Goal: Information Seeking & Learning: Find specific fact

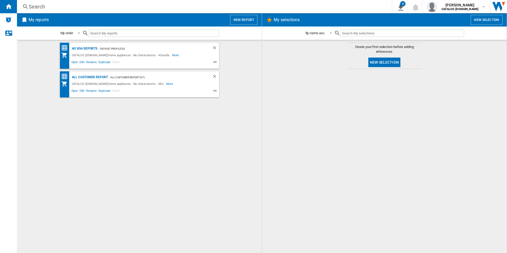
click at [151, 119] on div "AO SOA Reports - Default profile (6) CATALOG ELECTROLUX.UK:Home appliances - No…" at bounding box center [139, 147] width 234 height 208
click at [340, 136] on div at bounding box center [384, 161] width 234 height 179
click at [234, 178] on div "AO SOA Reports - Default profile (6) CATALOG ELECTROLUX.UK:Home appliances - No…" at bounding box center [139, 147] width 234 height 208
click at [165, 140] on div "AO SOA Reports - Default profile (6) CATALOG ELECTROLUX.UK:Home appliances - No…" at bounding box center [139, 147] width 234 height 208
click at [186, 177] on div "AO SOA Reports - Default profile (6) CATALOG ELECTROLUX.UK:Home appliances - No…" at bounding box center [139, 147] width 234 height 208
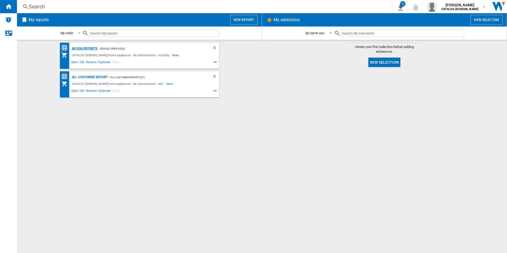
click at [86, 49] on div "AO SOA Reports" at bounding box center [84, 48] width 27 height 7
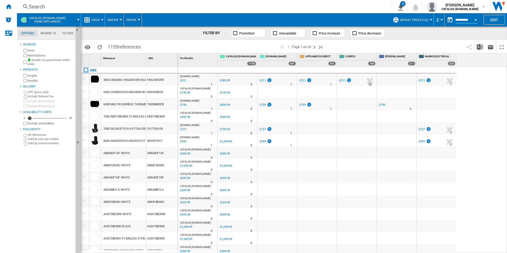
click at [170, 7] on div "Search" at bounding box center [203, 6] width 349 height 7
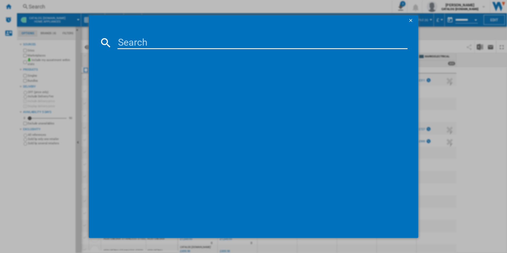
click at [172, 39] on input at bounding box center [262, 42] width 290 height 13
paste input "HKB75450NB"
type input "HKB75450NB"
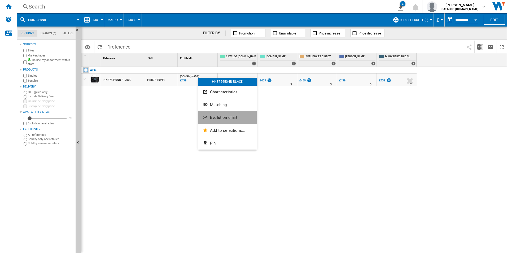
click at [223, 117] on span "Evolution chart" at bounding box center [223, 117] width 27 height 5
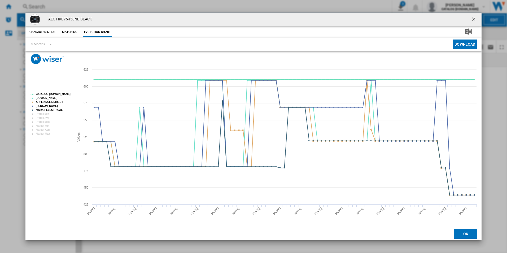
click at [60, 95] on tspan "CATALOG [DOMAIN_NAME]" at bounding box center [53, 94] width 35 height 3
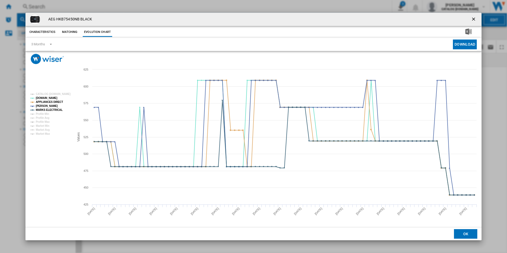
drag, startPoint x: 474, startPoint y: 19, endPoint x: 389, endPoint y: 10, distance: 84.8
click at [473, 19] on ng-md-icon "getI18NText('BUTTONS.CLOSE_DIALOG')" at bounding box center [474, 19] width 6 height 6
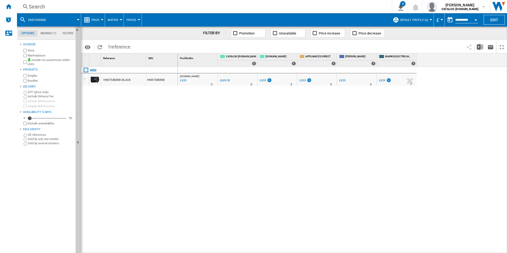
click at [329, 6] on div "Search" at bounding box center [203, 6] width 349 height 7
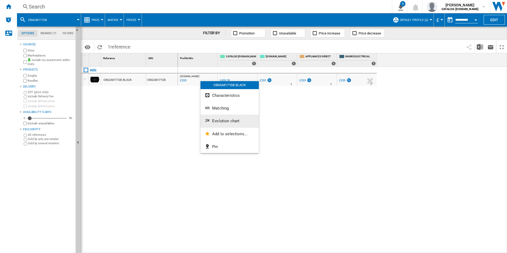
click at [227, 121] on span "Evolution chart" at bounding box center [225, 120] width 27 height 5
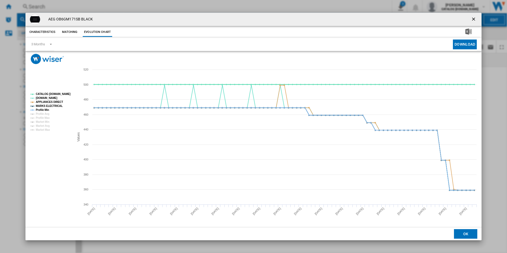
click at [64, 95] on tspan "CATALOG [DOMAIN_NAME]" at bounding box center [53, 94] width 35 height 3
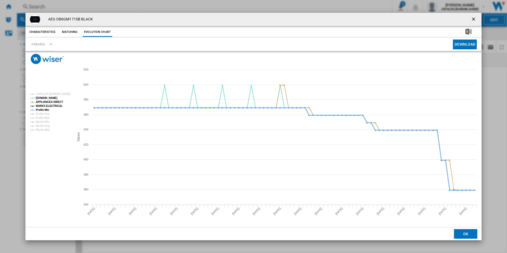
click at [44, 109] on tspan "Profile Min" at bounding box center [42, 109] width 13 height 3
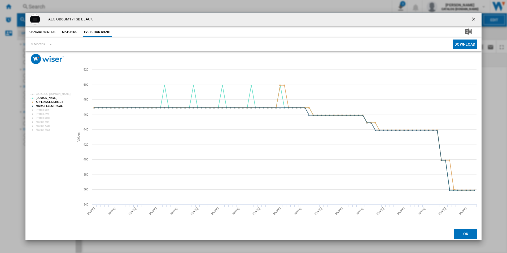
drag, startPoint x: 472, startPoint y: 16, endPoint x: 447, endPoint y: 22, distance: 25.7
click at [472, 16] on ng-md-icon "getI18NText('BUTTONS.CLOSE_DIALOG')" at bounding box center [474, 19] width 6 height 6
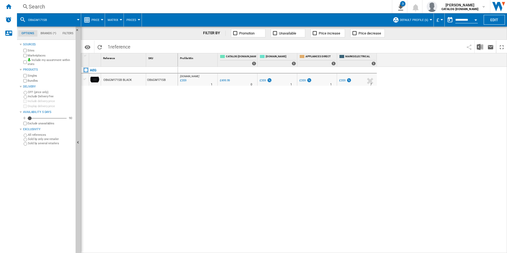
click at [230, 5] on div "Search" at bounding box center [203, 6] width 349 height 7
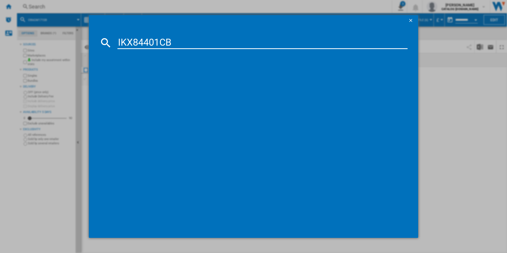
type input "IKX84401CB"
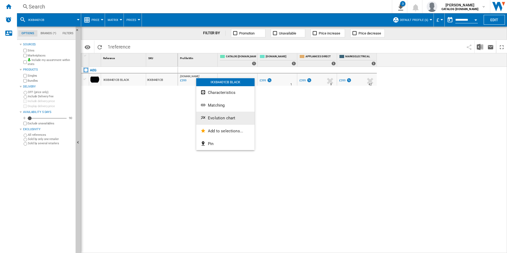
click at [218, 118] on span "Evolution chart" at bounding box center [221, 118] width 27 height 5
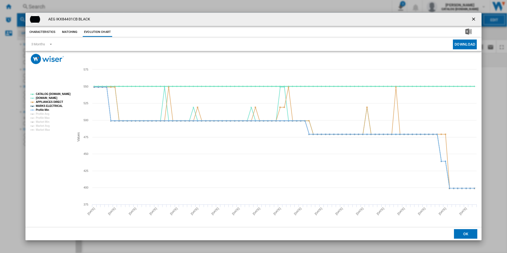
click at [66, 93] on tspan "CATALOG [DOMAIN_NAME]" at bounding box center [53, 94] width 35 height 3
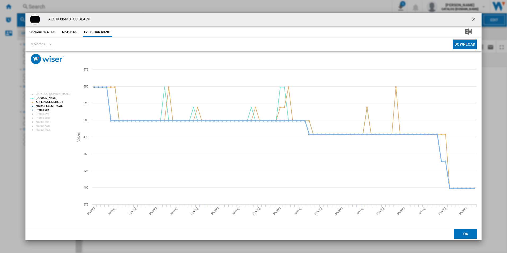
click at [38, 109] on tspan "Profile Min" at bounding box center [42, 109] width 13 height 3
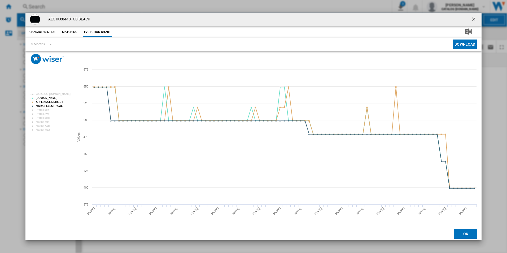
drag, startPoint x: 475, startPoint y: 18, endPoint x: 466, endPoint y: 17, distance: 9.0
click at [475, 18] on ng-md-icon "getI18NText('BUTTONS.CLOSE_DIALOG')" at bounding box center [474, 19] width 6 height 6
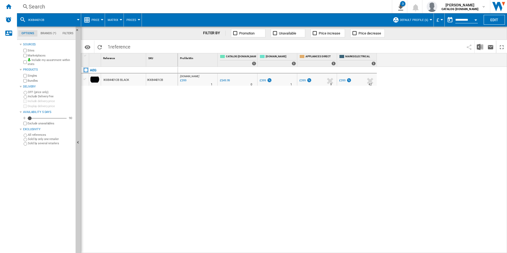
click at [239, 6] on div "Search" at bounding box center [203, 6] width 349 height 7
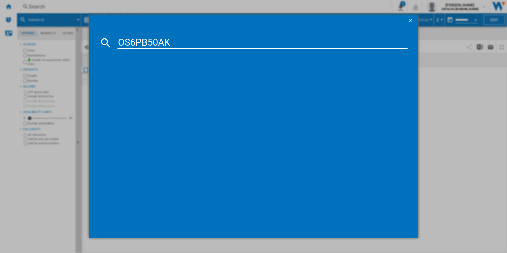
type input "OS6PB50AK"
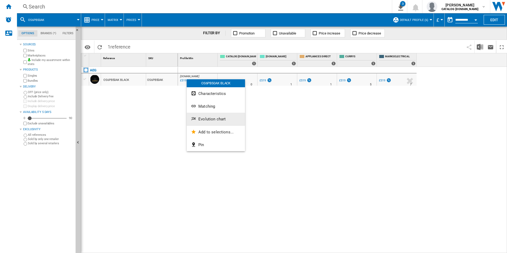
click at [207, 122] on button "Evolution chart" at bounding box center [216, 119] width 58 height 13
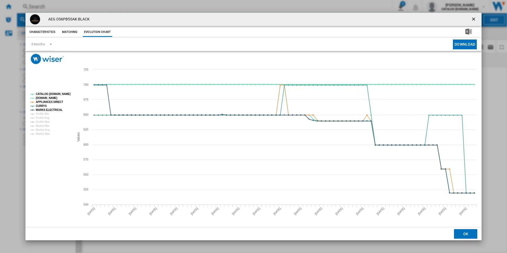
click at [58, 95] on tspan "CATALOG [DOMAIN_NAME]" at bounding box center [53, 94] width 35 height 3
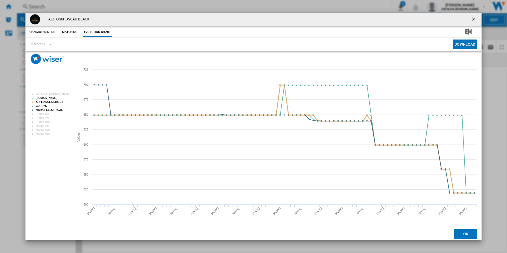
click at [54, 103] on tspan "APPLIANCES DIRECT" at bounding box center [49, 101] width 27 height 3
click at [56, 109] on tspan "MARKS ELECTRICAL" at bounding box center [49, 109] width 27 height 3
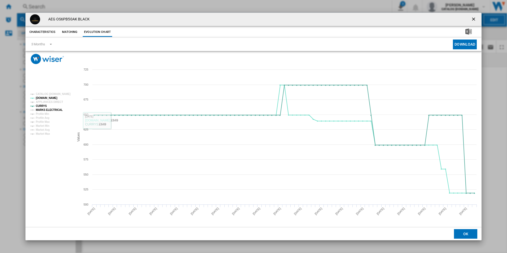
click at [49, 110] on tspan "MARKS ELECTRICAL" at bounding box center [49, 109] width 27 height 3
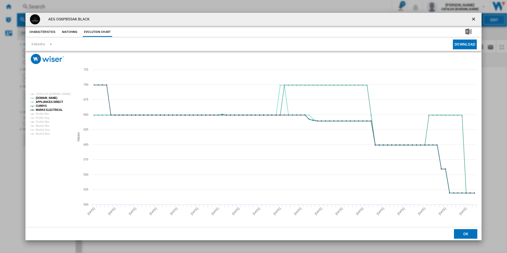
click at [54, 101] on tspan "APPLIANCES DIRECT" at bounding box center [49, 101] width 27 height 3
drag, startPoint x: 476, startPoint y: 18, endPoint x: 342, endPoint y: 19, distance: 133.3
click at [475, 18] on ng-md-icon "getI18NText('BUTTONS.CLOSE_DIALOG')" at bounding box center [474, 19] width 6 height 6
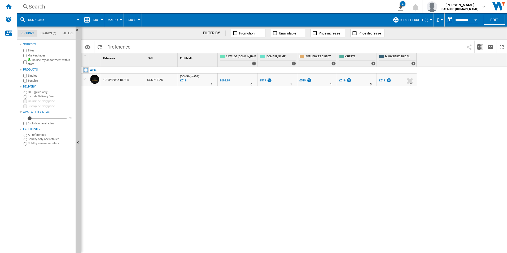
click at [277, 5] on div "Search" at bounding box center [203, 6] width 349 height 7
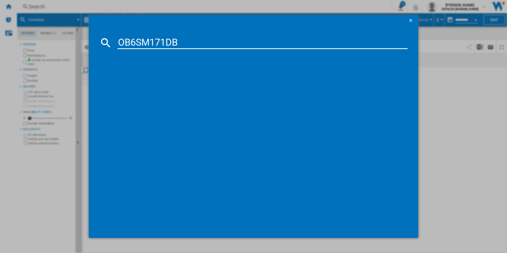
type input "OB6SM171DB"
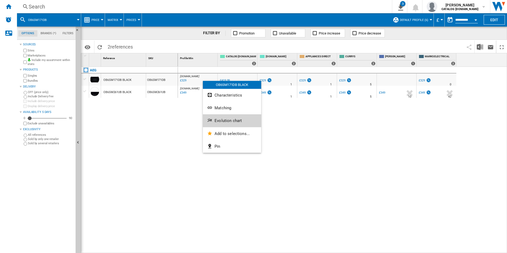
click at [233, 120] on span "Evolution chart" at bounding box center [227, 120] width 27 height 5
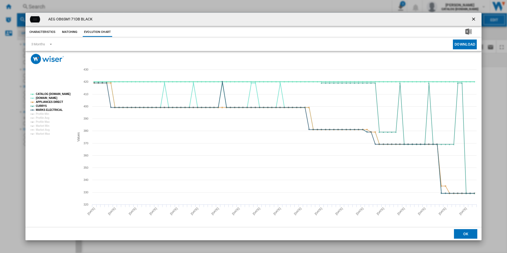
click at [55, 94] on tspan "CATALOG [DOMAIN_NAME]" at bounding box center [53, 94] width 35 height 3
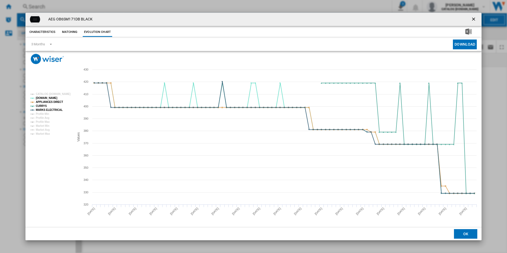
drag, startPoint x: 472, startPoint y: 17, endPoint x: 249, endPoint y: 20, distance: 223.5
click at [472, 17] on ng-md-icon "getI18NText('BUTTONS.CLOSE_DIALOG')" at bounding box center [474, 19] width 6 height 6
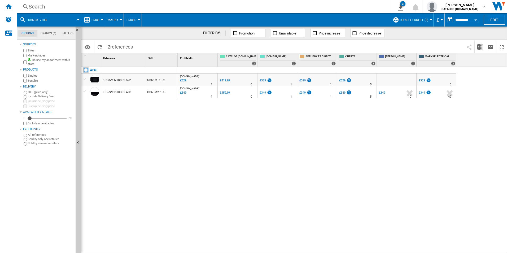
click at [216, 3] on div "Search" at bounding box center [203, 6] width 349 height 7
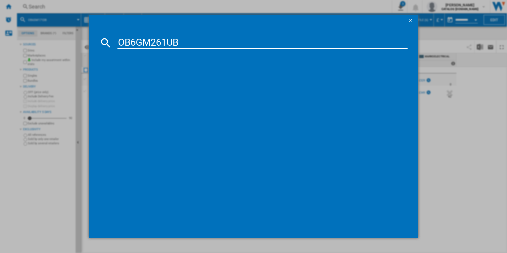
type input "OB6GM261UB"
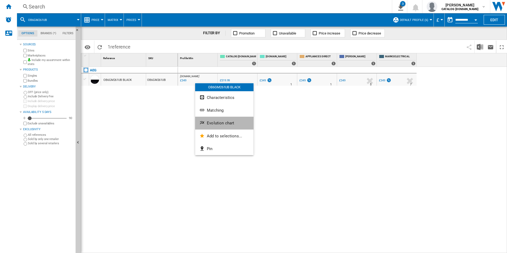
click at [216, 123] on span "Evolution chart" at bounding box center [220, 123] width 27 height 5
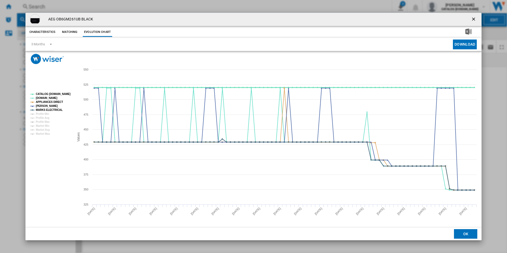
click at [61, 95] on tspan "CATALOG [DOMAIN_NAME]" at bounding box center [53, 94] width 35 height 3
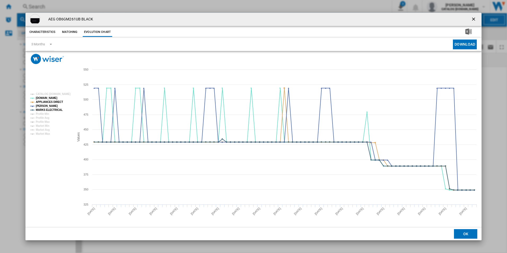
drag, startPoint x: 474, startPoint y: 18, endPoint x: 461, endPoint y: 21, distance: 13.5
click at [474, 18] on ng-md-icon "getI18NText('BUTTONS.CLOSE_DIALOG')" at bounding box center [474, 19] width 6 height 6
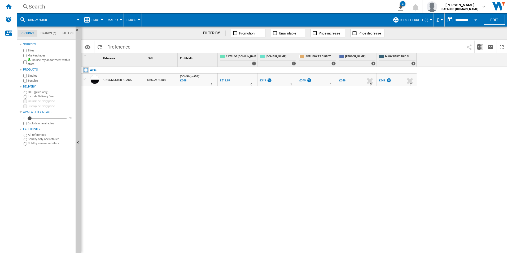
click at [295, 9] on div "Search" at bounding box center [203, 6] width 349 height 7
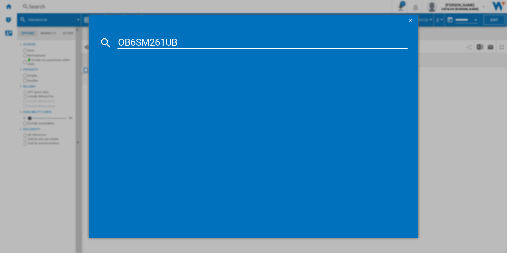
type input "OB6SM261UB"
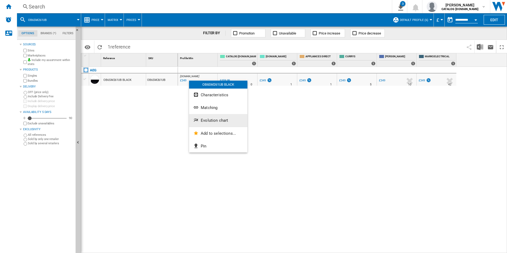
click at [209, 120] on span "Evolution chart" at bounding box center [214, 120] width 27 height 5
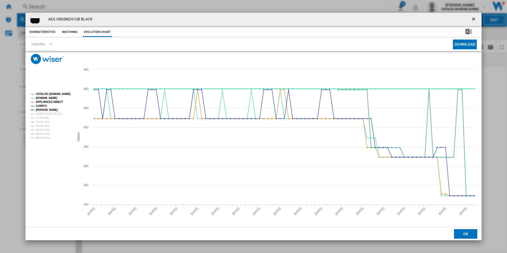
click at [55, 95] on tspan "CATALOG [DOMAIN_NAME]" at bounding box center [53, 94] width 35 height 3
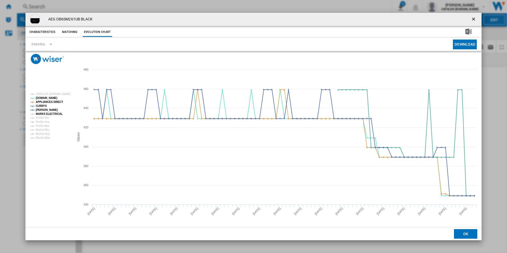
click at [52, 113] on tspan "MARKS ELECTRICAL" at bounding box center [49, 113] width 27 height 3
drag, startPoint x: 474, startPoint y: 16, endPoint x: 412, endPoint y: 22, distance: 62.3
click at [474, 16] on ng-md-icon "getI18NText('BUTTONS.CLOSE_DIALOG')" at bounding box center [474, 19] width 6 height 6
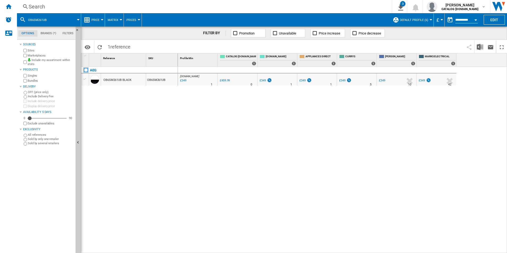
click at [297, 8] on div "Search" at bounding box center [203, 6] width 349 height 7
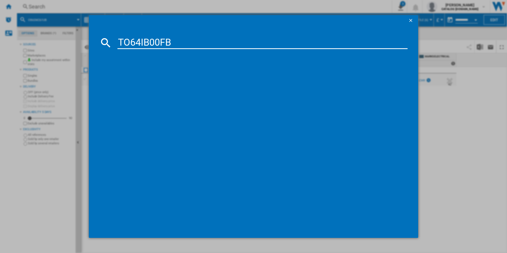
type input "TO64IB00FB"
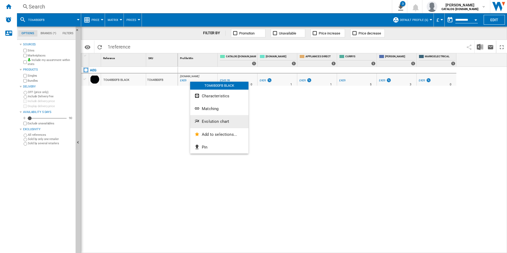
click at [213, 121] on span "Evolution chart" at bounding box center [215, 121] width 27 height 5
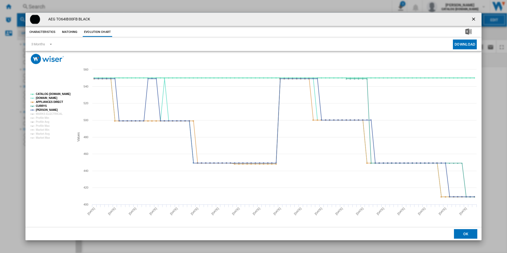
click at [55, 93] on tspan "CATALOG [DOMAIN_NAME]" at bounding box center [53, 94] width 35 height 3
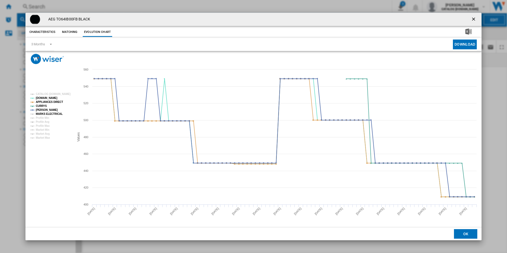
click at [57, 113] on tspan "MARKS ELECTRICAL" at bounding box center [49, 113] width 27 height 3
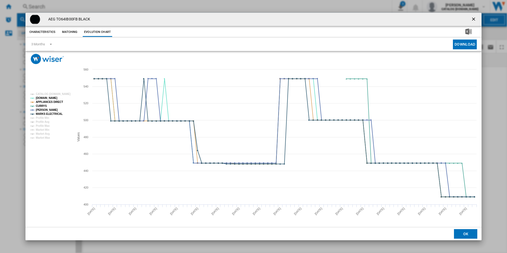
click at [473, 15] on button "Product popup" at bounding box center [474, 19] width 11 height 11
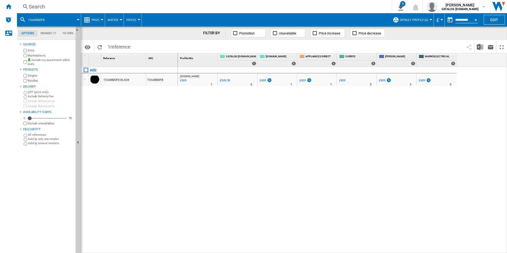
click at [245, 6] on div "Search" at bounding box center [203, 6] width 349 height 7
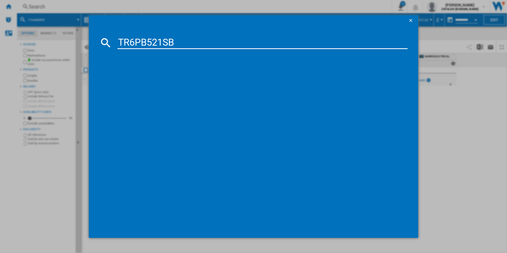
type input "TR6PB521SB"
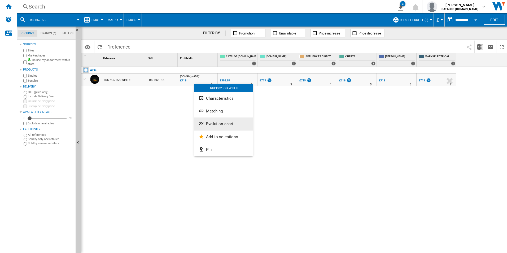
click at [213, 124] on span "Evolution chart" at bounding box center [219, 123] width 27 height 5
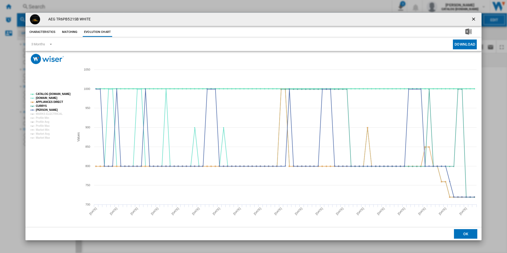
click at [60, 93] on tspan "CATALOG [DOMAIN_NAME]" at bounding box center [53, 94] width 35 height 3
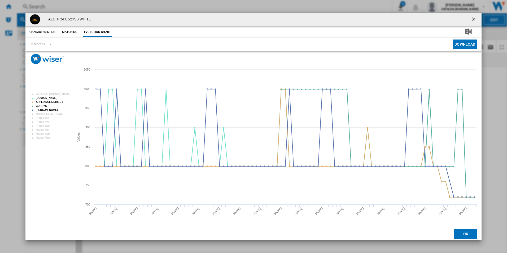
click at [55, 116] on rect "Product popup" at bounding box center [50, 116] width 44 height 51
click at [57, 112] on tspan "MARKS ELECTRICAL" at bounding box center [49, 113] width 27 height 3
drag, startPoint x: 476, startPoint y: 16, endPoint x: 452, endPoint y: 27, distance: 26.2
click at [476, 16] on ng-md-icon "getI18NText('BUTTONS.CLOSE_DIALOG')" at bounding box center [474, 19] width 6 height 6
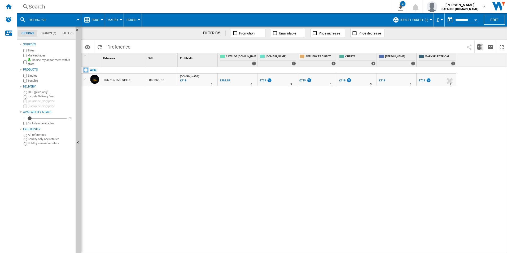
click at [306, 5] on div "Search" at bounding box center [203, 6] width 349 height 7
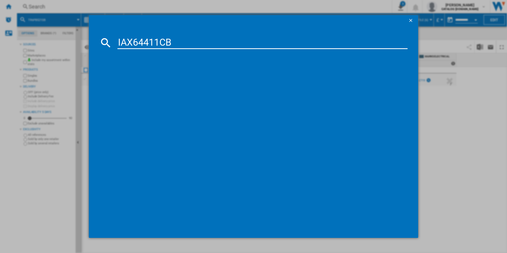
type input "IAX64411CB"
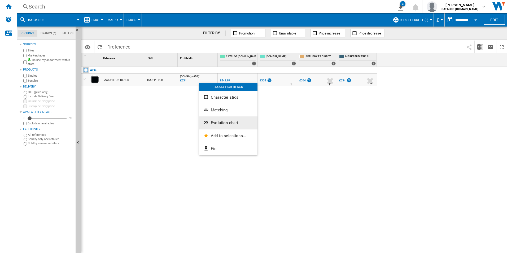
click at [209, 120] on button "Evolution chart" at bounding box center [228, 122] width 58 height 13
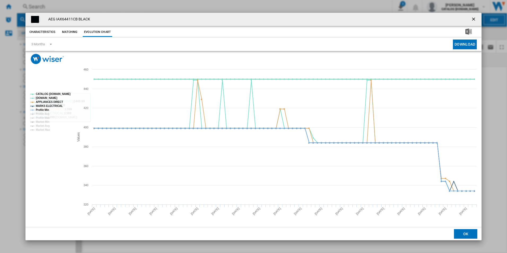
click at [64, 94] on tspan "CATALOG [DOMAIN_NAME]" at bounding box center [53, 94] width 35 height 3
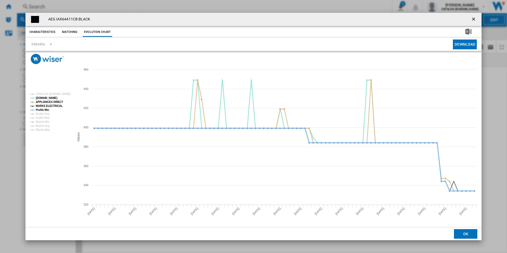
click at [42, 109] on tspan "Profile Min" at bounding box center [42, 109] width 13 height 3
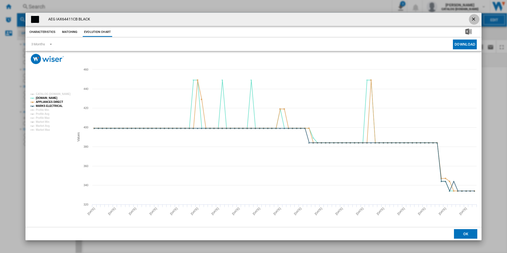
click at [472, 18] on ng-md-icon "getI18NText('BUTTONS.CLOSE_DIALOG')" at bounding box center [474, 19] width 6 height 6
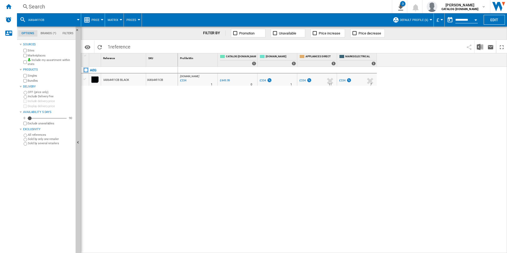
click at [173, 6] on div "Search" at bounding box center [203, 6] width 349 height 7
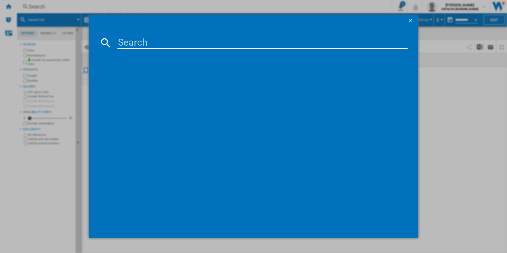
click at [172, 39] on input at bounding box center [262, 42] width 290 height 13
type input "BSX23101XM"
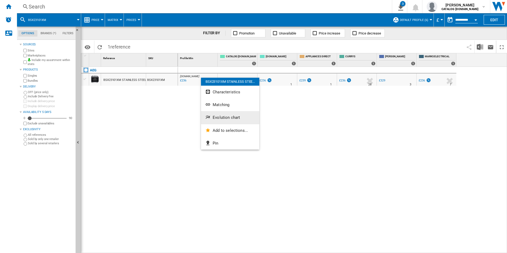
click at [226, 120] on button "Evolution chart" at bounding box center [230, 117] width 58 height 13
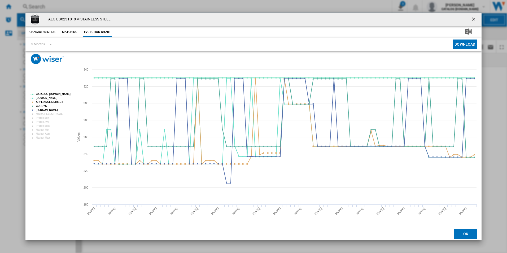
click at [56, 93] on tspan "CATALOG [DOMAIN_NAME]" at bounding box center [53, 94] width 35 height 3
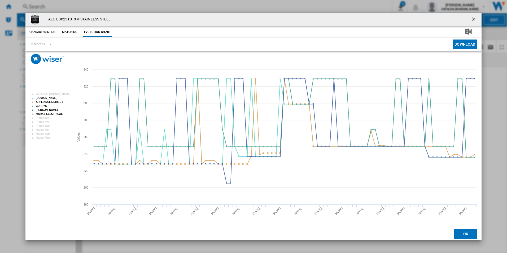
click at [55, 112] on tspan "MARKS ELECTRICAL" at bounding box center [49, 113] width 27 height 3
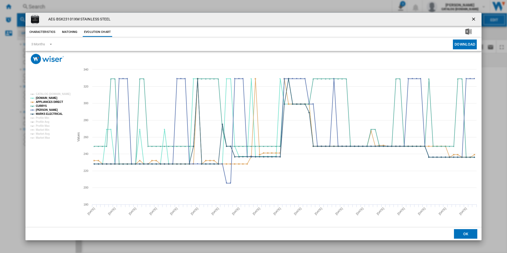
drag, startPoint x: 474, startPoint y: 17, endPoint x: 371, endPoint y: 10, distance: 103.4
click at [474, 17] on ng-md-icon "getI18NText('BUTTONS.CLOSE_DIALOG')" at bounding box center [474, 19] width 6 height 6
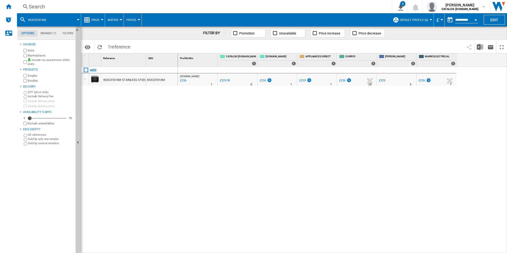
click at [298, 4] on div "Search" at bounding box center [203, 6] width 349 height 7
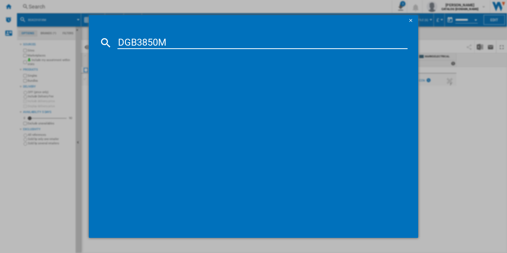
type input "DGB3850M"
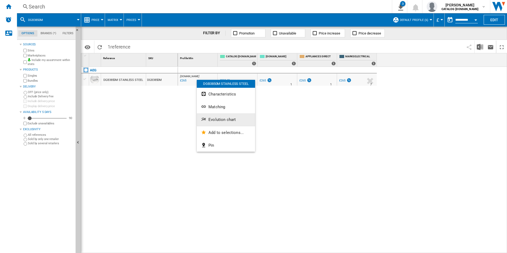
click at [218, 115] on button "Evolution chart" at bounding box center [226, 119] width 58 height 13
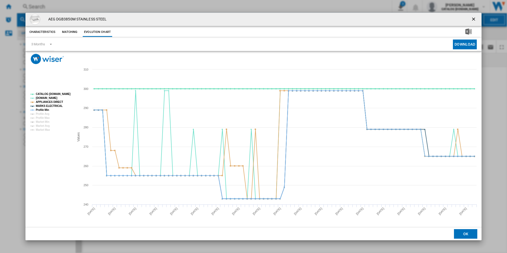
click at [55, 94] on tspan "CATALOG [DOMAIN_NAME]" at bounding box center [53, 94] width 35 height 3
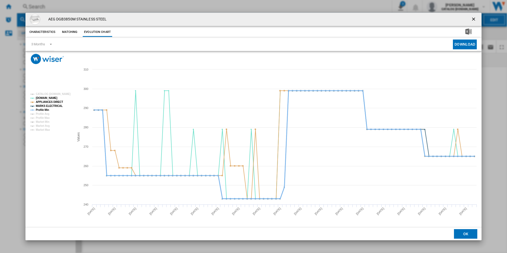
click at [45, 108] on tspan "Profile Min" at bounding box center [42, 109] width 13 height 3
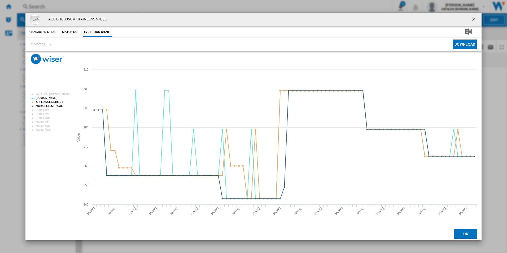
drag, startPoint x: 472, startPoint y: 19, endPoint x: 448, endPoint y: 16, distance: 23.9
click at [472, 19] on ng-md-icon "getI18NText('BUTTONS.CLOSE_DIALOG')" at bounding box center [474, 19] width 6 height 6
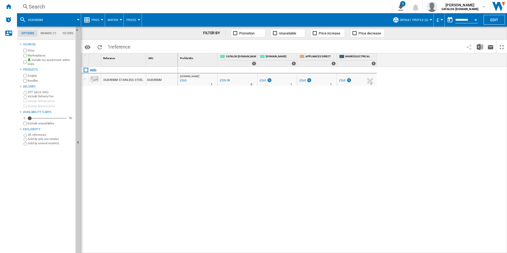
click at [284, 7] on div "Search" at bounding box center [203, 6] width 349 height 7
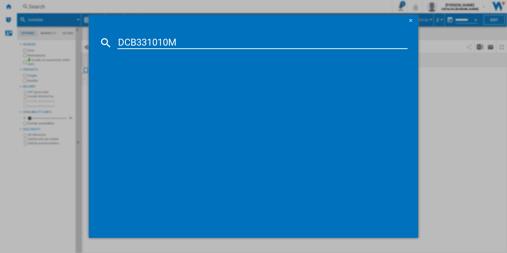
type input "DCB331010M"
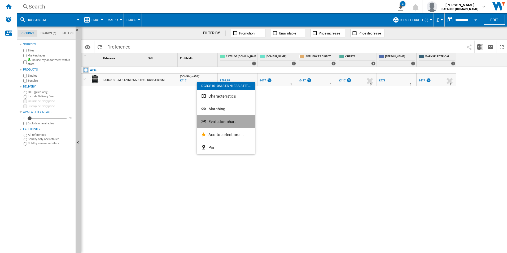
click at [215, 121] on span "Evolution chart" at bounding box center [221, 121] width 27 height 5
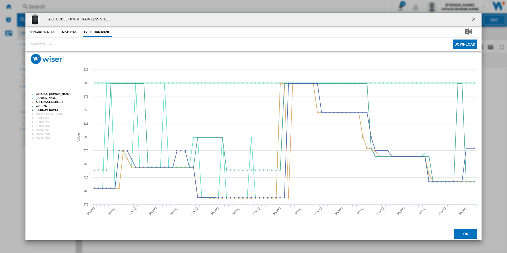
click at [62, 93] on tspan "CATALOG [DOMAIN_NAME]" at bounding box center [53, 94] width 35 height 3
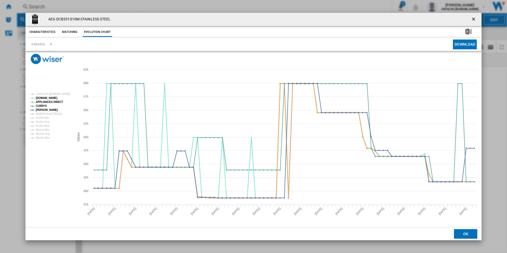
click at [53, 102] on tspan "APPLIANCES DIRECT" at bounding box center [49, 101] width 27 height 3
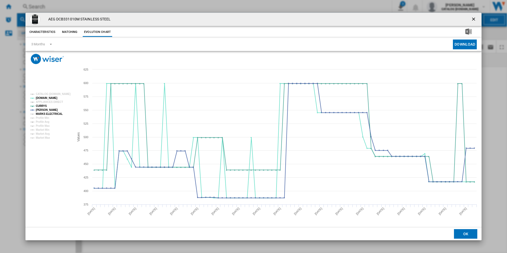
click at [52, 115] on tspan "MARKS ELECTRICAL" at bounding box center [49, 113] width 27 height 3
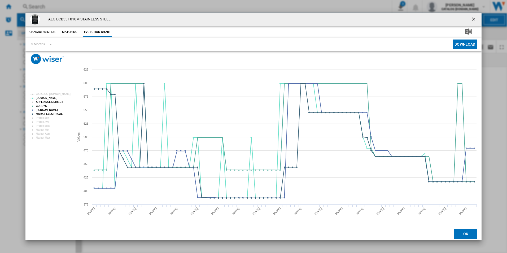
click at [55, 102] on tspan "APPLIANCES DIRECT" at bounding box center [49, 101] width 27 height 3
drag, startPoint x: 473, startPoint y: 20, endPoint x: 321, endPoint y: 20, distance: 152.7
click at [473, 20] on ng-md-icon "getI18NText('BUTTONS.CLOSE_DIALOG')" at bounding box center [474, 19] width 6 height 6
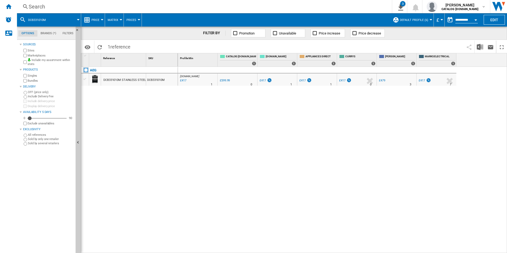
click at [275, 8] on div "Search" at bounding box center [203, 6] width 349 height 7
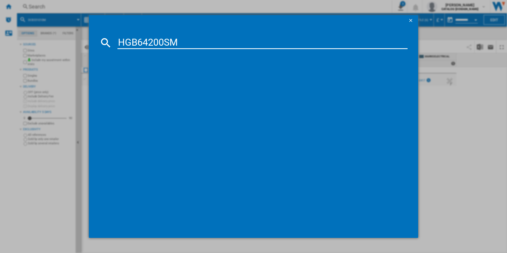
type input "HGB64200SM"
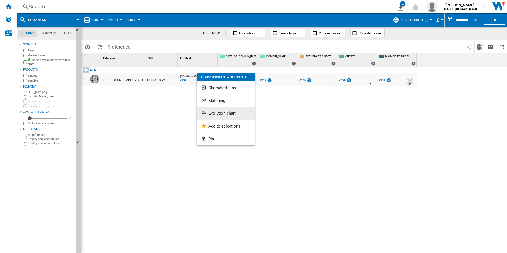
click at [211, 111] on button "Evolution chart" at bounding box center [226, 113] width 58 height 13
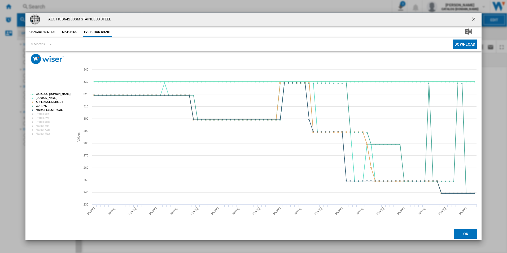
click at [59, 95] on tspan "CATALOG [DOMAIN_NAME]" at bounding box center [53, 94] width 35 height 3
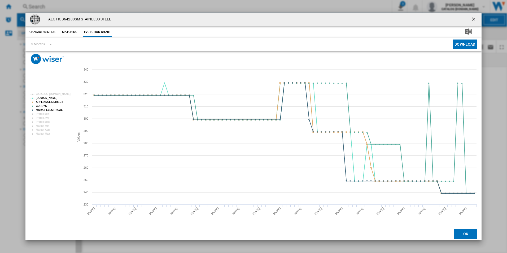
click at [475, 16] on button "Product popup" at bounding box center [474, 19] width 11 height 11
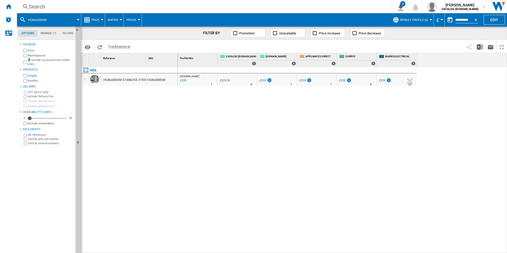
click at [321, 8] on div "Search" at bounding box center [203, 6] width 349 height 7
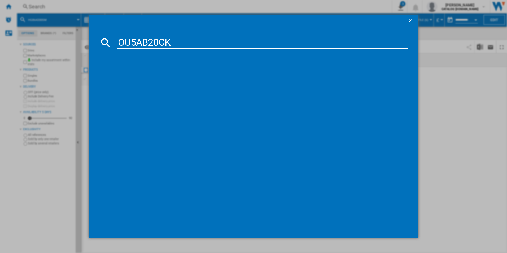
type input "OU5AB20CK"
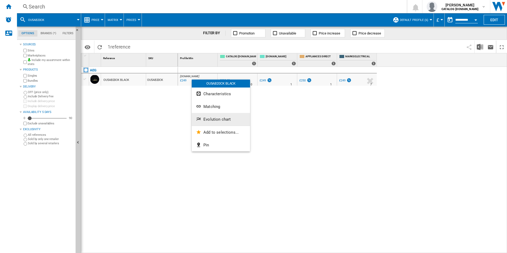
click at [213, 116] on button "Evolution chart" at bounding box center [221, 119] width 58 height 13
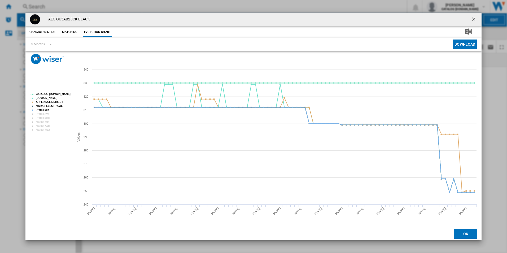
click at [62, 93] on tspan "CATALOG [DOMAIN_NAME]" at bounding box center [53, 94] width 35 height 3
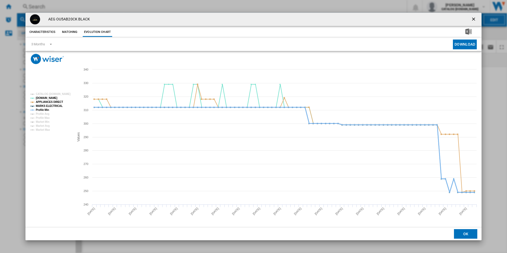
click at [43, 109] on tspan "Profile Min" at bounding box center [42, 109] width 13 height 3
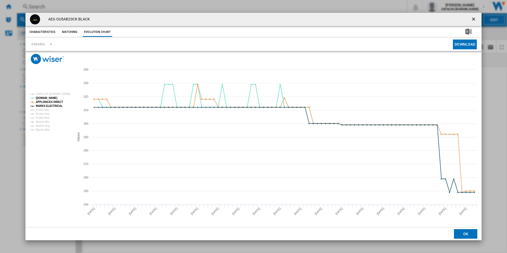
drag, startPoint x: 475, startPoint y: 19, endPoint x: 441, endPoint y: 20, distance: 34.8
click at [475, 19] on ng-md-icon "getI18NText('BUTTONS.CLOSE_DIALOG')" at bounding box center [474, 19] width 6 height 6
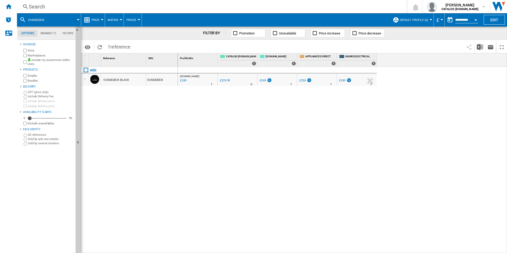
click at [336, 7] on div "Search" at bounding box center [211, 6] width 364 height 7
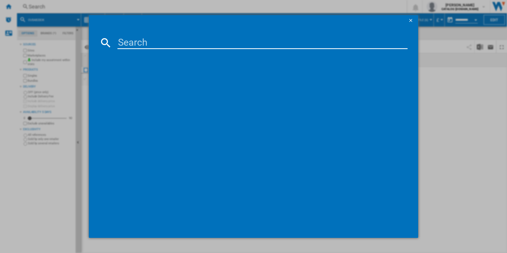
click at [196, 37] on input at bounding box center [262, 42] width 290 height 13
paste input "TN64IA04FB"
type input "TN64IA04FB"
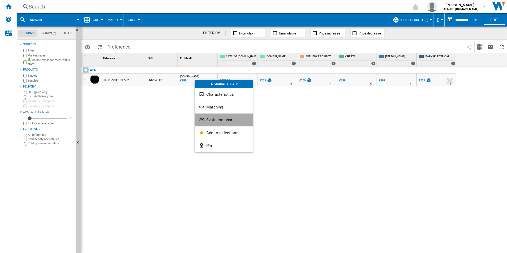
click at [216, 116] on button "Evolution chart" at bounding box center [224, 119] width 58 height 13
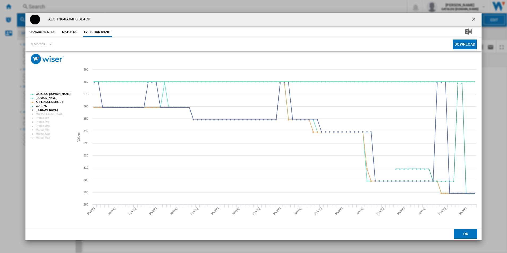
click at [61, 95] on tspan "CATALOG [DOMAIN_NAME]" at bounding box center [53, 94] width 35 height 3
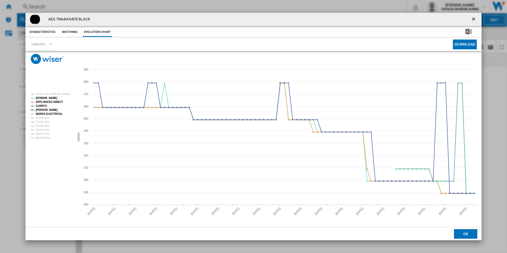
click at [54, 114] on tspan "MARKS ELECTRICAL" at bounding box center [49, 113] width 27 height 3
drag, startPoint x: 473, startPoint y: 18, endPoint x: 439, endPoint y: 30, distance: 36.0
click at [473, 18] on ng-md-icon "getI18NText('BUTTONS.CLOSE_DIALOG')" at bounding box center [474, 19] width 6 height 6
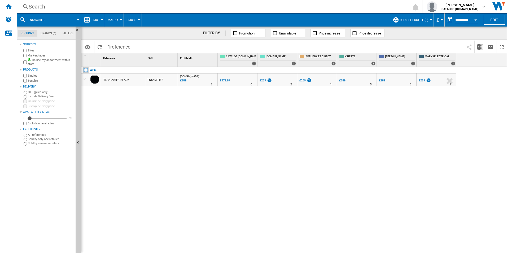
click at [232, 5] on div "Search" at bounding box center [211, 6] width 364 height 7
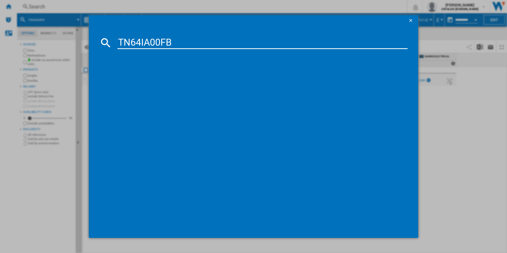
type input "TN64IA00FB"
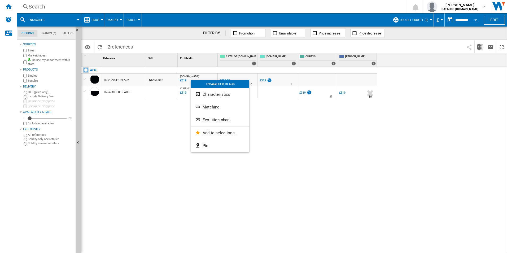
click at [176, 154] on div at bounding box center [253, 126] width 507 height 253
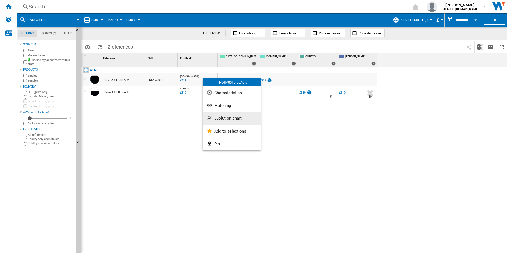
click at [231, 117] on span "Evolution chart" at bounding box center [227, 118] width 27 height 5
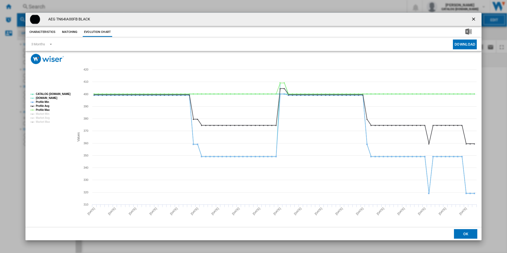
click at [61, 93] on tspan "CATALOG [DOMAIN_NAME]" at bounding box center [53, 94] width 35 height 3
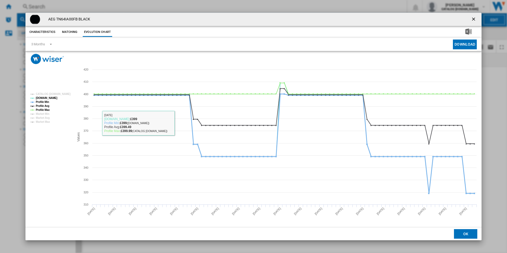
click at [42, 100] on tspan "Profile Min" at bounding box center [42, 101] width 13 height 3
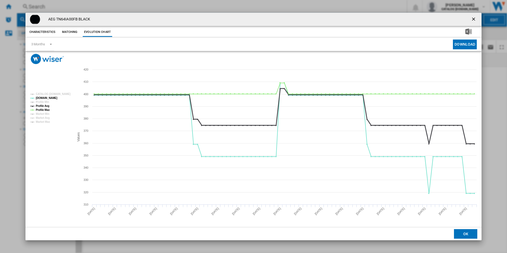
click at [42, 106] on tspan "Profile Avg" at bounding box center [43, 105] width 14 height 3
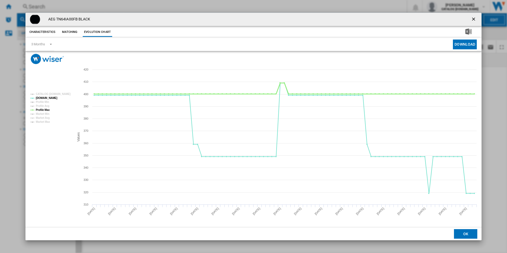
click at [43, 108] on tspan "Profile Max" at bounding box center [43, 109] width 14 height 3
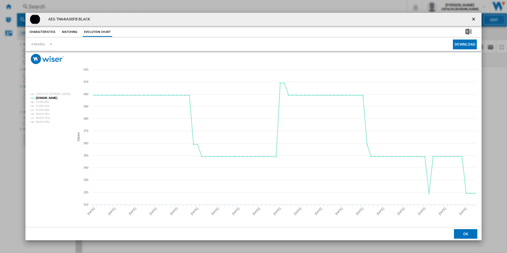
drag, startPoint x: 474, startPoint y: 20, endPoint x: 288, endPoint y: 16, distance: 186.1
click at [474, 20] on ng-md-icon "getI18NText('BUTTONS.CLOSE_DIALOG')" at bounding box center [474, 19] width 6 height 6
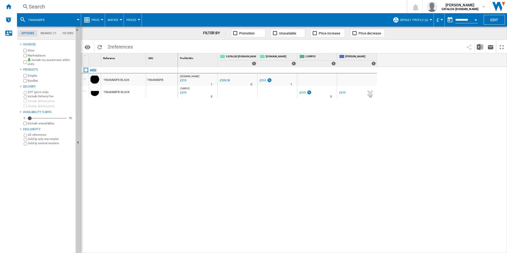
click at [275, 7] on div "Search" at bounding box center [211, 6] width 364 height 7
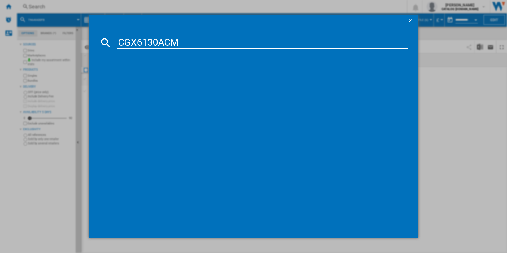
type input "CGX6130ACM"
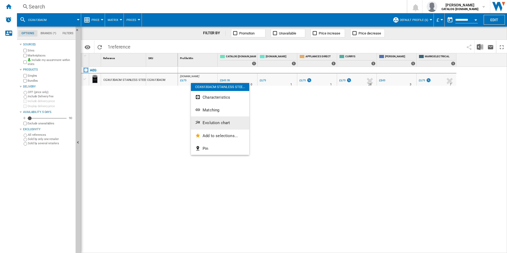
click at [207, 120] on button "Evolution chart" at bounding box center [220, 122] width 58 height 13
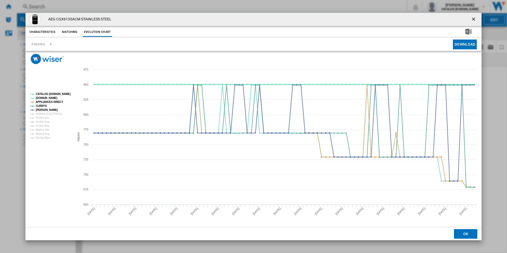
click at [58, 93] on tspan "CATALOG [DOMAIN_NAME]" at bounding box center [53, 94] width 35 height 3
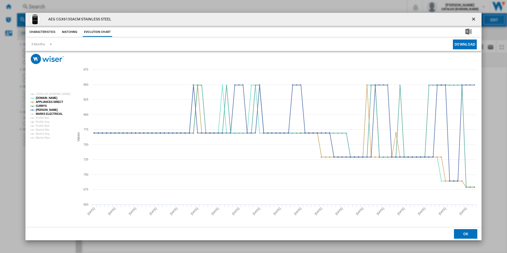
click at [55, 112] on tspan "MARKS ELECTRICAL" at bounding box center [49, 113] width 27 height 3
click at [473, 20] on ng-md-icon "getI18NText('BUTTONS.CLOSE_DIALOG')" at bounding box center [474, 19] width 6 height 6
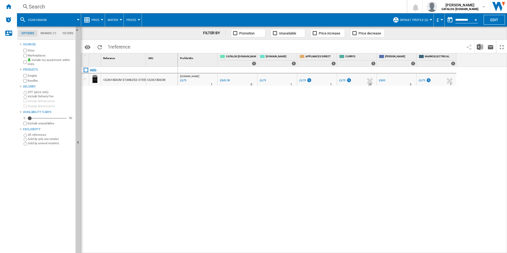
click at [303, 6] on div "Search" at bounding box center [211, 6] width 364 height 7
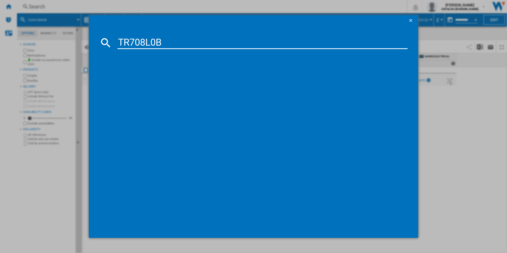
type input "TR708L0B"
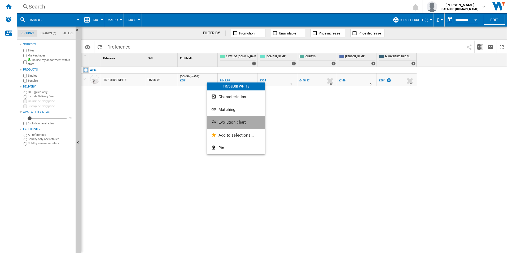
click at [228, 122] on span "Evolution chart" at bounding box center [231, 122] width 27 height 5
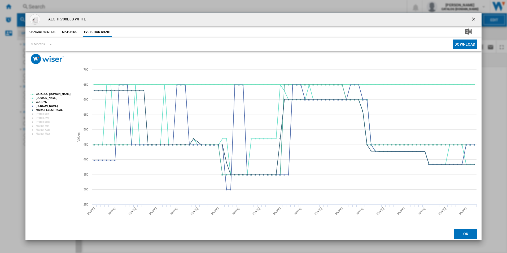
click at [57, 91] on rect "Product popup" at bounding box center [50, 114] width 44 height 47
click at [57, 94] on tspan "CATALOG [DOMAIN_NAME]" at bounding box center [53, 94] width 35 height 3
drag, startPoint x: 471, startPoint y: 17, endPoint x: 463, endPoint y: 18, distance: 8.0
click at [471, 17] on ng-md-icon "getI18NText('BUTTONS.CLOSE_DIALOG')" at bounding box center [474, 19] width 6 height 6
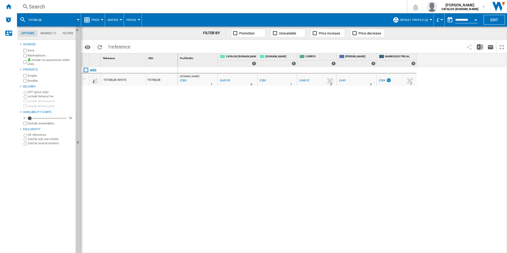
click at [310, 7] on div "Search" at bounding box center [211, 6] width 364 height 7
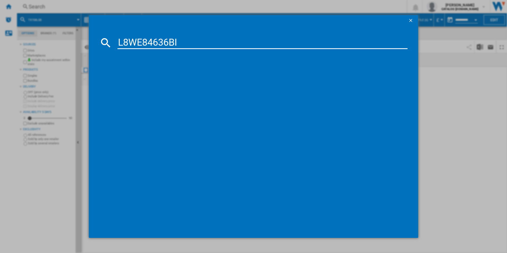
type input "L8WE84636BI"
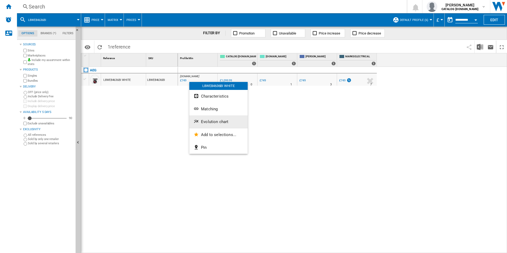
click at [211, 119] on span "Evolution chart" at bounding box center [214, 121] width 27 height 5
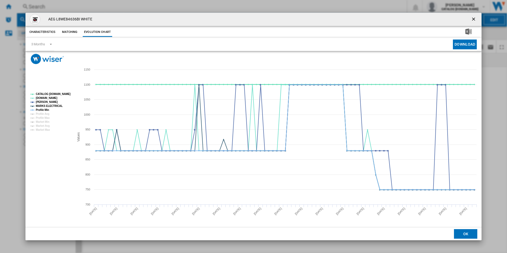
click at [66, 95] on tspan "CATALOG [DOMAIN_NAME]" at bounding box center [53, 94] width 35 height 3
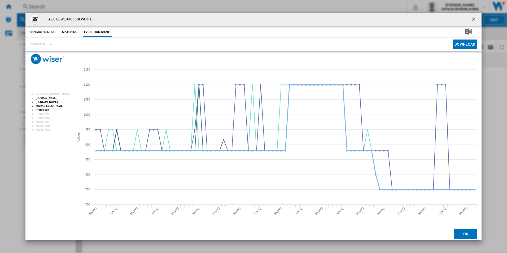
click at [44, 110] on tspan "Profile Min" at bounding box center [42, 109] width 13 height 3
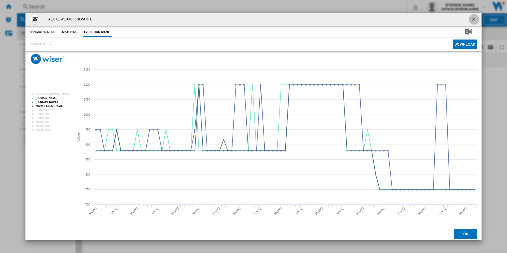
click at [473, 19] on ng-md-icon "getI18NText('BUTTONS.CLOSE_DIALOG')" at bounding box center [474, 19] width 6 height 6
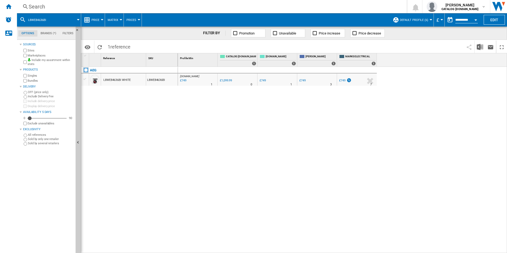
click at [303, 4] on div "Search" at bounding box center [211, 6] width 364 height 7
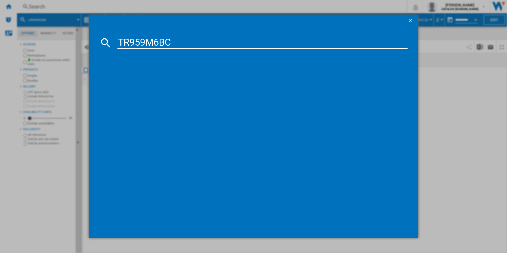
type input "TR959M6BC"
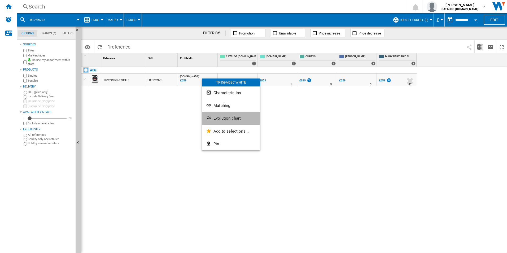
click at [219, 119] on span "Evolution chart" at bounding box center [226, 118] width 27 height 5
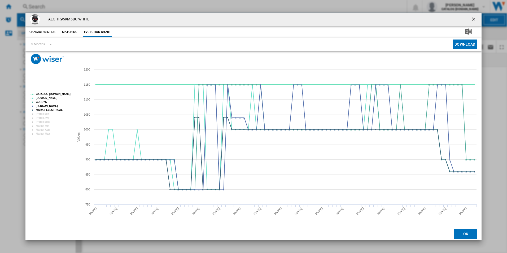
click at [67, 93] on tspan "CATALOG [DOMAIN_NAME]" at bounding box center [53, 94] width 35 height 3
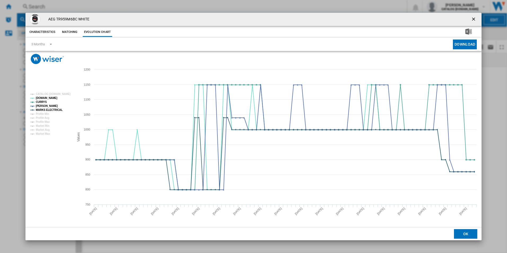
drag, startPoint x: 473, startPoint y: 18, endPoint x: 436, endPoint y: 14, distance: 37.4
click at [473, 18] on ng-md-icon "getI18NText('BUTTONS.CLOSE_DIALOG')" at bounding box center [474, 19] width 6 height 6
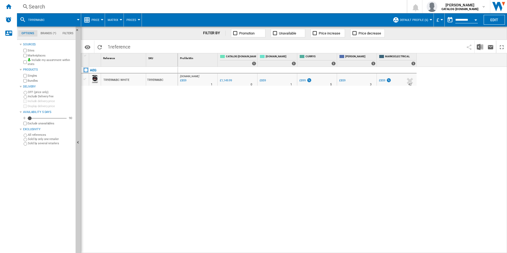
click at [363, 4] on div "Search" at bounding box center [211, 6] width 364 height 7
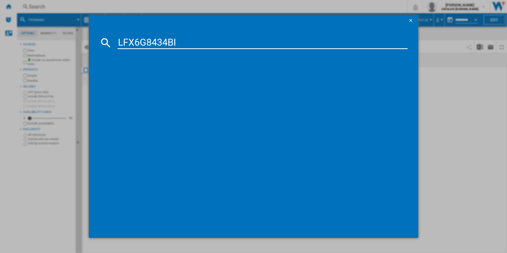
type input "LFX6G8434BI"
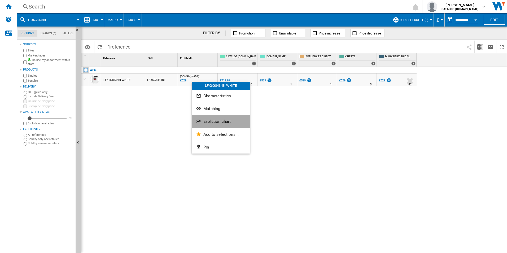
click at [228, 122] on span "Evolution chart" at bounding box center [216, 121] width 27 height 5
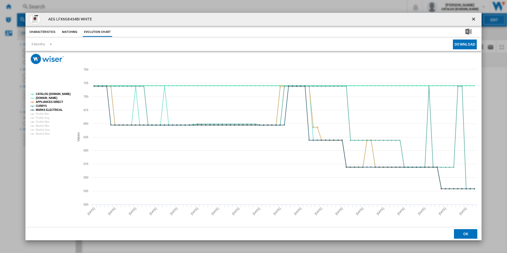
click at [67, 94] on tspan "CATALOG [DOMAIN_NAME]" at bounding box center [53, 94] width 35 height 3
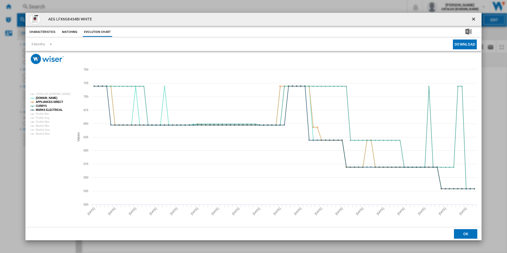
click at [473, 19] on ng-md-icon "getI18NText('BUTTONS.CLOSE_DIALOG')" at bounding box center [474, 19] width 6 height 6
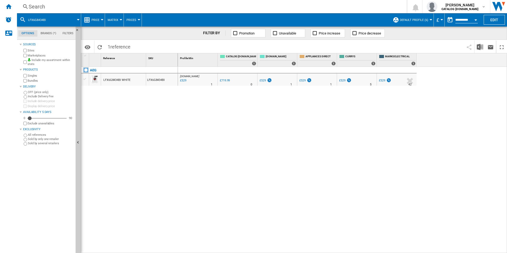
click at [298, 5] on div "Search" at bounding box center [211, 6] width 364 height 7
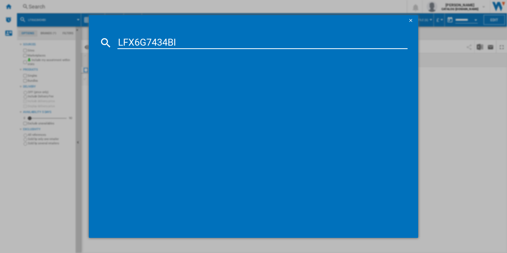
type input "LFX6G7434BI"
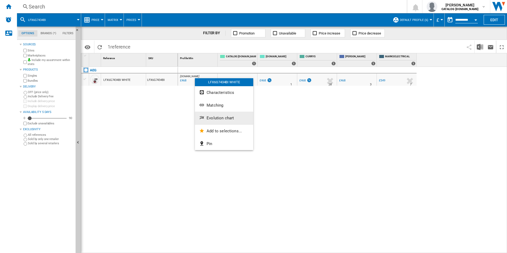
click at [218, 119] on span "Evolution chart" at bounding box center [220, 118] width 27 height 5
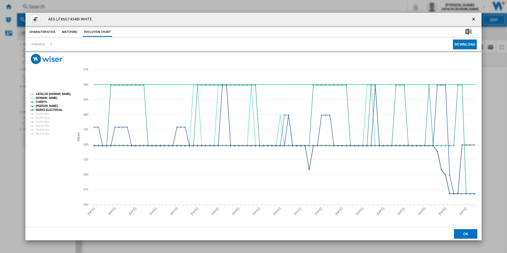
click at [58, 93] on tspan "CATALOG [DOMAIN_NAME]" at bounding box center [53, 94] width 35 height 3
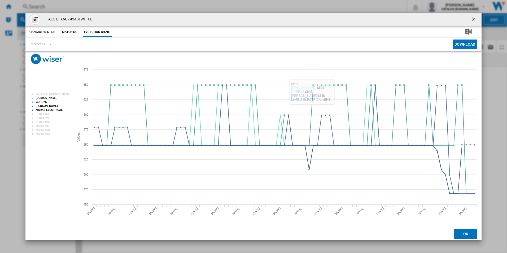
drag, startPoint x: 473, startPoint y: 20, endPoint x: 385, endPoint y: 19, distance: 87.7
click at [473, 20] on ng-md-icon "getI18NText('BUTTONS.CLOSE_DIALOG')" at bounding box center [474, 19] width 6 height 6
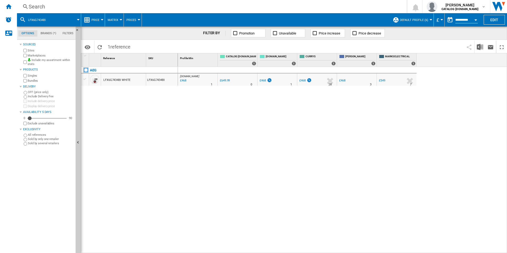
click at [305, 7] on div "Search" at bounding box center [211, 6] width 364 height 7
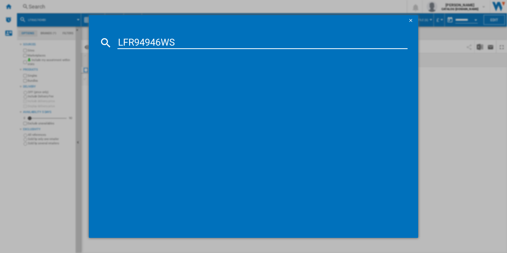
type input "LFR94946WS"
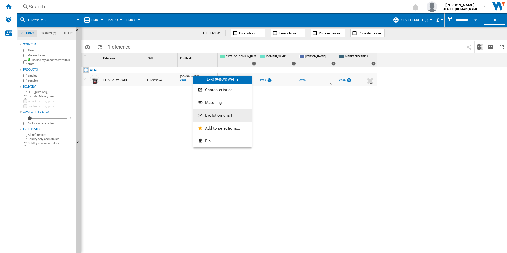
click at [219, 119] on button "Evolution chart" at bounding box center [222, 115] width 58 height 13
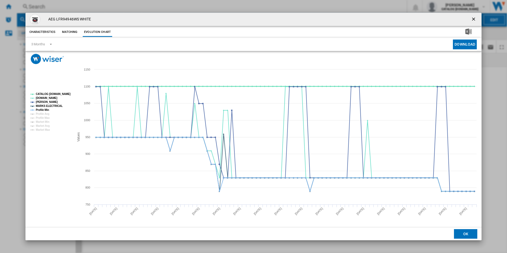
click at [55, 94] on tspan "CATALOG [DOMAIN_NAME]" at bounding box center [53, 94] width 35 height 3
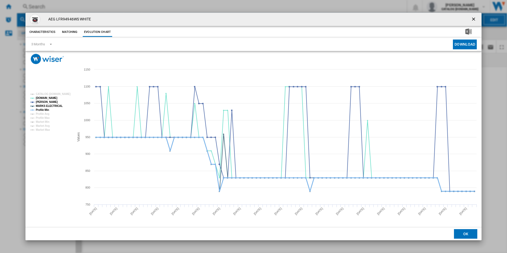
click at [47, 110] on tspan "Profile Min" at bounding box center [42, 109] width 13 height 3
drag, startPoint x: 472, startPoint y: 18, endPoint x: 319, endPoint y: 3, distance: 153.7
click at [472, 18] on ng-md-icon "getI18NText('BUTTONS.CLOSE_DIALOG')" at bounding box center [474, 19] width 6 height 6
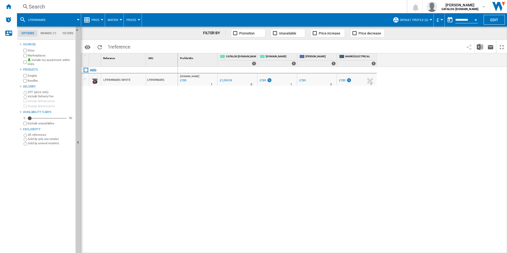
click at [274, 5] on div "Search" at bounding box center [211, 6] width 364 height 7
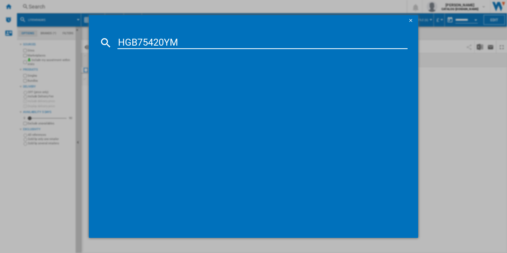
type input "HGB75420YM"
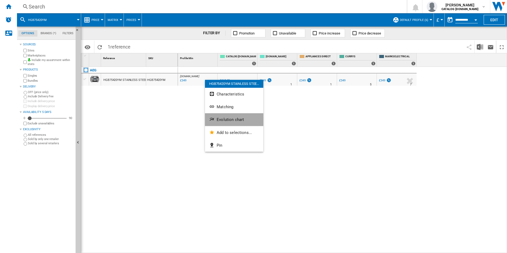
click at [235, 120] on span "Evolution chart" at bounding box center [230, 119] width 27 height 5
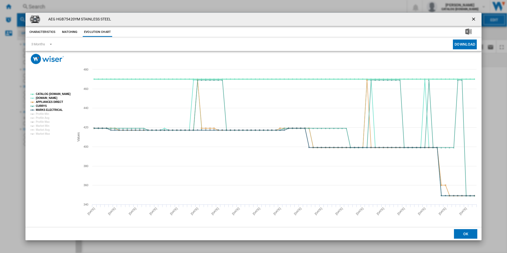
click at [62, 95] on tspan "CATALOG [DOMAIN_NAME]" at bounding box center [53, 94] width 35 height 3
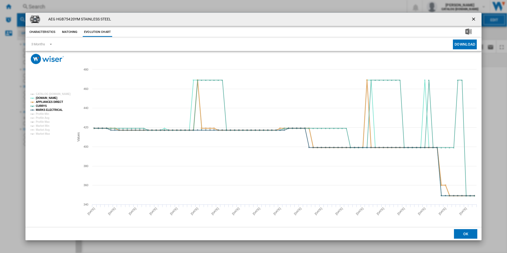
click at [55, 102] on tspan "APPLIANCES DIRECT" at bounding box center [49, 101] width 27 height 3
click at [57, 110] on tspan "MARKS ELECTRICAL" at bounding box center [49, 109] width 27 height 3
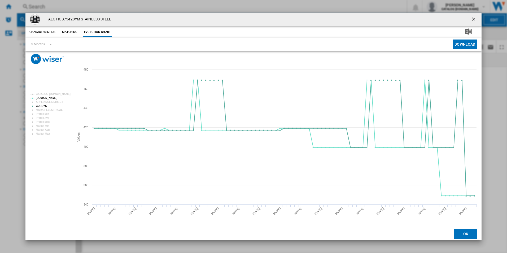
drag, startPoint x: 475, startPoint y: 19, endPoint x: 401, endPoint y: 16, distance: 73.5
click at [475, 19] on ng-md-icon "getI18NText('BUTTONS.CLOSE_DIALOG')" at bounding box center [474, 19] width 6 height 6
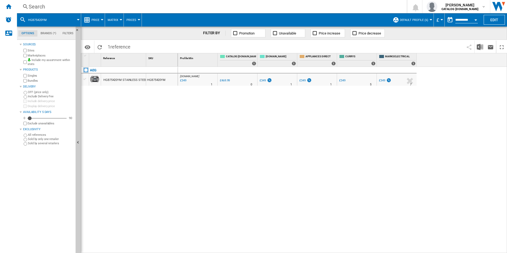
click at [330, 5] on div "Search" at bounding box center [211, 6] width 364 height 7
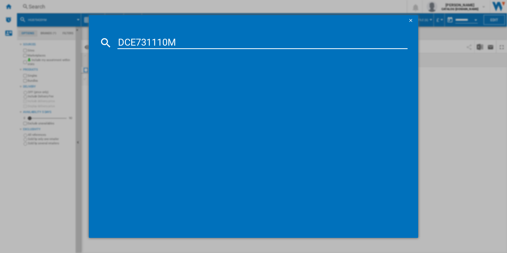
type input "DCE731110M"
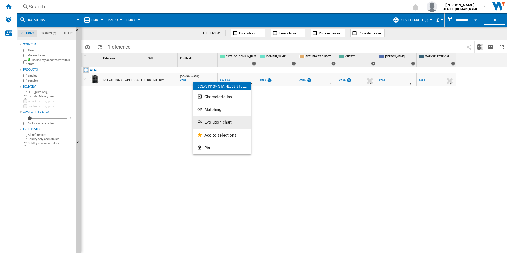
click at [221, 123] on span "Evolution chart" at bounding box center [217, 122] width 27 height 5
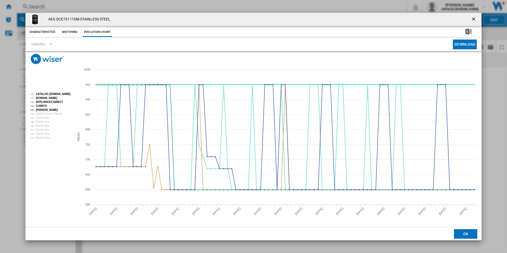
click at [54, 94] on tspan "CATALOG [DOMAIN_NAME]" at bounding box center [53, 94] width 35 height 3
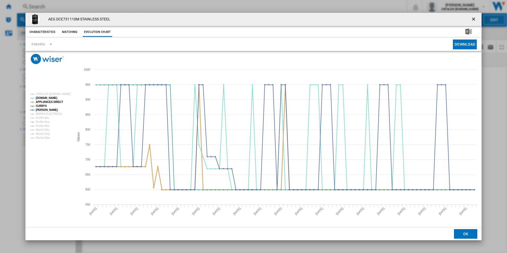
click at [56, 103] on tspan "APPLIANCES DIRECT" at bounding box center [49, 101] width 27 height 3
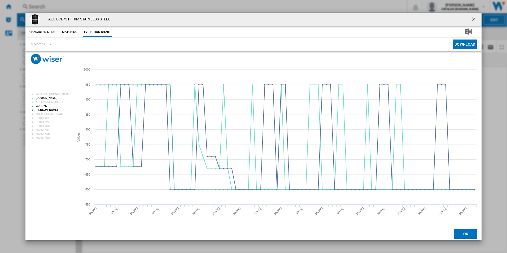
drag, startPoint x: 474, startPoint y: 19, endPoint x: 405, endPoint y: 8, distance: 70.3
click at [474, 19] on ng-md-icon "getI18NText('BUTTONS.CLOSE_DIALOG')" at bounding box center [474, 19] width 6 height 6
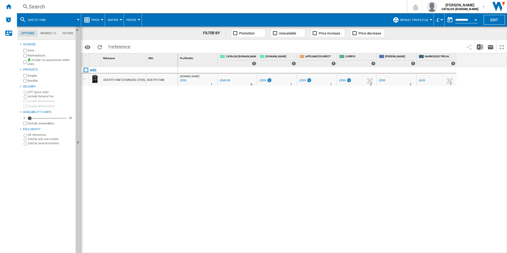
click at [339, 7] on div "Search" at bounding box center [211, 6] width 364 height 7
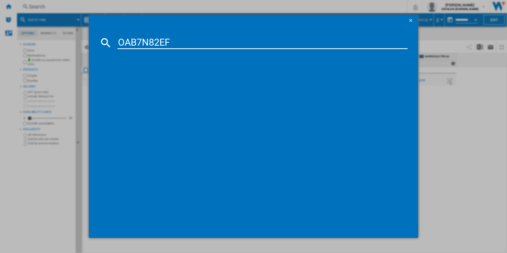
type input "OAB7N82EF"
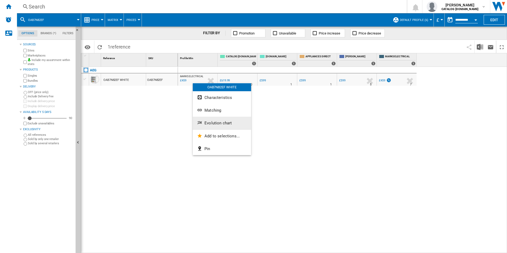
click at [211, 121] on span "Evolution chart" at bounding box center [217, 123] width 27 height 5
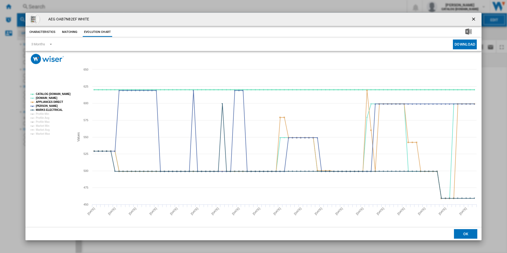
click at [63, 93] on tspan "CATALOG [DOMAIN_NAME]" at bounding box center [53, 94] width 35 height 3
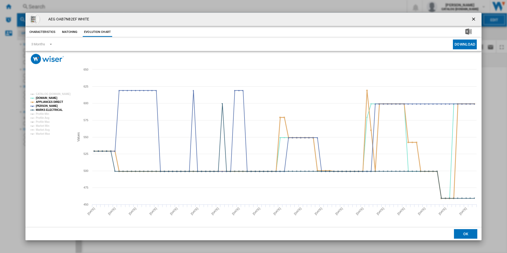
click at [55, 102] on tspan "APPLIANCES DIRECT" at bounding box center [49, 101] width 27 height 3
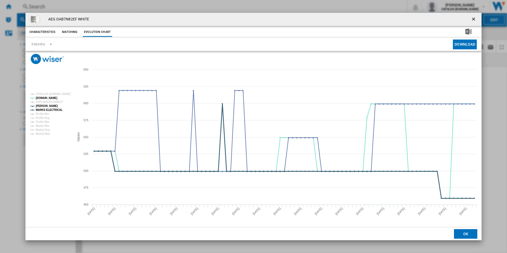
click at [58, 109] on tspan "MARKS ELECTRICAL" at bounding box center [49, 109] width 27 height 3
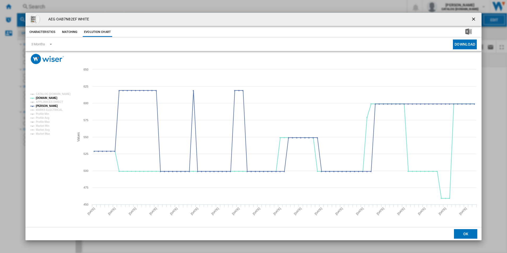
drag, startPoint x: 474, startPoint y: 17, endPoint x: 445, endPoint y: 14, distance: 28.6
click at [473, 17] on ng-md-icon "getI18NText('BUTTONS.CLOSE_DIALOG')" at bounding box center [474, 19] width 6 height 6
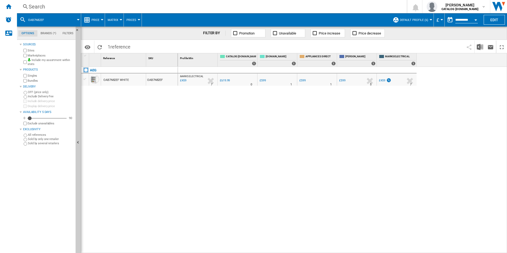
click at [327, 6] on div "Search" at bounding box center [211, 6] width 364 height 7
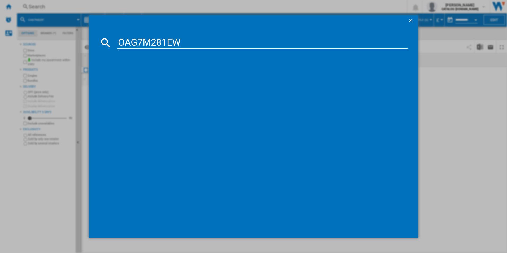
type input "OAG7M281EW"
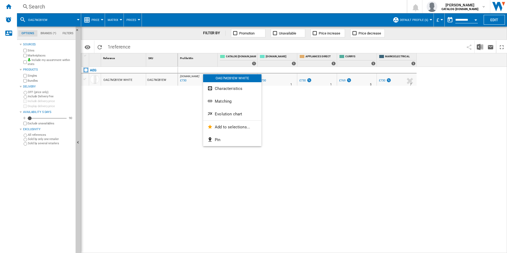
click at [218, 110] on button "Evolution chart" at bounding box center [232, 114] width 58 height 13
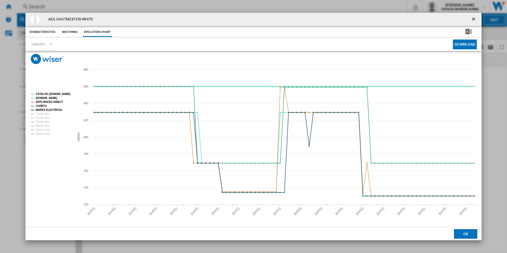
click at [63, 95] on tspan "CATALOG [DOMAIN_NAME]" at bounding box center [53, 94] width 35 height 3
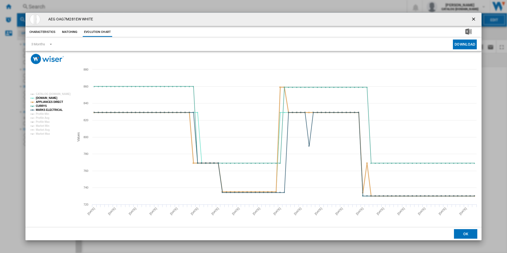
click at [58, 101] on tspan "APPLIANCES DIRECT" at bounding box center [49, 101] width 27 height 3
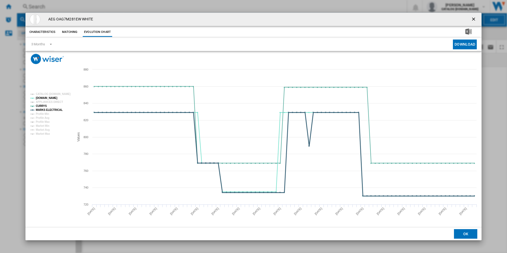
click at [56, 108] on tspan "MARKS ELECTRICAL" at bounding box center [49, 109] width 27 height 3
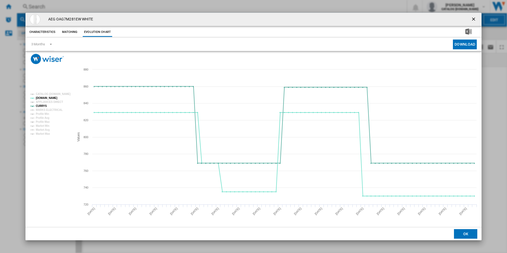
drag, startPoint x: 476, startPoint y: 19, endPoint x: 408, endPoint y: 17, distance: 68.1
click at [476, 19] on ng-md-icon "getI18NText('BUTTONS.CLOSE_DIALOG')" at bounding box center [474, 19] width 6 height 6
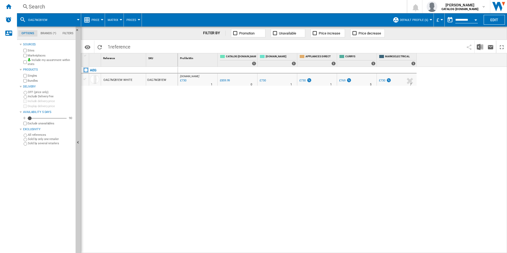
click at [349, 5] on div "Search" at bounding box center [211, 6] width 364 height 7
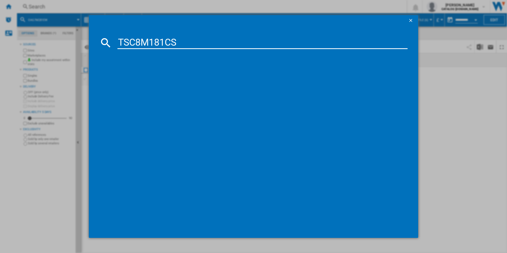
type input "TSC8M181CS"
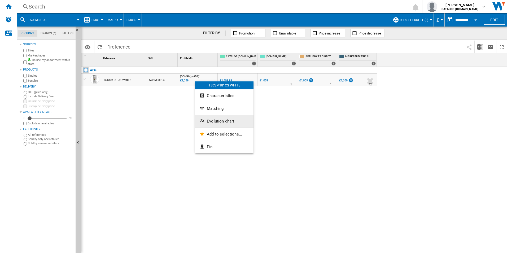
click at [216, 122] on span "Evolution chart" at bounding box center [220, 121] width 27 height 5
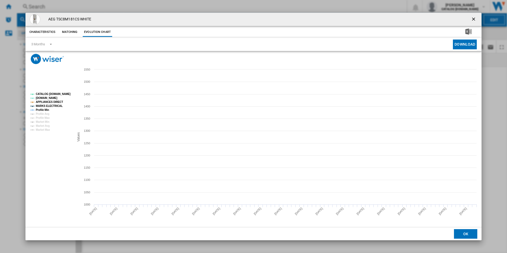
click at [67, 93] on tspan "CATALOG [DOMAIN_NAME]" at bounding box center [53, 94] width 35 height 3
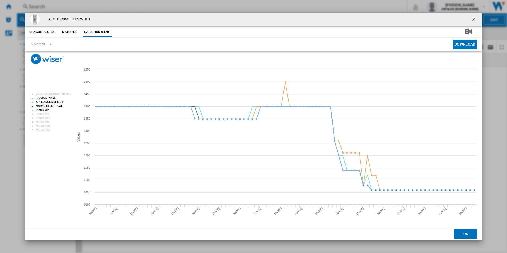
click at [59, 99] on rect "Product popup" at bounding box center [50, 112] width 44 height 43
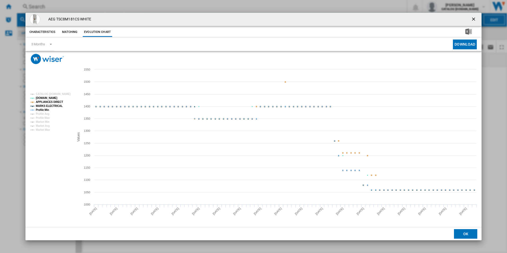
click at [59, 103] on tspan "APPLIANCES DIRECT" at bounding box center [49, 101] width 27 height 3
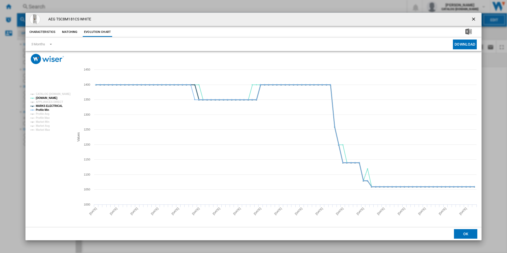
click at [57, 104] on tspan "MARKS ELECTRICAL" at bounding box center [49, 105] width 27 height 3
click at [45, 111] on tspan "Profile Min" at bounding box center [42, 109] width 13 height 3
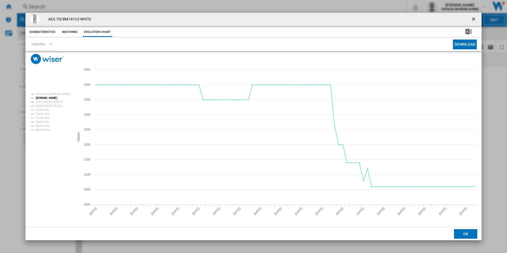
drag, startPoint x: 472, startPoint y: 20, endPoint x: 413, endPoint y: 17, distance: 59.2
click at [472, 20] on ng-md-icon "getI18NText('BUTTONS.CLOSE_DIALOG')" at bounding box center [474, 19] width 6 height 6
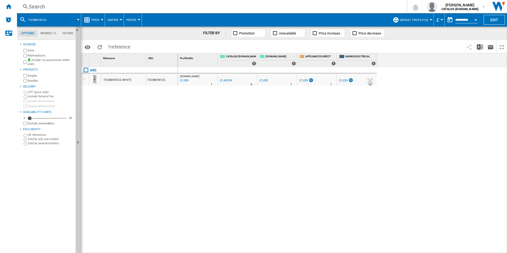
click at [347, 6] on div "Search" at bounding box center [211, 6] width 364 height 7
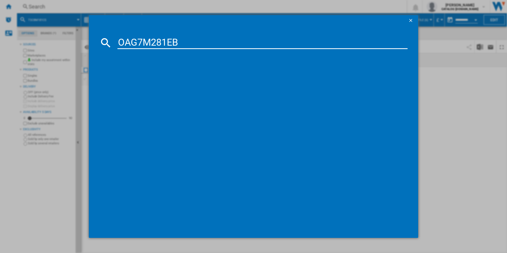
type input "OAG7M281EB"
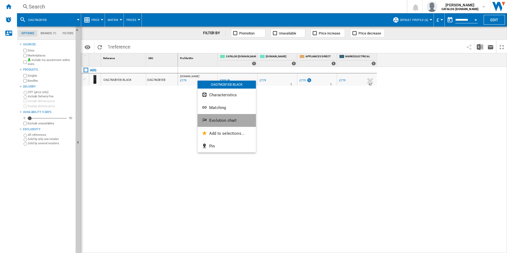
click at [222, 122] on span "Evolution chart" at bounding box center [222, 120] width 27 height 5
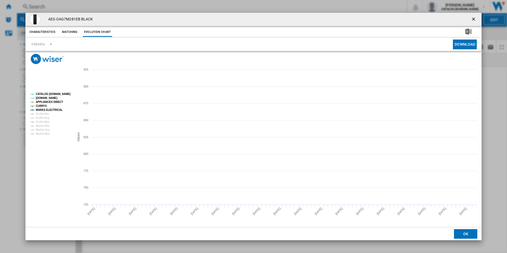
click at [62, 96] on rect "Product popup" at bounding box center [50, 114] width 44 height 47
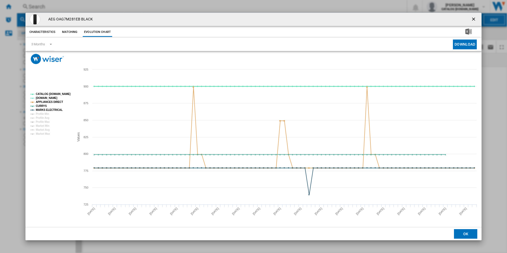
click at [61, 94] on tspan "CATALOG [DOMAIN_NAME]" at bounding box center [53, 94] width 35 height 3
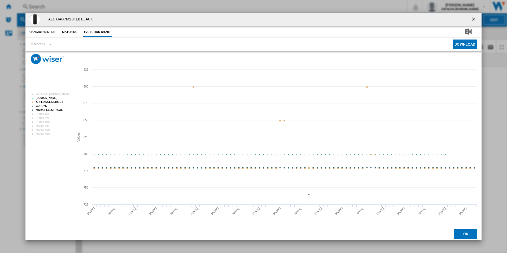
click at [51, 102] on tspan "APPLIANCES DIRECT" at bounding box center [49, 101] width 27 height 3
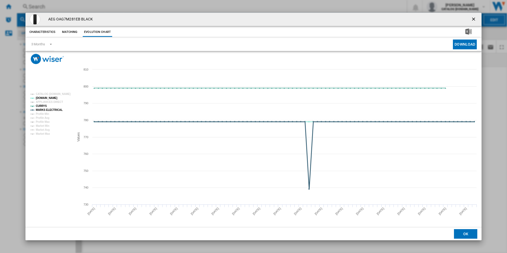
click at [56, 111] on tspan "MARKS ELECTRICAL" at bounding box center [49, 109] width 27 height 3
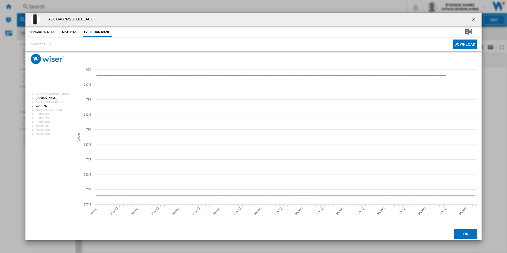
drag, startPoint x: 473, startPoint y: 18, endPoint x: 463, endPoint y: 17, distance: 10.2
click at [473, 18] on ng-md-icon "getI18NText('BUTTONS.CLOSE_DIALOG')" at bounding box center [474, 19] width 6 height 6
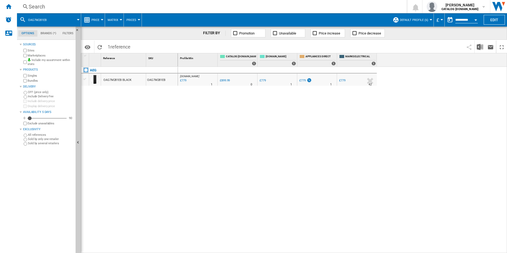
click at [339, 7] on div "Search" at bounding box center [211, 6] width 364 height 7
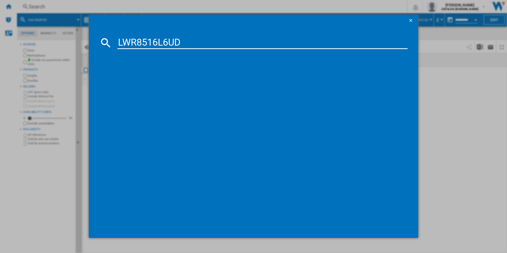
type input "LWR8516L6UD"
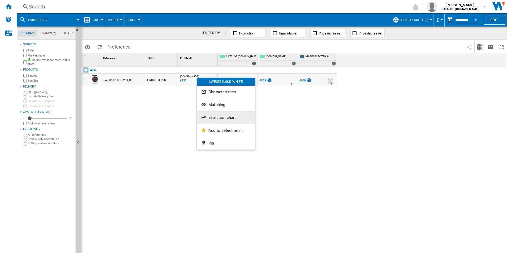
click at [215, 115] on span "Evolution chart" at bounding box center [221, 117] width 27 height 5
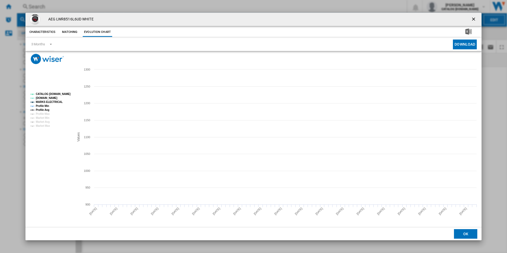
click at [59, 93] on tspan "CATALOG [DOMAIN_NAME]" at bounding box center [53, 94] width 35 height 3
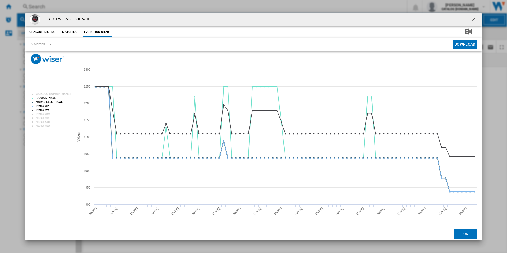
click at [53, 103] on tspan "MARKS ELECTRICAL" at bounding box center [49, 101] width 27 height 3
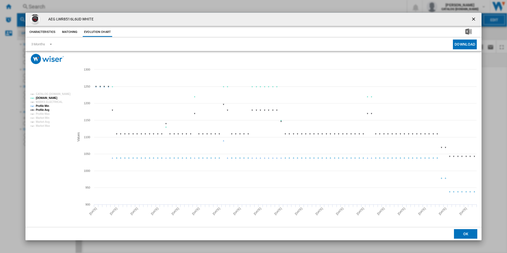
click at [46, 107] on tspan "Profile Min" at bounding box center [42, 105] width 13 height 3
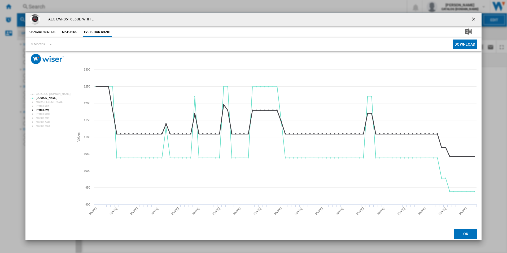
drag, startPoint x: 46, startPoint y: 109, endPoint x: 53, endPoint y: 111, distance: 7.2
click at [46, 109] on tspan "Profile Avg" at bounding box center [43, 109] width 14 height 3
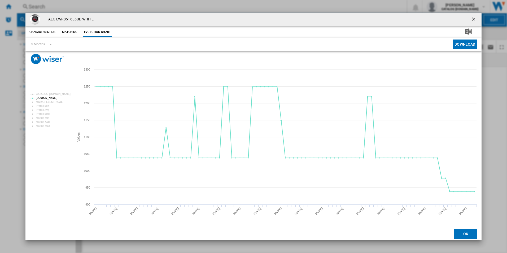
drag, startPoint x: 473, startPoint y: 18, endPoint x: 469, endPoint y: 16, distance: 5.3
click at [473, 18] on ng-md-icon "getI18NText('BUTTONS.CLOSE_DIALOG')" at bounding box center [474, 19] width 6 height 6
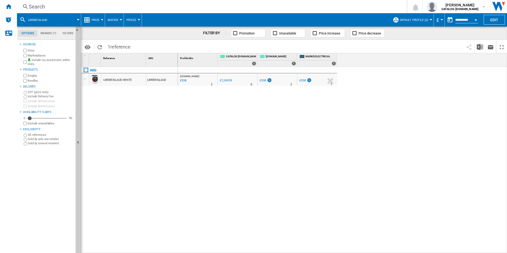
click at [309, 7] on div "Search" at bounding box center [211, 6] width 364 height 7
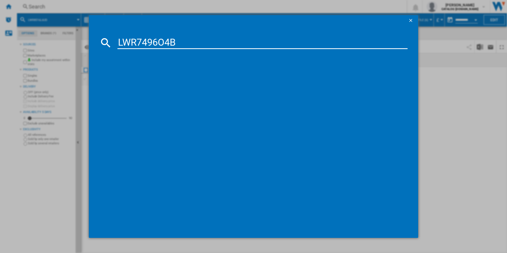
type input "LWR7496O4B"
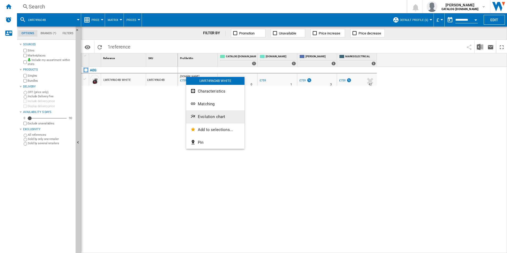
click at [213, 112] on button "Evolution chart" at bounding box center [215, 116] width 58 height 13
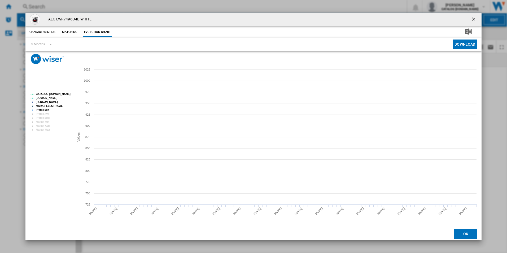
click at [66, 94] on tspan "CATALOG [DOMAIN_NAME]" at bounding box center [53, 94] width 35 height 3
click at [47, 107] on tspan "MARKS ELECTRICAL" at bounding box center [49, 105] width 27 height 3
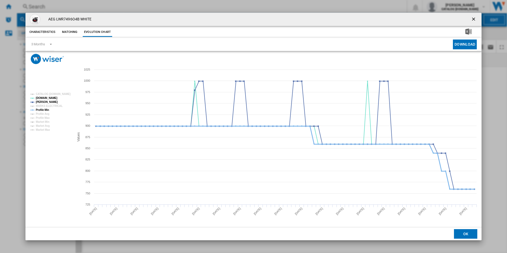
click at [46, 109] on tspan "Profile Min" at bounding box center [42, 109] width 13 height 3
click at [474, 19] on ng-md-icon "getI18NText('BUTTONS.CLOSE_DIALOG')" at bounding box center [474, 19] width 6 height 6
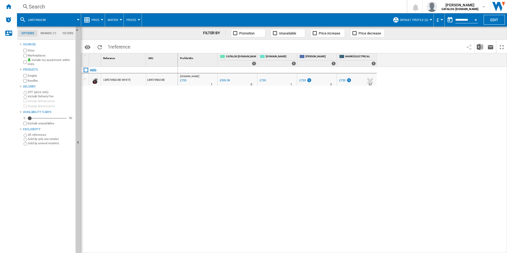
click at [311, 4] on div "Search" at bounding box center [211, 6] width 364 height 7
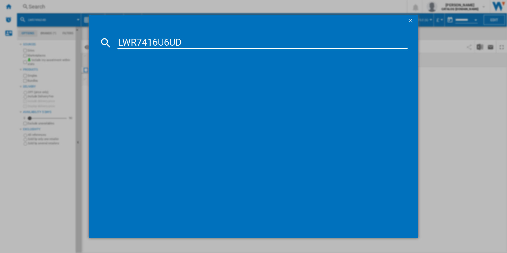
type input "LWR7416U6UD"
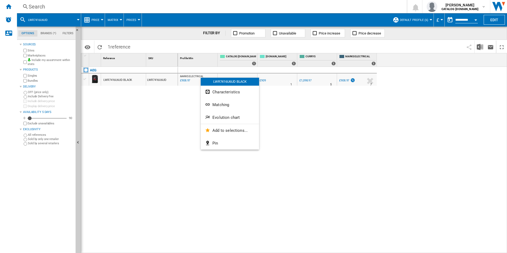
click at [225, 120] on button "Evolution chart" at bounding box center [230, 117] width 58 height 13
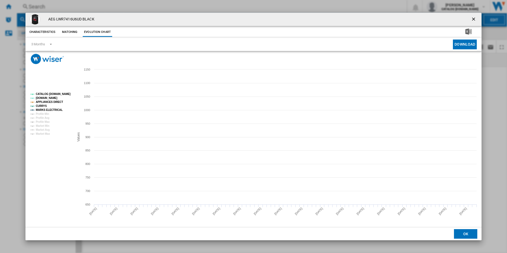
click at [66, 93] on tspan "CATALOG [DOMAIN_NAME]" at bounding box center [53, 94] width 35 height 3
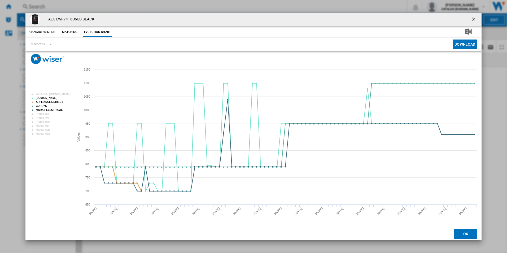
click at [57, 100] on tspan "APPLIANCES DIRECT" at bounding box center [49, 101] width 27 height 3
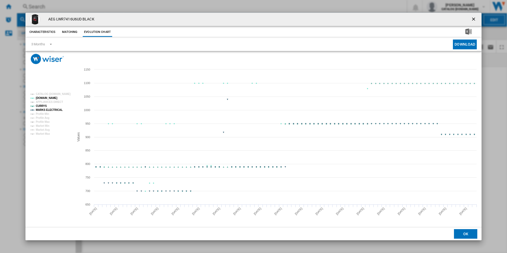
click at [56, 110] on tspan "MARKS ELECTRICAL" at bounding box center [49, 109] width 27 height 3
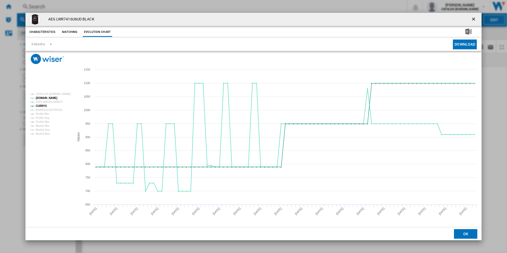
drag, startPoint x: 474, startPoint y: 18, endPoint x: 366, endPoint y: 16, distance: 107.9
click at [474, 18] on ng-md-icon "getI18NText('BUTTONS.CLOSE_DIALOG')" at bounding box center [474, 19] width 6 height 6
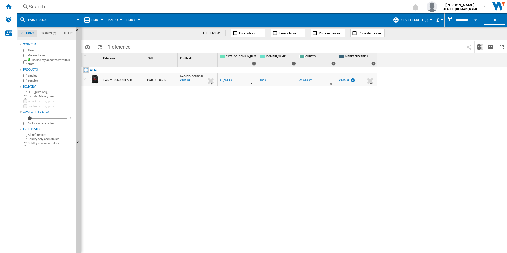
click at [298, 3] on div "Search" at bounding box center [211, 6] width 364 height 7
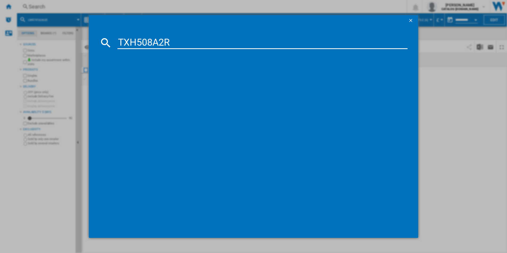
type input "TXH508A2R"
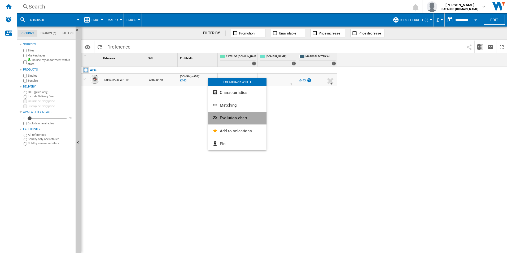
click at [228, 118] on span "Evolution chart" at bounding box center [233, 118] width 27 height 5
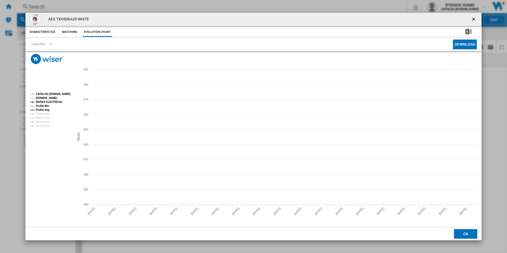
click at [57, 93] on tspan "CATALOG [DOMAIN_NAME]" at bounding box center [53, 94] width 35 height 3
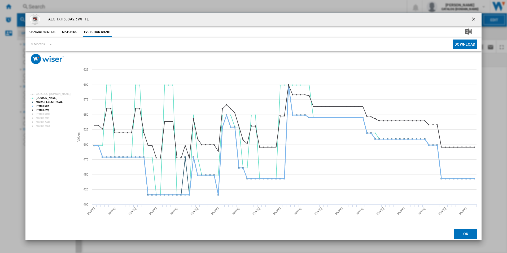
click at [47, 105] on tspan "Profile Min" at bounding box center [42, 105] width 13 height 3
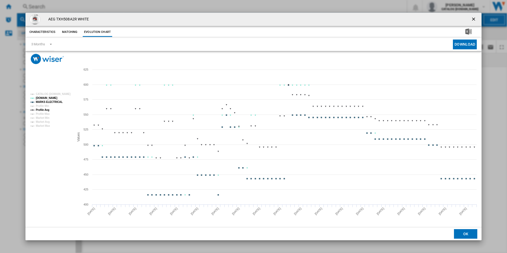
click at [46, 108] on tspan "Profile Avg" at bounding box center [43, 109] width 14 height 3
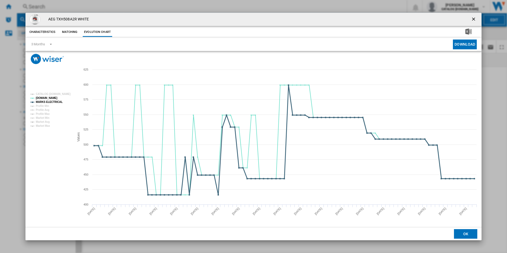
click at [50, 103] on tspan "MARKS ELECTRICAL" at bounding box center [49, 101] width 27 height 3
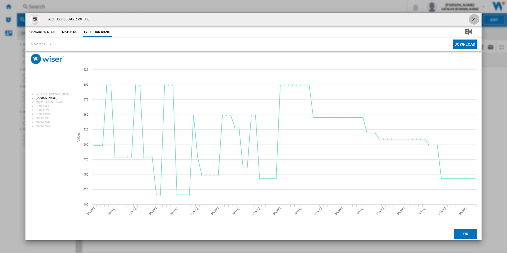
click at [473, 20] on ng-md-icon "getI18NText('BUTTONS.CLOSE_DIALOG')" at bounding box center [474, 19] width 6 height 6
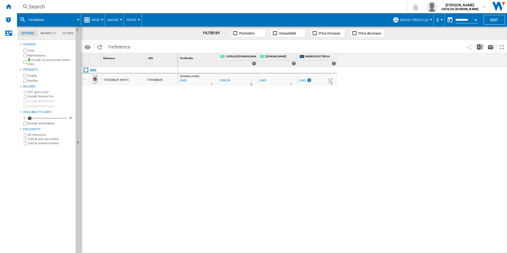
click at [306, 5] on div "Search" at bounding box center [211, 6] width 364 height 7
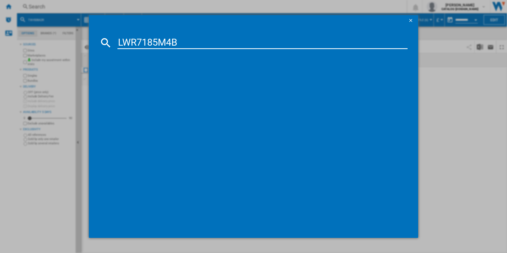
type input "LWR7185M4B"
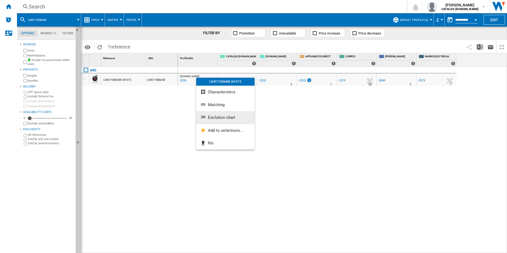
click at [219, 115] on span "Evolution chart" at bounding box center [221, 117] width 27 height 5
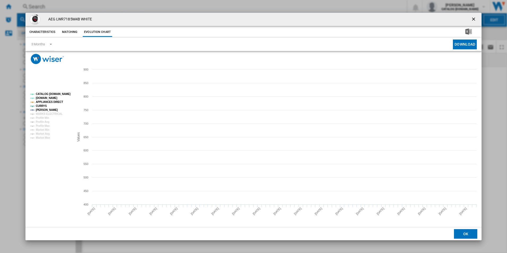
click at [66, 95] on tspan "CATALOG [DOMAIN_NAME]" at bounding box center [53, 94] width 35 height 3
click at [57, 100] on tspan "APPLIANCES DIRECT" at bounding box center [49, 101] width 27 height 3
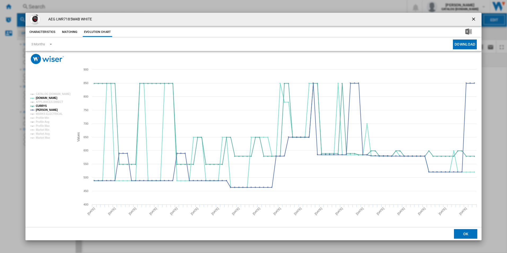
click at [471, 17] on ng-md-icon "getI18NText('BUTTONS.CLOSE_DIALOG')" at bounding box center [474, 19] width 6 height 6
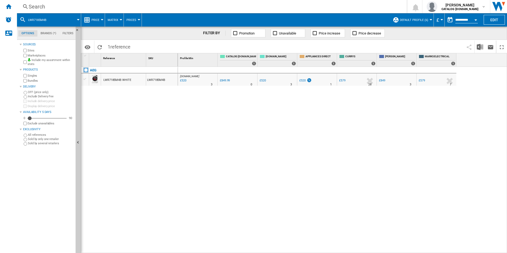
click at [350, 5] on div "Search" at bounding box center [211, 6] width 364 height 7
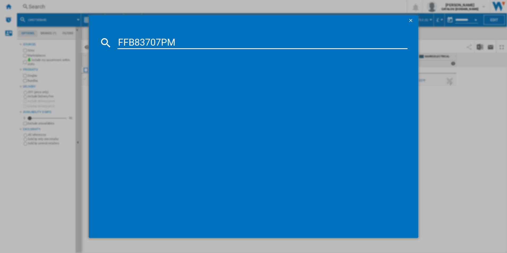
type input "FFB83707PM"
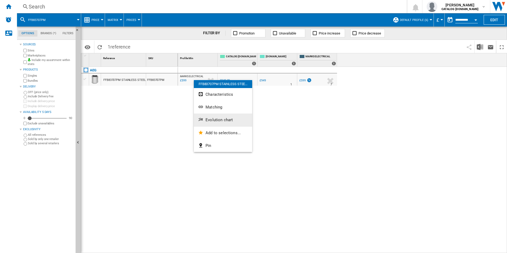
click at [220, 121] on span "Evolution chart" at bounding box center [218, 119] width 27 height 5
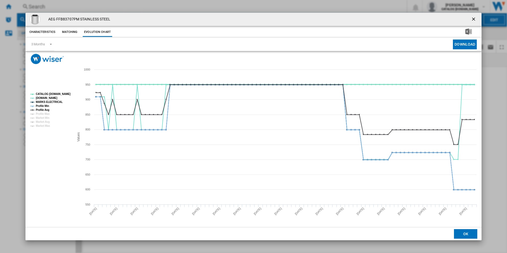
click at [66, 93] on tspan "CATALOG [DOMAIN_NAME]" at bounding box center [53, 94] width 35 height 3
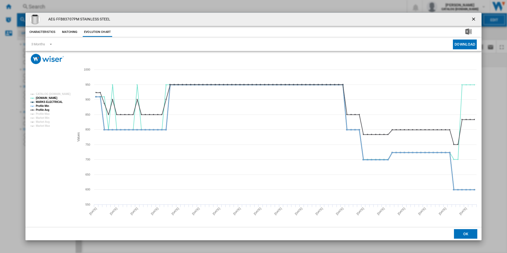
drag, startPoint x: 50, startPoint y: 102, endPoint x: 45, endPoint y: 102, distance: 4.8
click at [50, 102] on tspan "MARKS ELECTRICAL" at bounding box center [49, 101] width 27 height 3
click at [44, 105] on tspan "Profile Min" at bounding box center [42, 105] width 13 height 3
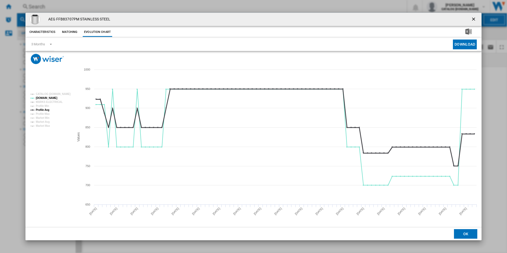
click at [45, 110] on tspan "Profile Avg" at bounding box center [43, 109] width 14 height 3
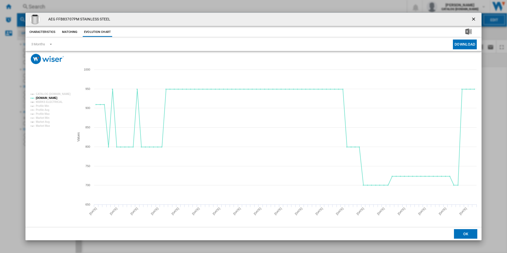
drag, startPoint x: 473, startPoint y: 19, endPoint x: 401, endPoint y: 17, distance: 71.6
click at [473, 19] on ng-md-icon "getI18NText('BUTTONS.CLOSE_DIALOG')" at bounding box center [474, 19] width 6 height 6
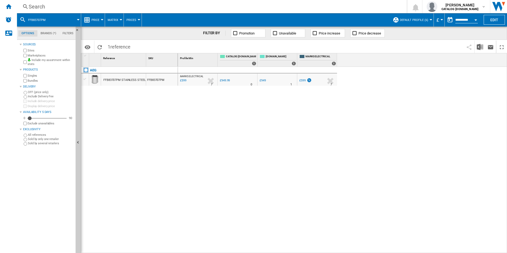
click at [332, 7] on div "Search" at bounding box center [211, 6] width 364 height 7
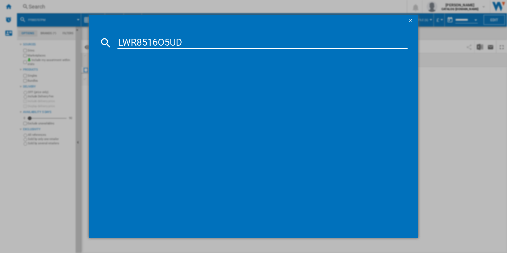
type input "LWR8516O5UD"
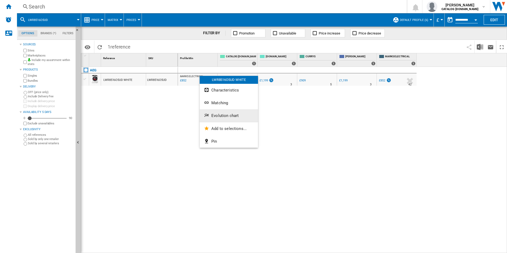
click at [220, 121] on button "Evolution chart" at bounding box center [229, 115] width 58 height 13
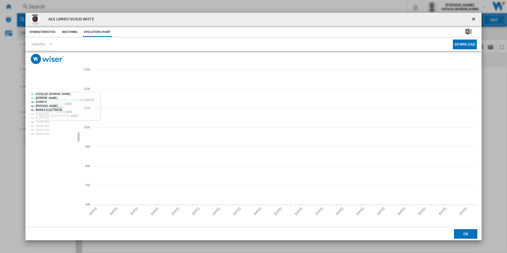
click at [62, 95] on tspan "CATALOG [DOMAIN_NAME]" at bounding box center [53, 94] width 35 height 3
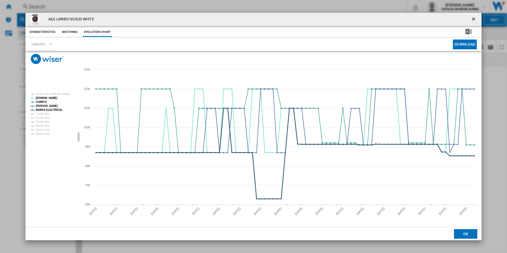
click at [56, 110] on tspan "MARKS ELECTRICAL" at bounding box center [49, 109] width 27 height 3
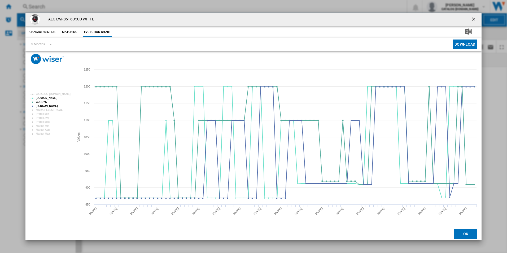
drag, startPoint x: 473, startPoint y: 19, endPoint x: 341, endPoint y: 17, distance: 131.5
click at [473, 19] on ng-md-icon "getI18NText('BUTTONS.CLOSE_DIALOG')" at bounding box center [474, 19] width 6 height 6
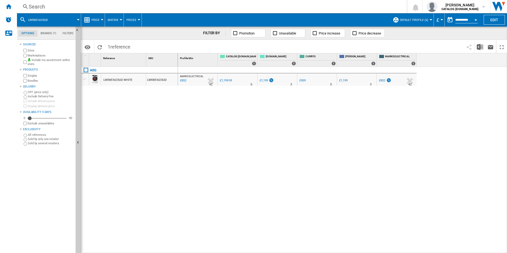
click at [323, 10] on div "Search" at bounding box center [211, 6] width 364 height 7
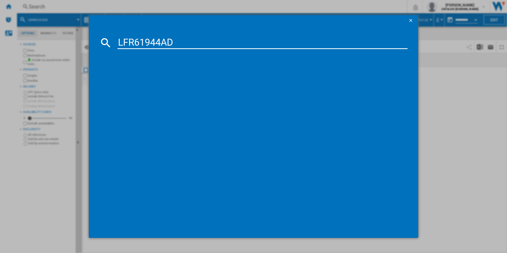
type input "LFR61944AD"
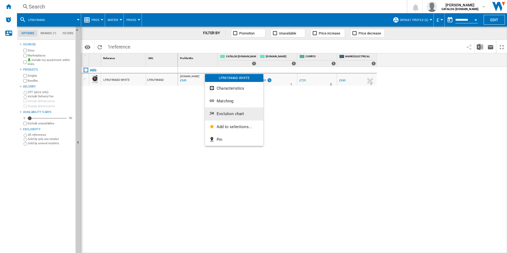
click at [220, 108] on button "Evolution chart" at bounding box center [234, 113] width 58 height 13
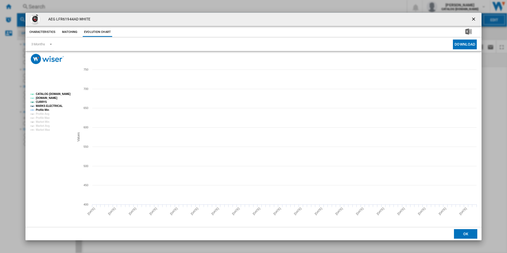
click at [63, 93] on tspan "CATALOG [DOMAIN_NAME]" at bounding box center [53, 94] width 35 height 3
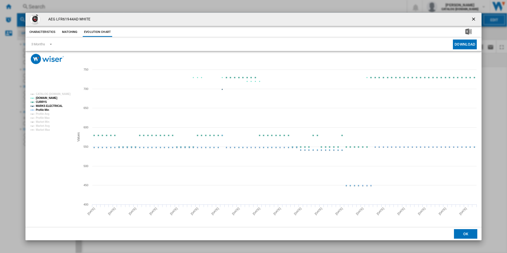
click at [56, 104] on tspan "MARKS ELECTRICAL" at bounding box center [49, 105] width 27 height 3
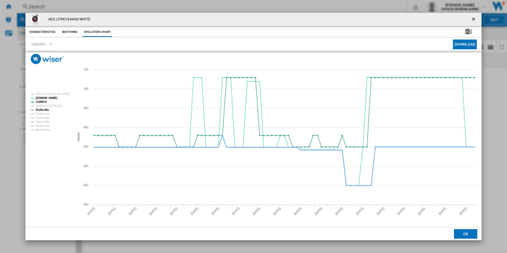
click at [47, 109] on tspan "Profile Min" at bounding box center [42, 109] width 13 height 3
drag, startPoint x: 475, startPoint y: 18, endPoint x: 461, endPoint y: 18, distance: 13.8
click at [474, 18] on ng-md-icon "getI18NText('BUTTONS.CLOSE_DIALOG')" at bounding box center [474, 19] width 6 height 6
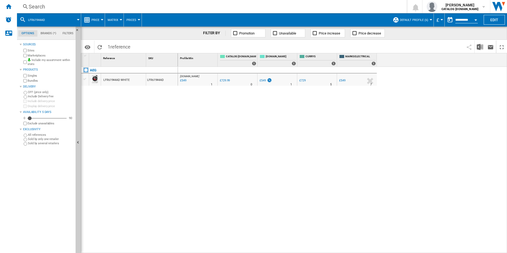
click at [370, 4] on div "Search" at bounding box center [211, 6] width 364 height 7
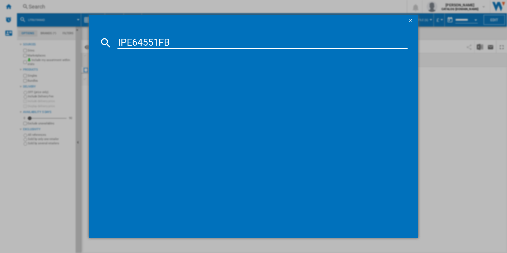
type input "IPE64551FB"
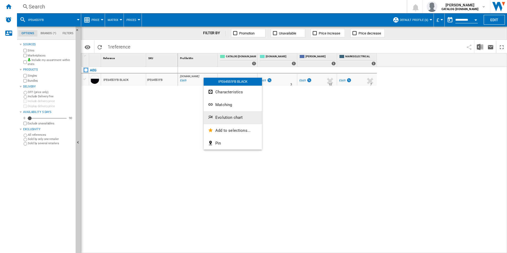
click at [234, 120] on span "Evolution chart" at bounding box center [228, 117] width 27 height 5
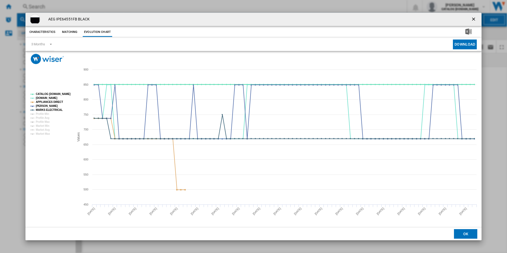
click at [63, 95] on tspan "CATALOG [DOMAIN_NAME]" at bounding box center [53, 94] width 35 height 3
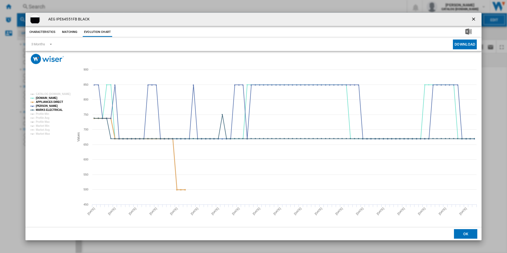
click at [58, 102] on tspan "APPLIANCES DIRECT" at bounding box center [49, 101] width 27 height 3
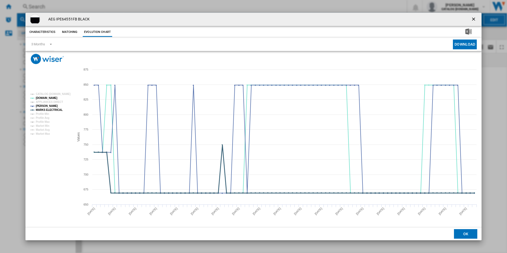
click at [55, 109] on tspan "MARKS ELECTRICAL" at bounding box center [49, 109] width 27 height 3
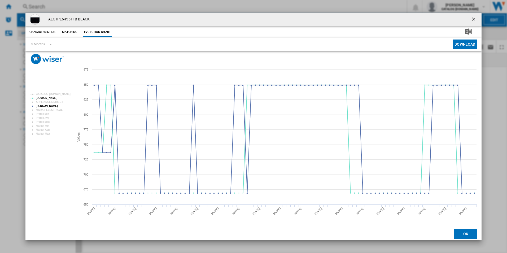
drag, startPoint x: 472, startPoint y: 19, endPoint x: 464, endPoint y: 17, distance: 8.2
click at [472, 19] on ng-md-icon "getI18NText('BUTTONS.CLOSE_DIALOG')" at bounding box center [474, 19] width 6 height 6
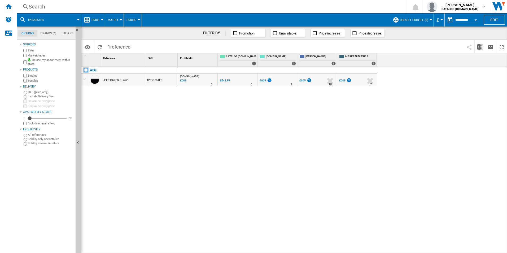
click at [335, 5] on div "Search" at bounding box center [211, 6] width 364 height 7
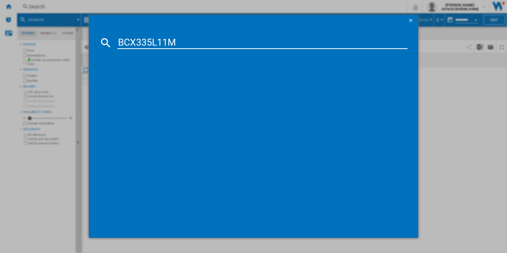
type input "BCX335L11M"
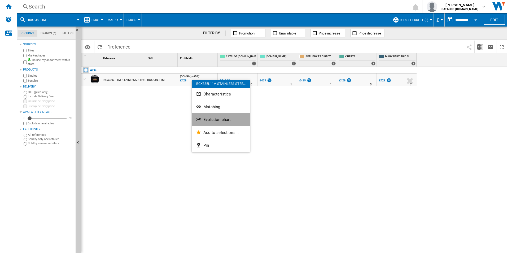
click at [220, 121] on span "Evolution chart" at bounding box center [216, 119] width 27 height 5
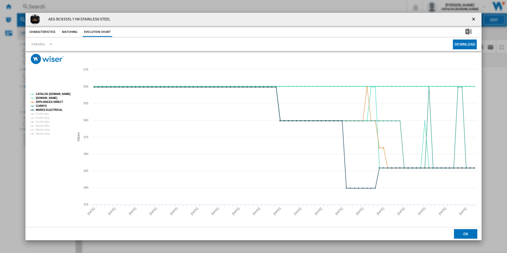
click at [65, 94] on tspan "CATALOG [DOMAIN_NAME]" at bounding box center [53, 94] width 35 height 3
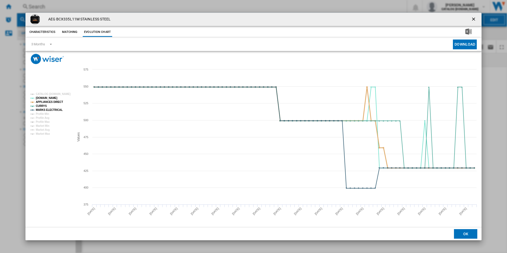
click at [52, 103] on tspan "APPLIANCES DIRECT" at bounding box center [49, 101] width 27 height 3
click at [54, 111] on tspan "MARKS ELECTRICAL" at bounding box center [49, 109] width 27 height 3
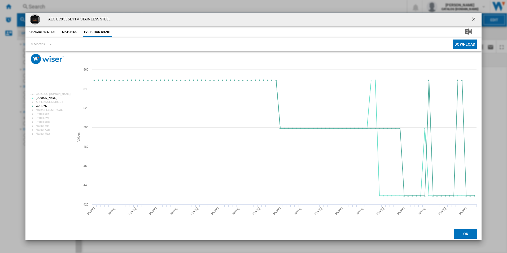
drag, startPoint x: 476, startPoint y: 17, endPoint x: 469, endPoint y: 14, distance: 8.1
click at [476, 17] on ng-md-icon "getI18NText('BUTTONS.CLOSE_DIALOG')" at bounding box center [474, 19] width 6 height 6
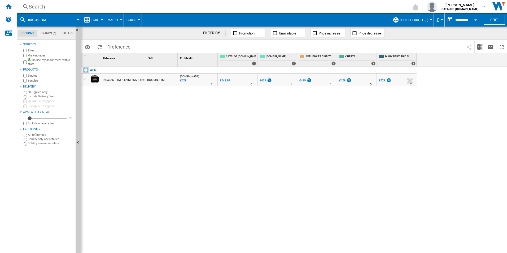
click at [354, 3] on div "Search" at bounding box center [211, 6] width 364 height 7
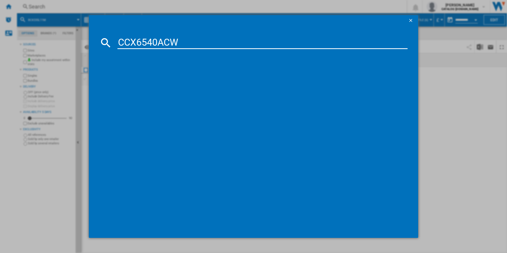
type input "CCX6540ACW"
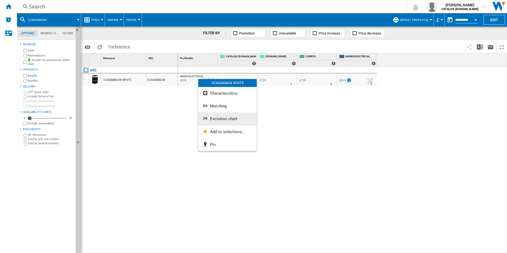
click at [218, 120] on span "Evolution chart" at bounding box center [223, 118] width 27 height 5
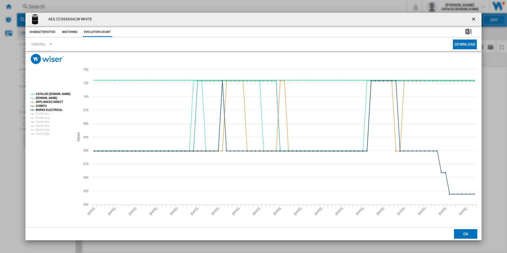
click at [64, 94] on tspan "CATALOG [DOMAIN_NAME]" at bounding box center [53, 94] width 35 height 3
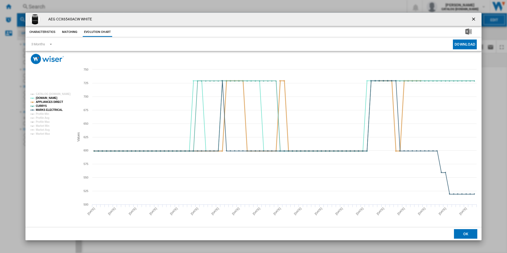
click at [58, 100] on tspan "APPLIANCES DIRECT" at bounding box center [49, 101] width 27 height 3
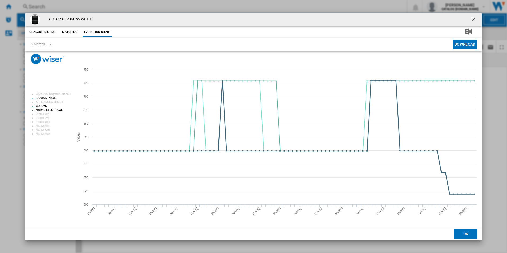
click at [55, 110] on tspan "MARKS ELECTRICAL" at bounding box center [49, 109] width 27 height 3
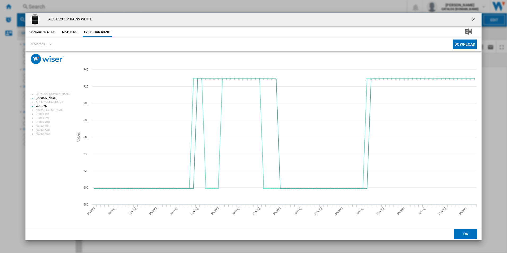
drag, startPoint x: 474, startPoint y: 18, endPoint x: 451, endPoint y: 17, distance: 22.6
click at [474, 18] on ng-md-icon "getI18NText('BUTTONS.CLOSE_DIALOG')" at bounding box center [474, 19] width 6 height 6
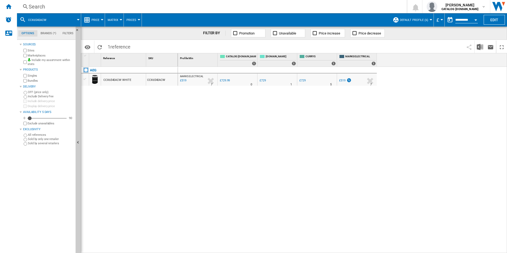
click at [338, 0] on div "Search Search 0 adam barber CATALOG ELECTROLUX.UK CATALOG ELECTROLUX.UK My sett…" at bounding box center [262, 6] width 490 height 13
click at [337, 5] on div "Search" at bounding box center [211, 6] width 364 height 7
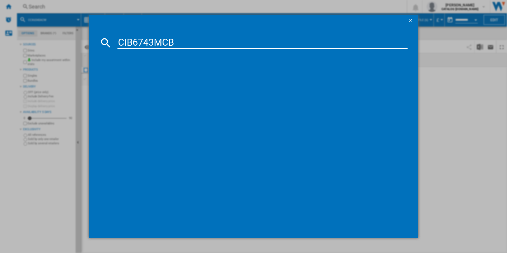
type input "CIB6743MCB"
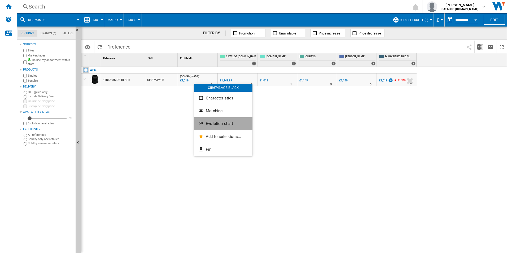
click at [216, 125] on span "Evolution chart" at bounding box center [219, 123] width 27 height 5
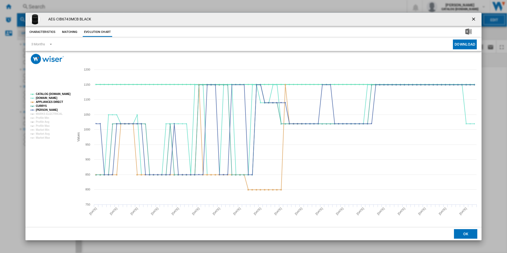
click at [62, 93] on tspan "CATALOG [DOMAIN_NAME]" at bounding box center [53, 94] width 35 height 3
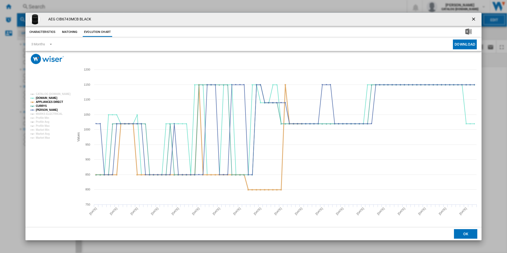
click at [55, 102] on tspan "APPLIANCES DIRECT" at bounding box center [49, 101] width 27 height 3
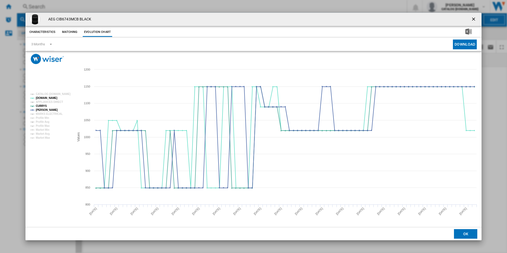
drag, startPoint x: 473, startPoint y: 19, endPoint x: 457, endPoint y: 20, distance: 16.5
click at [473, 19] on ng-md-icon "getI18NText('BUTTONS.CLOSE_DIALOG')" at bounding box center [474, 19] width 6 height 6
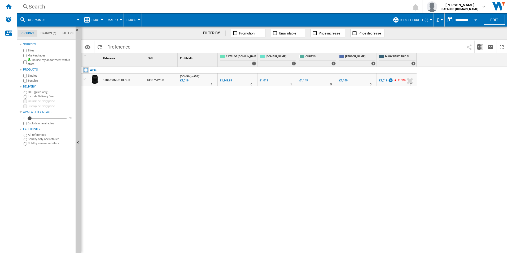
click at [309, 8] on div "Search" at bounding box center [211, 6] width 364 height 7
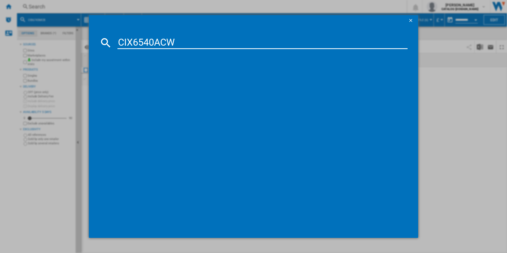
type input "CIX6540ACW"
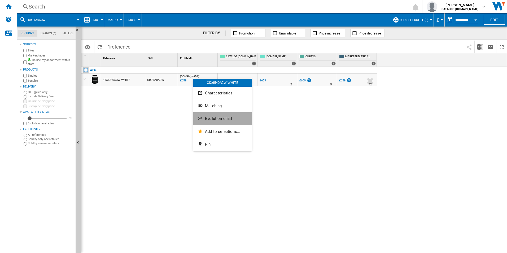
click at [216, 116] on button "Evolution chart" at bounding box center [222, 118] width 58 height 13
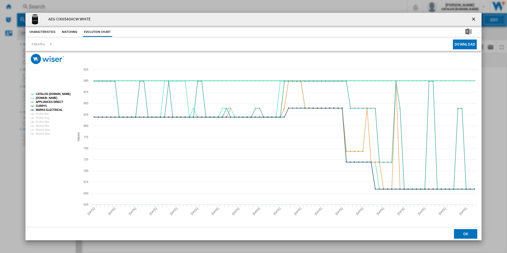
click at [57, 94] on tspan "CATALOG [DOMAIN_NAME]" at bounding box center [53, 94] width 35 height 3
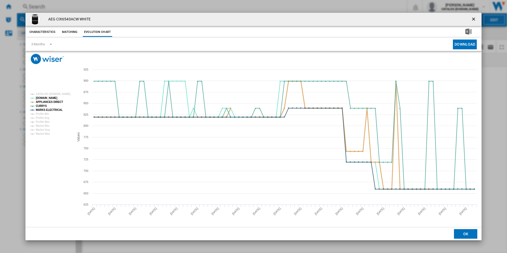
click at [58, 101] on tspan "APPLIANCES DIRECT" at bounding box center [49, 101] width 27 height 3
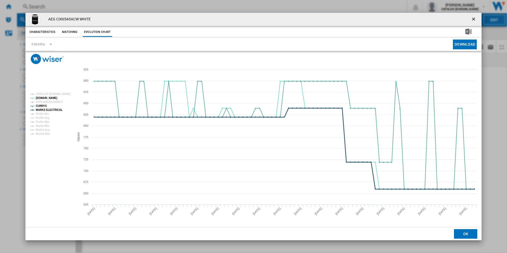
click at [57, 109] on tspan "MARKS ELECTRICAL" at bounding box center [49, 109] width 27 height 3
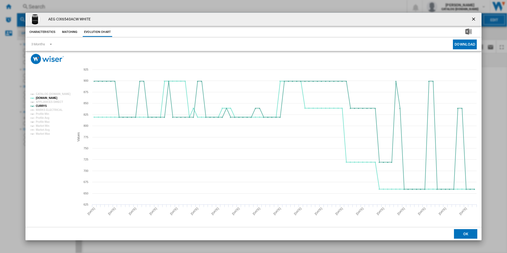
drag, startPoint x: 474, startPoint y: 18, endPoint x: 454, endPoint y: 17, distance: 20.2
click at [474, 18] on ng-md-icon "getI18NText('BUTTONS.CLOSE_DIALOG')" at bounding box center [474, 19] width 6 height 6
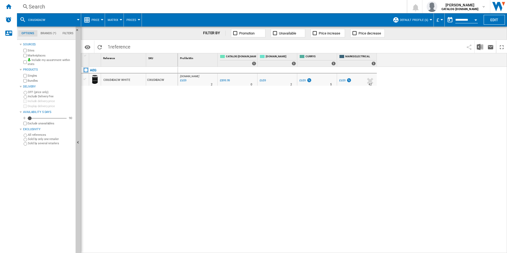
click at [349, 10] on div "Search" at bounding box center [211, 6] width 364 height 7
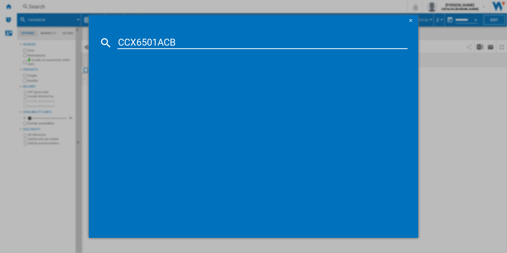
type input "CCX6501ACB"
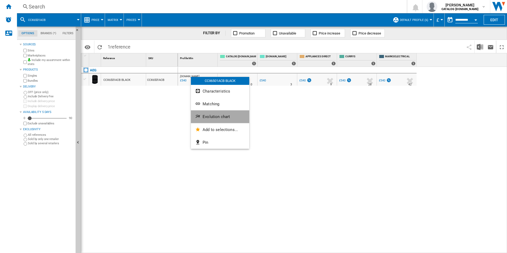
click at [229, 117] on span "Evolution chart" at bounding box center [216, 116] width 27 height 5
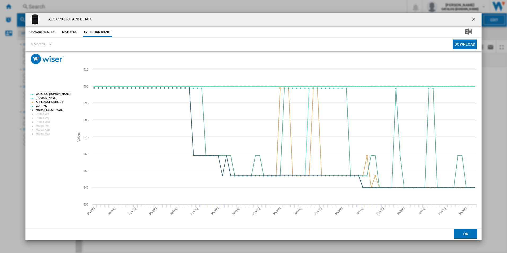
click at [61, 94] on tspan "CATALOG [DOMAIN_NAME]" at bounding box center [53, 94] width 35 height 3
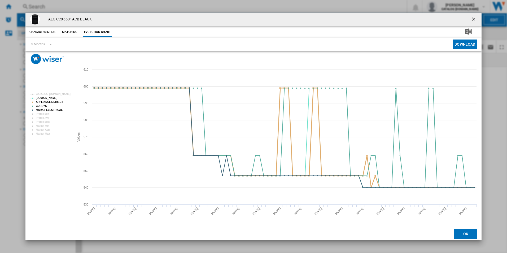
click at [59, 101] on tspan "APPLIANCES DIRECT" at bounding box center [49, 101] width 27 height 3
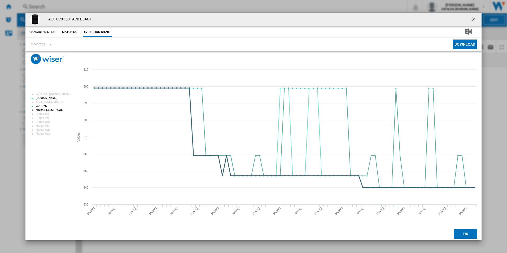
click at [57, 108] on tspan "MARKS ELECTRICAL" at bounding box center [49, 109] width 27 height 3
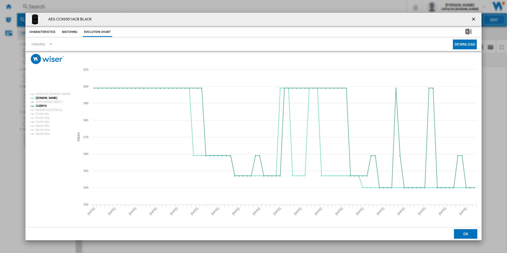
drag, startPoint x: 472, startPoint y: 17, endPoint x: 429, endPoint y: 17, distance: 43.7
click at [472, 17] on ng-md-icon "getI18NText('BUTTONS.CLOSE_DIALOG')" at bounding box center [474, 19] width 6 height 6
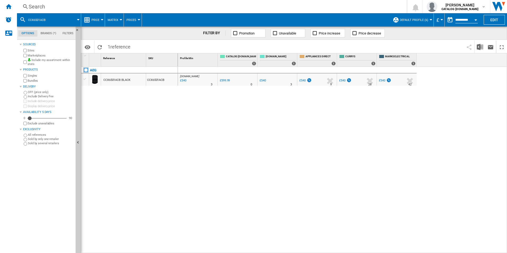
click at [370, 3] on div "Search Search 0 adam barber CATALOG ELECTROLUX.UK CATALOG ELECTROLUX.UK My sett…" at bounding box center [262, 6] width 490 height 13
click at [366, 6] on div "Search" at bounding box center [211, 6] width 364 height 7
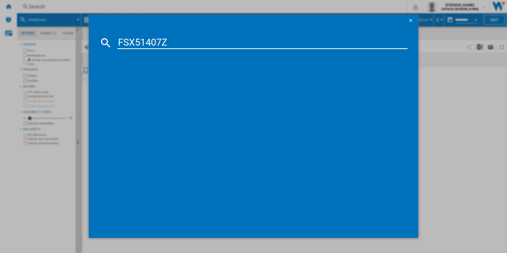
type input "FSX51407Z"
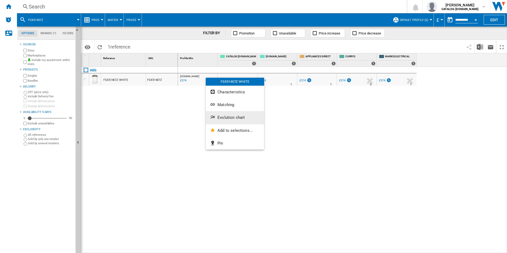
click at [223, 113] on button "Evolution chart" at bounding box center [235, 117] width 58 height 13
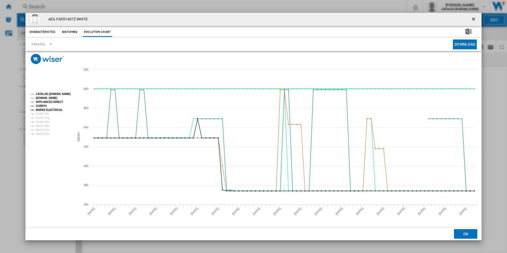
click at [63, 95] on tspan "CATALOG [DOMAIN_NAME]" at bounding box center [53, 94] width 35 height 3
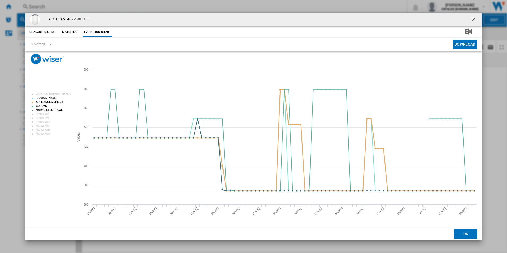
click at [57, 103] on tspan "APPLIANCES DIRECT" at bounding box center [49, 101] width 27 height 3
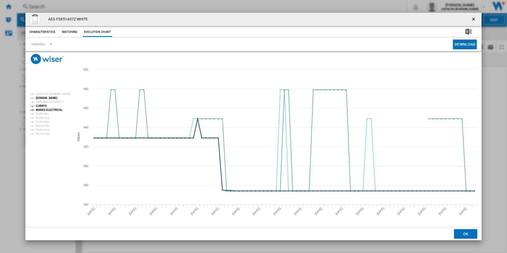
click at [56, 109] on tspan "MARKS ELECTRICAL" at bounding box center [49, 109] width 27 height 3
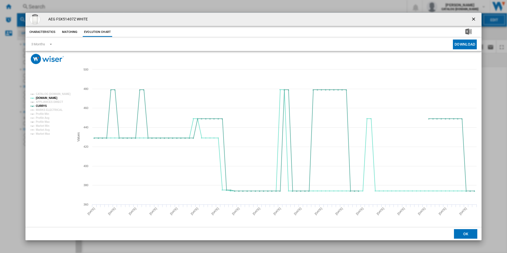
click at [473, 18] on ng-md-icon "getI18NText('BUTTONS.CLOSE_DIALOG')" at bounding box center [474, 19] width 6 height 6
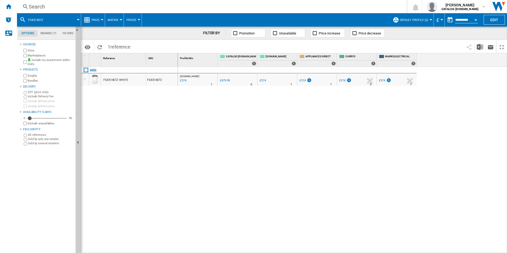
click at [329, 4] on div "Search" at bounding box center [211, 6] width 364 height 7
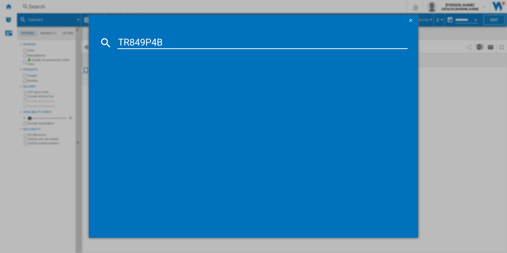
type input "TR849P4B"
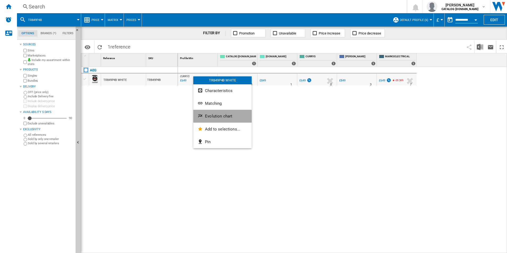
click at [217, 115] on span "Evolution chart" at bounding box center [218, 116] width 27 height 5
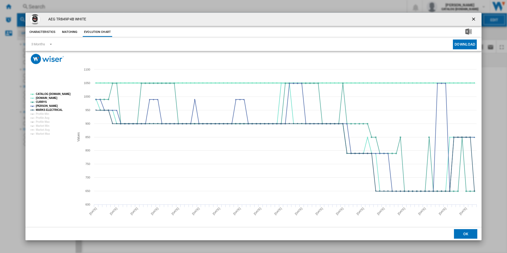
click at [59, 94] on tspan "CATALOG [DOMAIN_NAME]" at bounding box center [53, 94] width 35 height 3
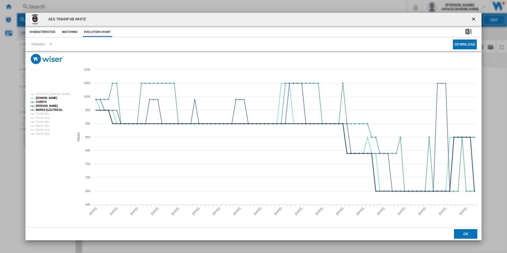
click at [53, 108] on tspan "MARKS ELECTRICAL" at bounding box center [49, 109] width 27 height 3
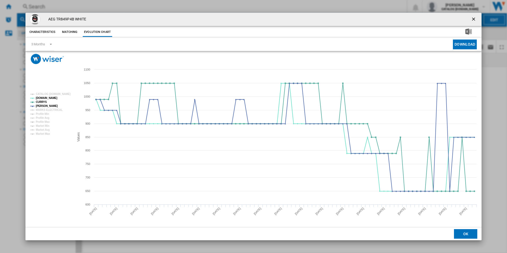
drag, startPoint x: 473, startPoint y: 19, endPoint x: 385, endPoint y: 14, distance: 88.7
click at [473, 19] on ng-md-icon "getI18NText('BUTTONS.CLOSE_DIALOG')" at bounding box center [474, 19] width 6 height 6
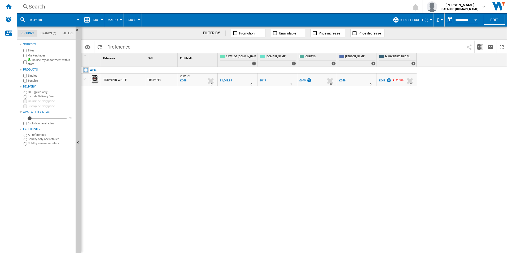
click at [334, 7] on div "Search" at bounding box center [211, 6] width 364 height 7
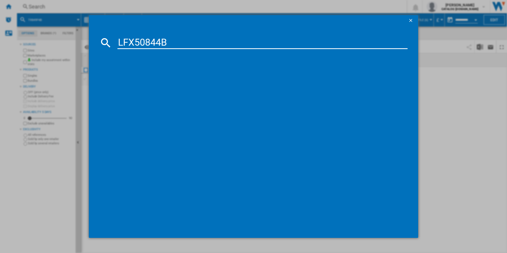
type input "LFX50844B"
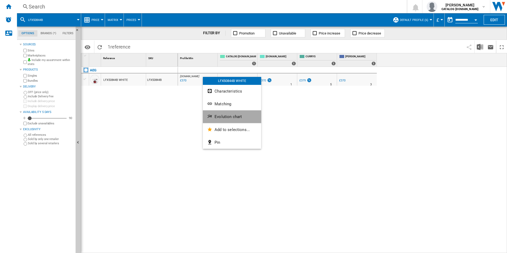
click at [219, 113] on button "Evolution chart" at bounding box center [232, 116] width 58 height 13
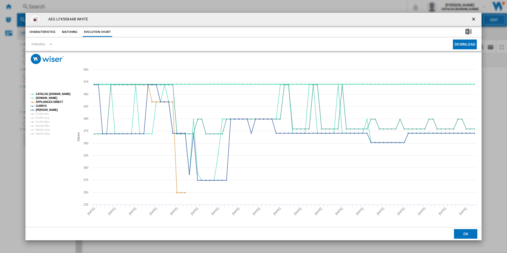
click at [61, 95] on tspan "CATALOG [DOMAIN_NAME]" at bounding box center [53, 94] width 35 height 3
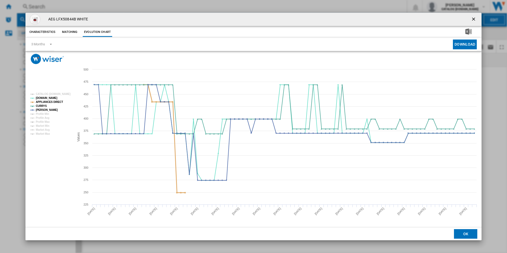
click at [56, 101] on tspan "APPLIANCES DIRECT" at bounding box center [49, 101] width 27 height 3
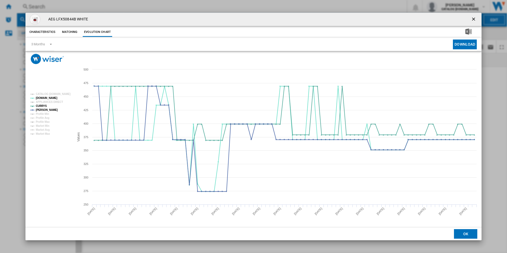
drag, startPoint x: 474, startPoint y: 17, endPoint x: 328, endPoint y: 25, distance: 146.5
click at [474, 17] on ng-md-icon "getI18NText('BUTTONS.CLOSE_DIALOG')" at bounding box center [474, 19] width 6 height 6
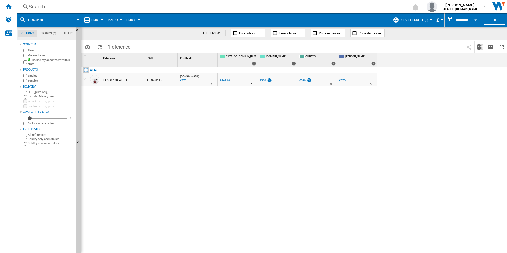
click at [310, 10] on div "Search" at bounding box center [211, 6] width 364 height 7
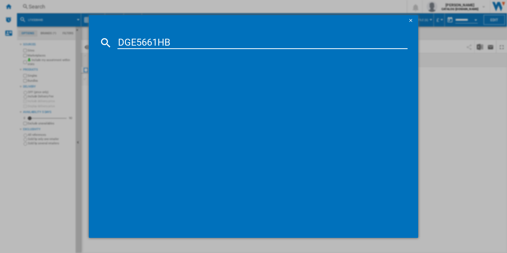
type input "DGE5661HB"
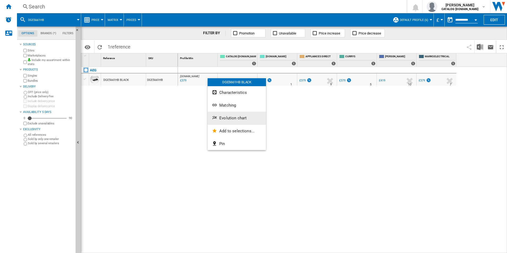
click at [233, 115] on button "Evolution chart" at bounding box center [237, 118] width 58 height 13
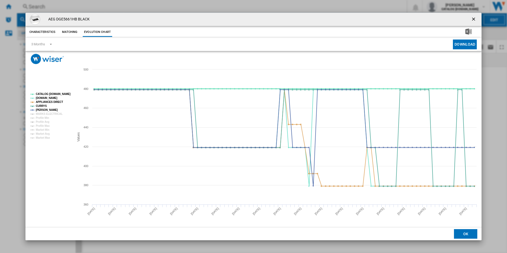
click at [54, 93] on tspan "CATALOG [DOMAIN_NAME]" at bounding box center [53, 94] width 35 height 3
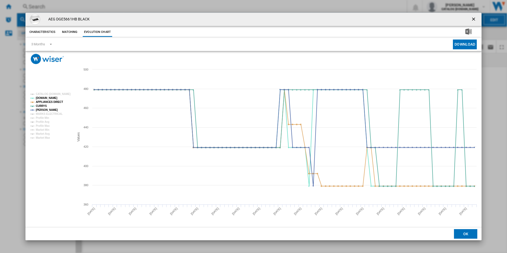
click at [51, 105] on rect "Product popup" at bounding box center [50, 116] width 44 height 51
click at [54, 100] on tspan "APPLIANCES DIRECT" at bounding box center [49, 101] width 27 height 3
drag, startPoint x: 473, startPoint y: 19, endPoint x: 468, endPoint y: 16, distance: 5.7
click at [473, 19] on ng-md-icon "getI18NText('BUTTONS.CLOSE_DIALOG')" at bounding box center [474, 19] width 6 height 6
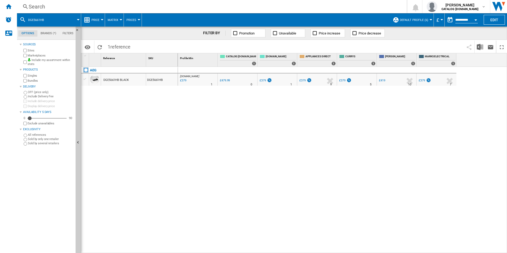
click at [295, 6] on div "Search" at bounding box center [211, 6] width 364 height 7
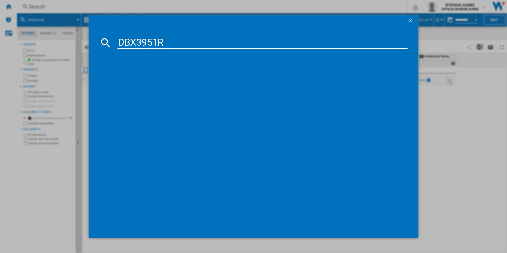
type input "DBX3951R"
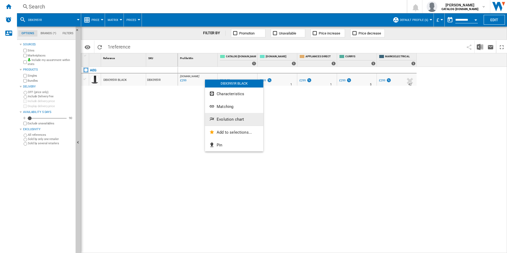
click at [226, 117] on button "Evolution chart" at bounding box center [234, 119] width 58 height 13
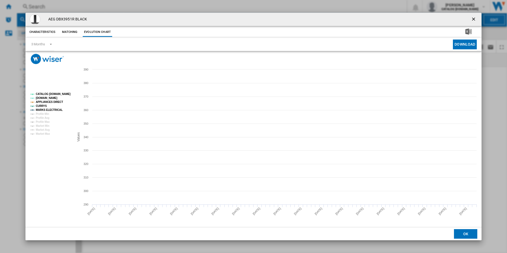
click at [65, 94] on tspan "CATALOG [DOMAIN_NAME]" at bounding box center [53, 94] width 35 height 3
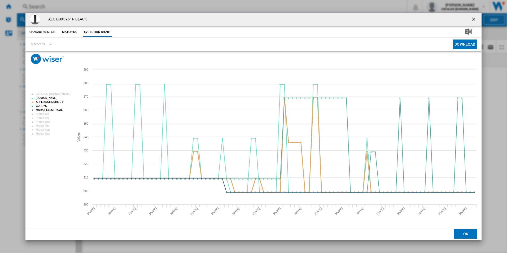
click at [57, 103] on tspan "APPLIANCES DIRECT" at bounding box center [49, 101] width 27 height 3
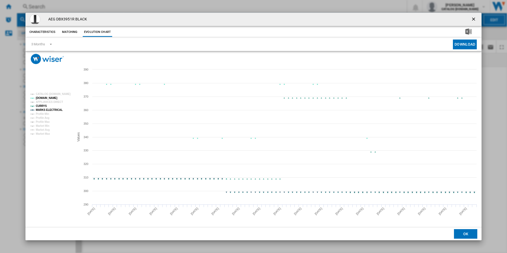
click at [57, 109] on tspan "MARKS ELECTRICAL" at bounding box center [49, 109] width 27 height 3
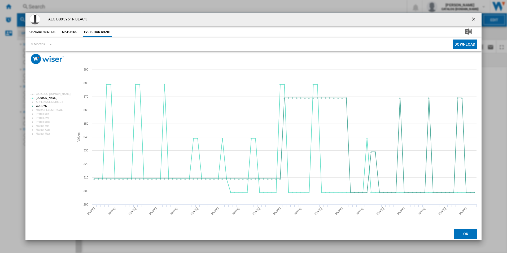
click at [475, 19] on ng-md-icon "getI18NText('BUTTONS.CLOSE_DIALOG')" at bounding box center [474, 19] width 6 height 6
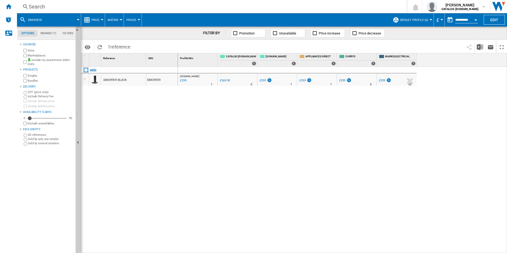
click at [354, 3] on div "Search" at bounding box center [211, 6] width 364 height 7
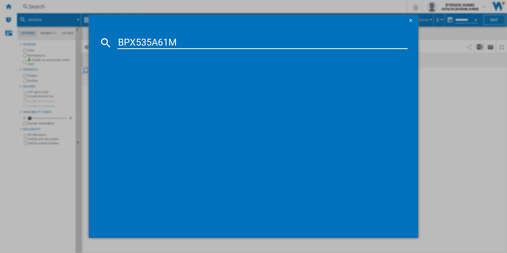
type input "BPX535A61M"
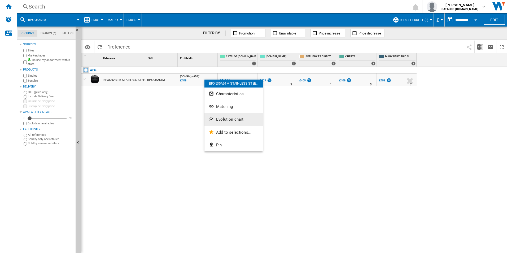
click at [218, 114] on button "Evolution chart" at bounding box center [233, 119] width 58 height 13
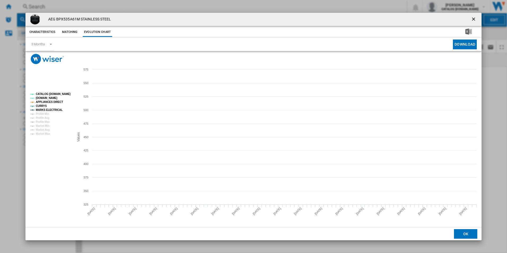
click at [62, 91] on rect "Product popup" at bounding box center [50, 114] width 44 height 47
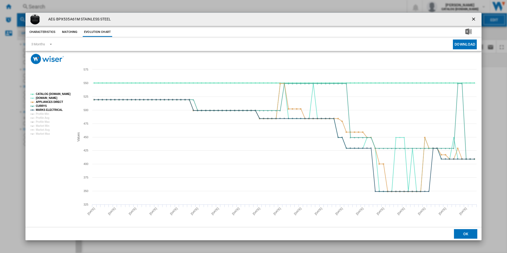
click at [61, 95] on tspan "CATALOG [DOMAIN_NAME]" at bounding box center [53, 94] width 35 height 3
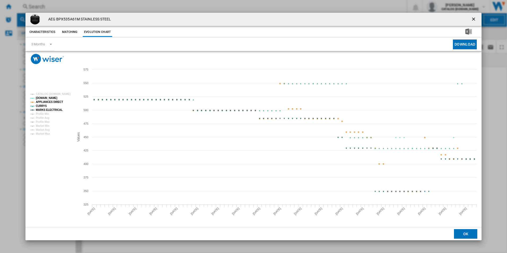
click at [61, 101] on g "CATALOG ELECTROLUX.UK AO.COM APPLIANCES DIRECT CURRYS MARKS ELECTRICAL Profile …" at bounding box center [50, 114] width 44 height 47
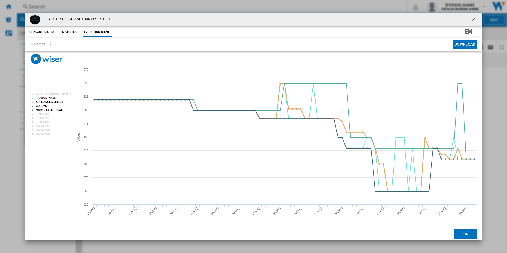
click at [54, 101] on tspan "APPLIANCES DIRECT" at bounding box center [49, 101] width 27 height 3
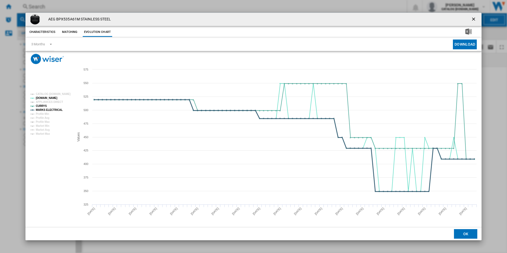
click at [56, 110] on tspan "MARKS ELECTRICAL" at bounding box center [49, 109] width 27 height 3
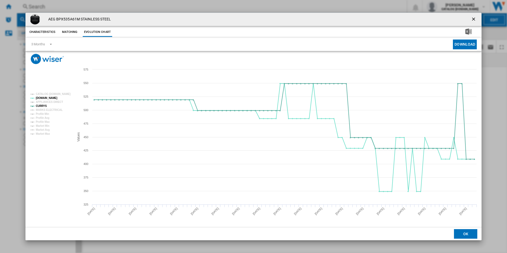
drag, startPoint x: 472, startPoint y: 20, endPoint x: 444, endPoint y: 20, distance: 28.4
click at [472, 20] on ng-md-icon "getI18NText('BUTTONS.CLOSE_DIALOG')" at bounding box center [474, 19] width 6 height 6
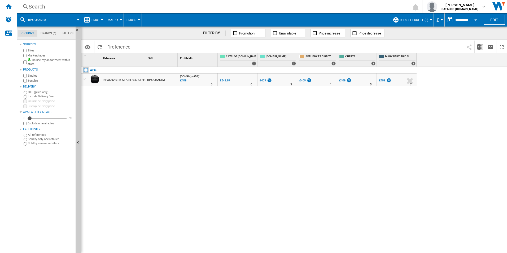
click at [314, 8] on div "Search" at bounding box center [211, 6] width 364 height 7
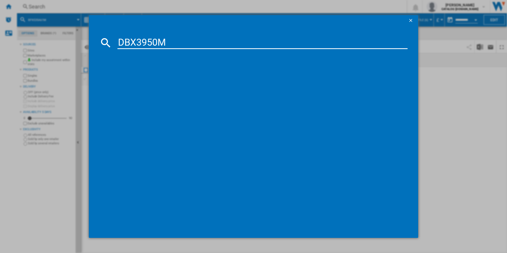
type input "DBX3950M"
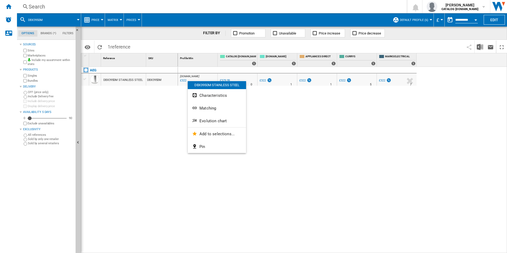
click at [212, 118] on button "Evolution chart" at bounding box center [217, 121] width 58 height 13
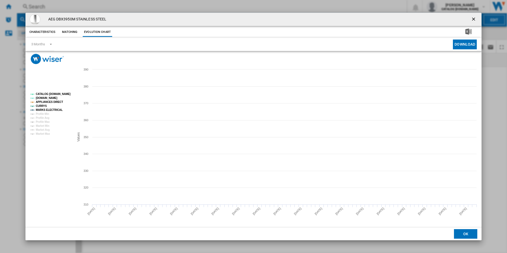
click at [59, 94] on tspan "CATALOG [DOMAIN_NAME]" at bounding box center [53, 94] width 35 height 3
click at [58, 103] on tspan "APPLIANCES DIRECT" at bounding box center [49, 101] width 27 height 3
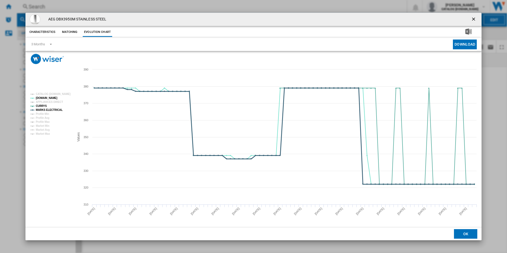
click at [58, 109] on tspan "MARKS ELECTRICAL" at bounding box center [49, 109] width 27 height 3
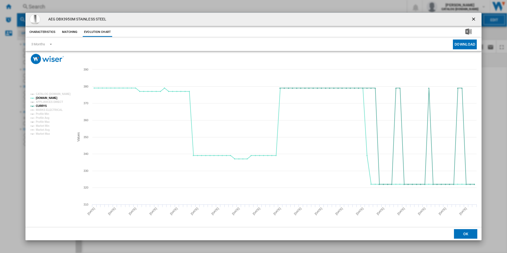
drag, startPoint x: 472, startPoint y: 18, endPoint x: 459, endPoint y: 15, distance: 13.6
click at [472, 18] on ng-md-icon "getI18NText('BUTTONS.CLOSE_DIALOG')" at bounding box center [474, 19] width 6 height 6
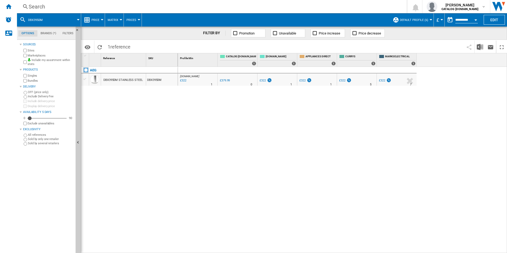
click at [349, 7] on div "Search" at bounding box center [211, 6] width 364 height 7
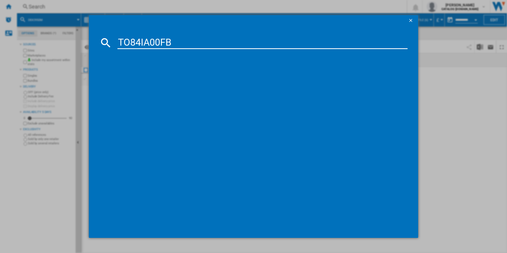
type input "TO84IA00FB"
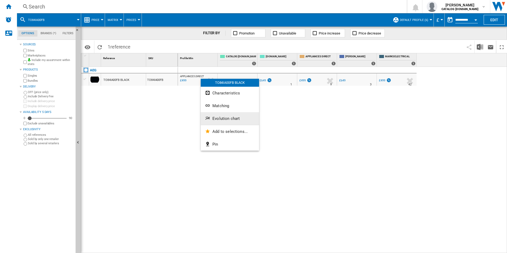
click at [214, 120] on span "Evolution chart" at bounding box center [225, 118] width 27 height 5
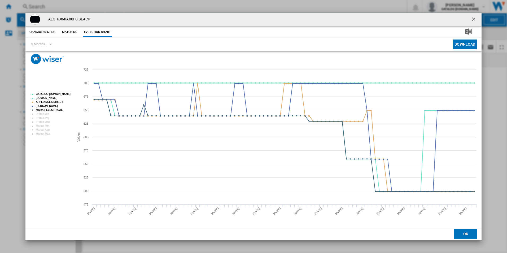
click at [65, 94] on tspan "CATALOG [DOMAIN_NAME]" at bounding box center [53, 94] width 35 height 3
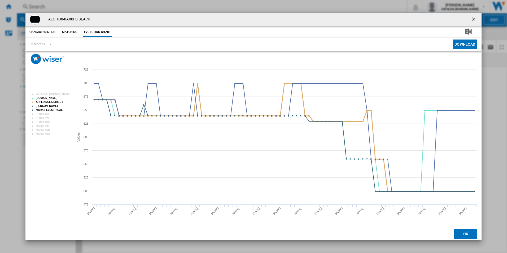
click at [54, 103] on tspan "APPLIANCES DIRECT" at bounding box center [49, 101] width 27 height 3
click at [54, 111] on tspan "MARKS ELECTRICAL" at bounding box center [49, 109] width 27 height 3
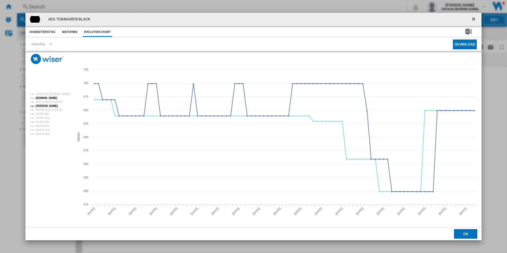
drag, startPoint x: 475, startPoint y: 18, endPoint x: 370, endPoint y: 2, distance: 106.3
click at [475, 18] on ng-md-icon "getI18NText('BUTTONS.CLOSE_DIALOG')" at bounding box center [474, 19] width 6 height 6
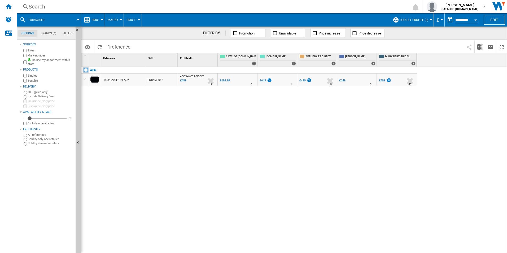
click at [304, 5] on div "Search" at bounding box center [211, 6] width 364 height 7
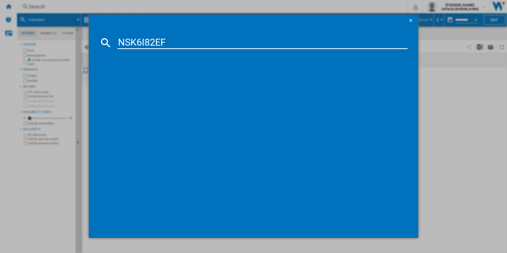
type input "NSK6I82EF"
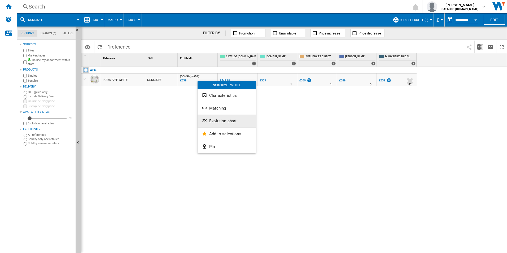
click at [218, 117] on button "Evolution chart" at bounding box center [226, 121] width 58 height 13
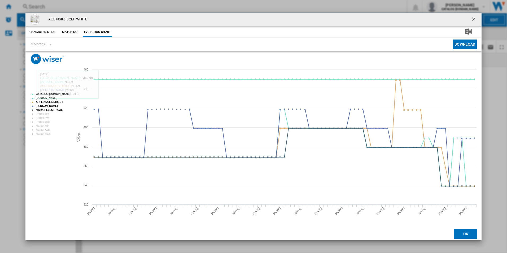
click at [59, 93] on tspan "CATALOG [DOMAIN_NAME]" at bounding box center [53, 94] width 35 height 3
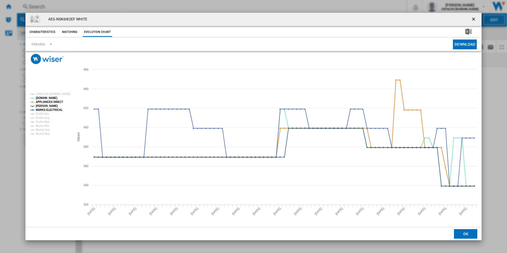
click at [56, 102] on tspan "APPLIANCES DIRECT" at bounding box center [49, 101] width 27 height 3
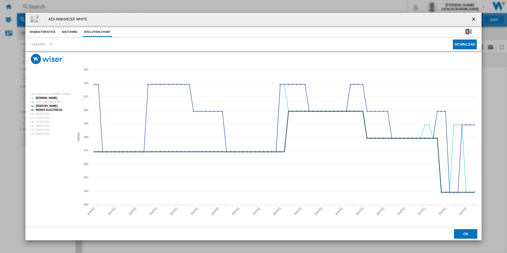
click at [57, 109] on tspan "MARKS ELECTRICAL" at bounding box center [49, 109] width 27 height 3
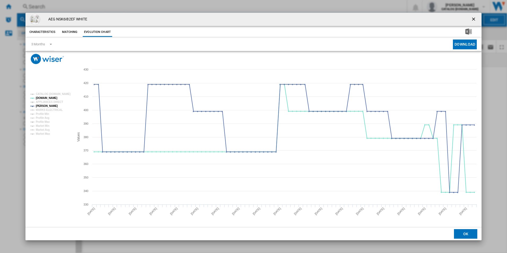
click at [475, 18] on ng-md-icon "getI18NText('BUTTONS.CLOSE_DIALOG')" at bounding box center [474, 19] width 6 height 6
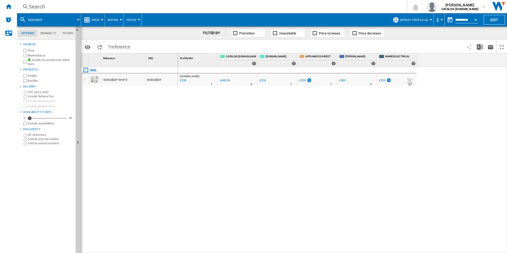
click at [346, 3] on div "Search" at bounding box center [211, 6] width 364 height 7
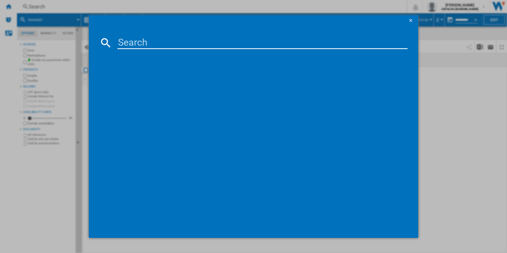
paste input "NSC8M191DS"
type input "NSC8M191DS"
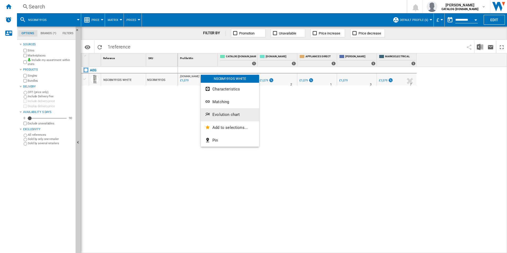
click at [219, 114] on span "Evolution chart" at bounding box center [225, 114] width 27 height 5
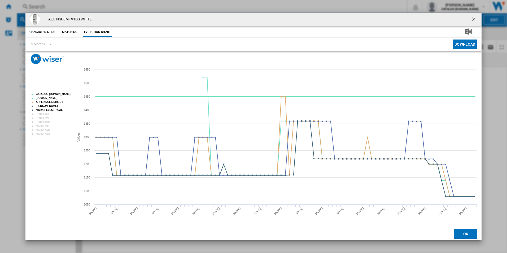
click at [63, 95] on tspan "CATALOG [DOMAIN_NAME]" at bounding box center [53, 94] width 35 height 3
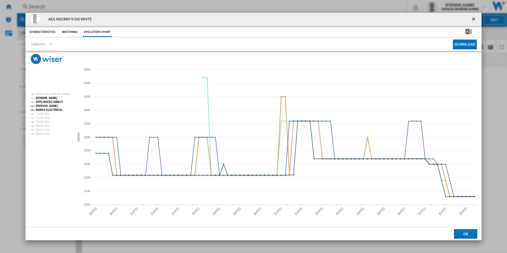
click at [58, 101] on tspan "APPLIANCES DIRECT" at bounding box center [49, 101] width 27 height 3
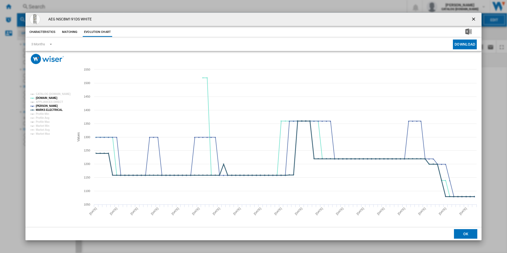
click at [56, 109] on tspan "MARKS ELECTRICAL" at bounding box center [49, 109] width 27 height 3
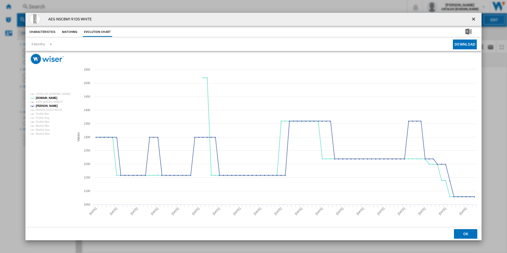
drag, startPoint x: 474, startPoint y: 19, endPoint x: 425, endPoint y: 19, distance: 49.0
click at [474, 19] on ng-md-icon "getI18NText('BUTTONS.CLOSE_DIALOG')" at bounding box center [474, 19] width 6 height 6
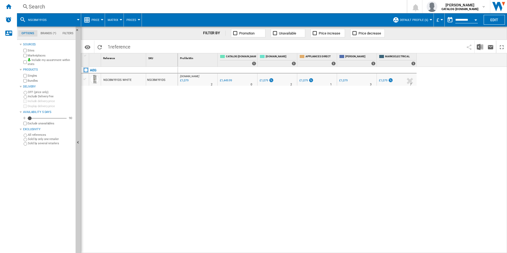
click at [320, 7] on div "Search" at bounding box center [211, 6] width 364 height 7
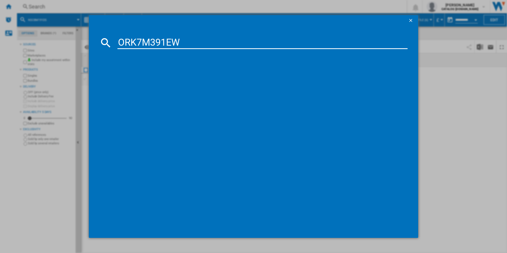
type input "ORK7M391EW"
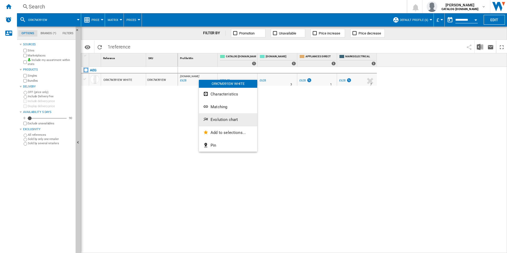
click at [223, 117] on button "Evolution chart" at bounding box center [228, 119] width 58 height 13
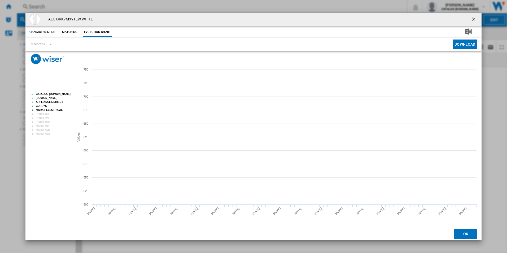
click at [67, 95] on tspan "CATALOG [DOMAIN_NAME]" at bounding box center [53, 94] width 35 height 3
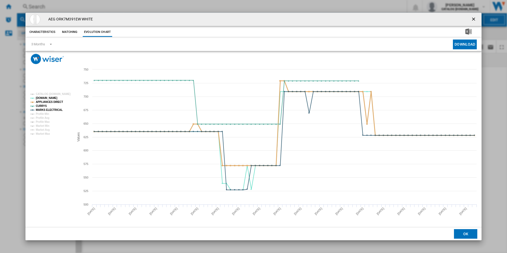
click at [56, 101] on tspan "APPLIANCES DIRECT" at bounding box center [49, 101] width 27 height 3
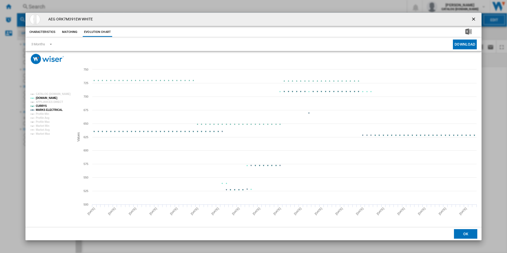
click at [55, 110] on tspan "MARKS ELECTRICAL" at bounding box center [49, 109] width 27 height 3
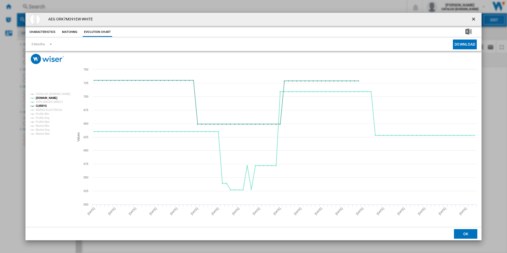
click at [476, 19] on ng-md-icon "getI18NText('BUTTONS.CLOSE_DIALOG')" at bounding box center [474, 19] width 6 height 6
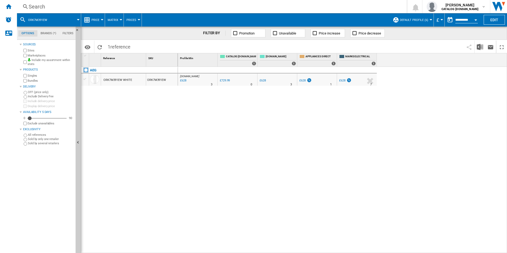
click at [320, 3] on div "Search" at bounding box center [211, 6] width 364 height 7
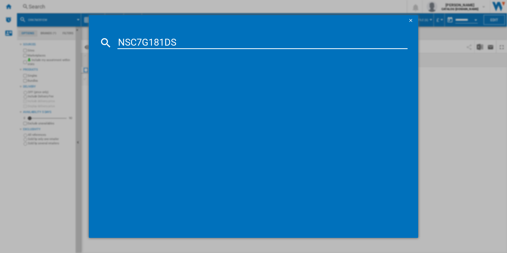
type input "NSC7G181DS"
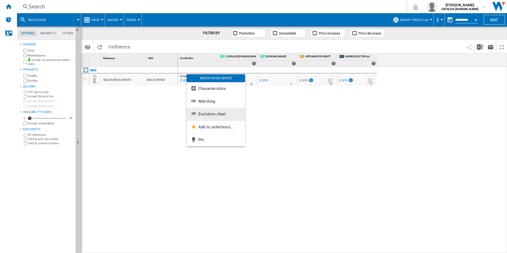
click at [208, 113] on span "Evolution chart" at bounding box center [211, 114] width 27 height 5
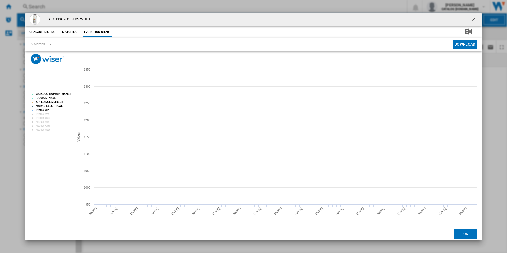
click at [63, 91] on rect "Product popup" at bounding box center [50, 112] width 44 height 43
click at [61, 94] on tspan "CATALOG [DOMAIN_NAME]" at bounding box center [53, 94] width 35 height 3
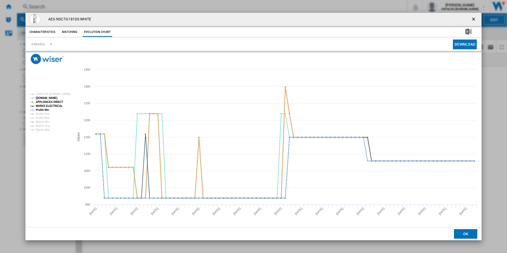
click at [57, 101] on tspan "APPLIANCES DIRECT" at bounding box center [49, 101] width 27 height 3
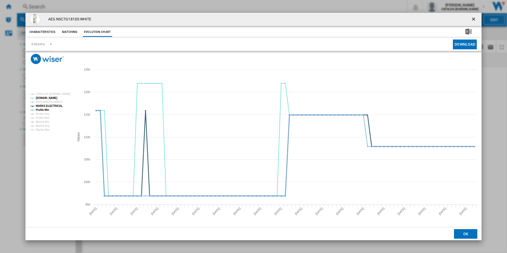
click at [56, 105] on tspan "MARKS ELECTRICAL" at bounding box center [49, 105] width 27 height 3
click at [45, 109] on tspan "Profile Min" at bounding box center [42, 109] width 13 height 3
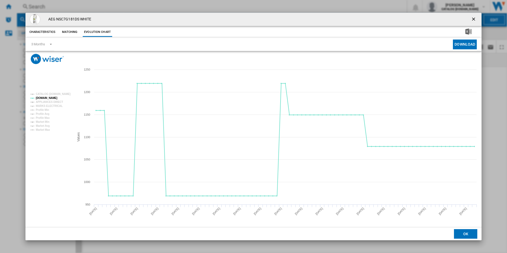
drag, startPoint x: 472, startPoint y: 19, endPoint x: 447, endPoint y: 16, distance: 25.3
click at [472, 19] on ng-md-icon "getI18NText('BUTTONS.CLOSE_DIALOG')" at bounding box center [474, 19] width 6 height 6
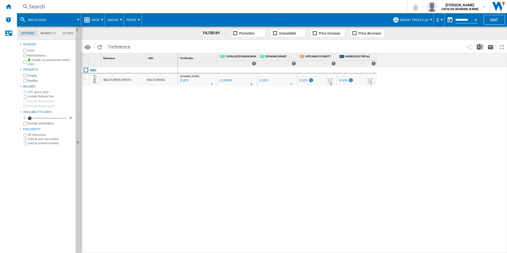
click at [317, 5] on div "Search" at bounding box center [211, 6] width 364 height 7
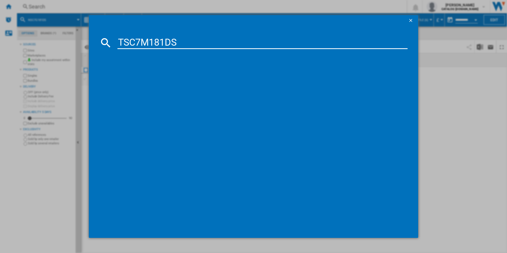
type input "TSC7M181DS"
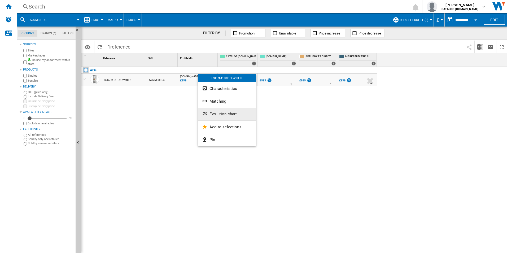
click at [215, 116] on span "Evolution chart" at bounding box center [222, 114] width 27 height 5
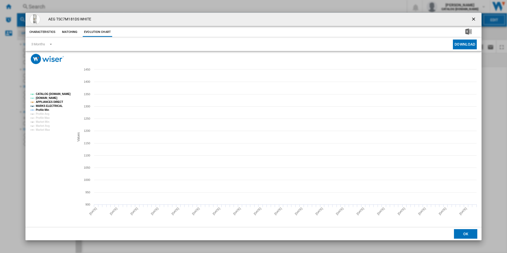
click at [68, 93] on tspan "CATALOG [DOMAIN_NAME]" at bounding box center [53, 94] width 35 height 3
click at [42, 108] on tspan "Profile Min" at bounding box center [42, 109] width 13 height 3
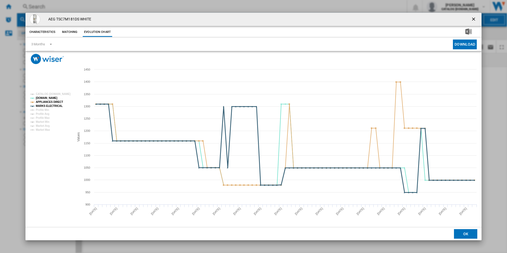
click at [48, 106] on tspan "MARKS ELECTRICAL" at bounding box center [49, 105] width 27 height 3
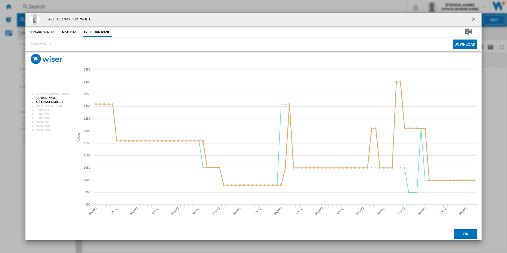
click at [51, 102] on tspan "APPLIANCES DIRECT" at bounding box center [49, 101] width 27 height 3
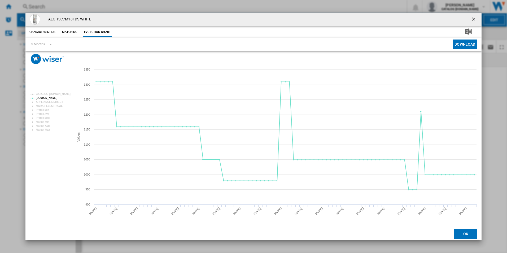
drag, startPoint x: 471, startPoint y: 19, endPoint x: 440, endPoint y: 19, distance: 30.8
click at [471, 19] on ng-md-icon "getI18NText('BUTTONS.CLOSE_DIALOG')" at bounding box center [474, 19] width 6 height 6
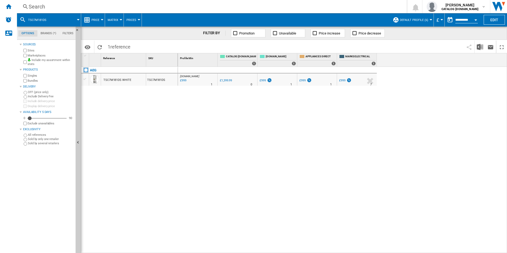
click at [349, 8] on div "Search" at bounding box center [211, 6] width 364 height 7
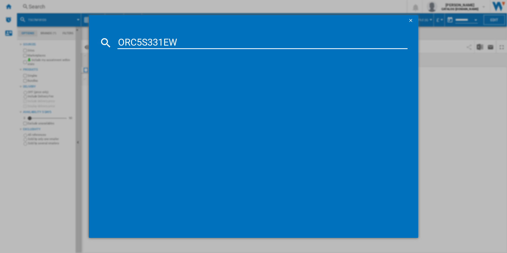
type input "ORC5S331EW"
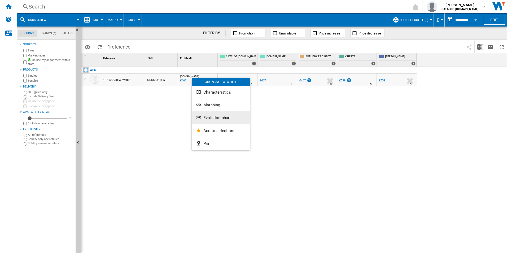
click at [210, 114] on button "Evolution chart" at bounding box center [221, 117] width 58 height 13
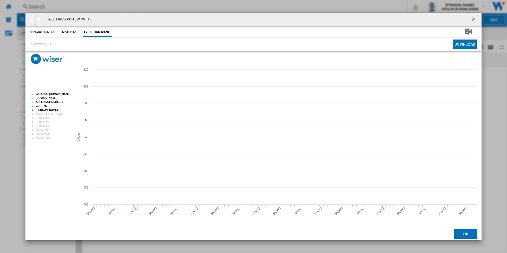
drag, startPoint x: 68, startPoint y: 95, endPoint x: 65, endPoint y: 94, distance: 3.0
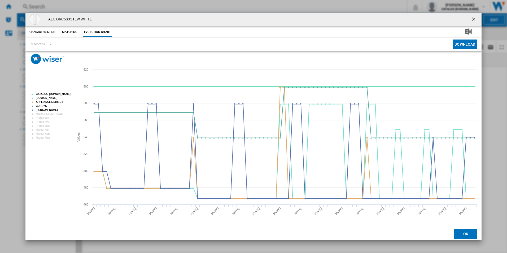
click at [68, 95] on tspan "CATALOG [DOMAIN_NAME]" at bounding box center [53, 94] width 35 height 3
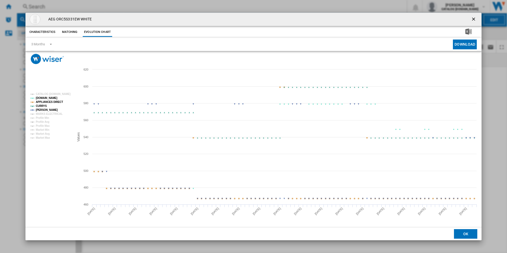
click at [53, 100] on tspan "APPLIANCES DIRECT" at bounding box center [49, 101] width 27 height 3
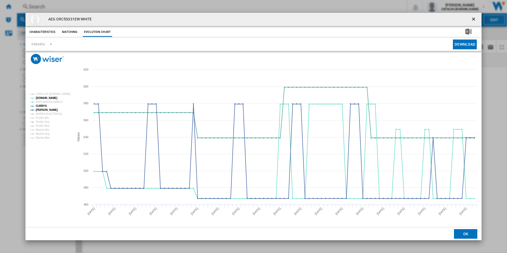
drag, startPoint x: 475, startPoint y: 17, endPoint x: 468, endPoint y: 17, distance: 7.4
click at [475, 17] on ng-md-icon "getI18NText('BUTTONS.CLOSE_DIALOG')" at bounding box center [474, 19] width 6 height 6
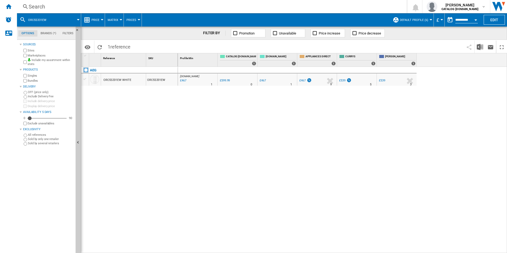
click at [363, 5] on div "Search" at bounding box center [211, 6] width 364 height 7
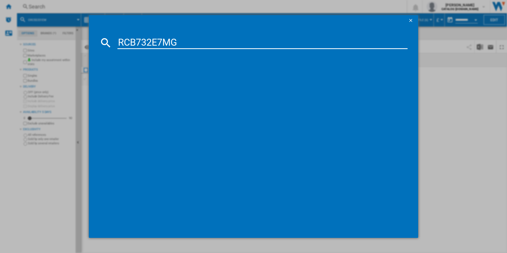
type input "RCB732E7MG"
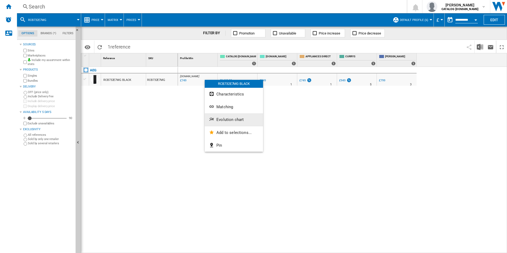
click at [221, 118] on span "Evolution chart" at bounding box center [229, 119] width 27 height 5
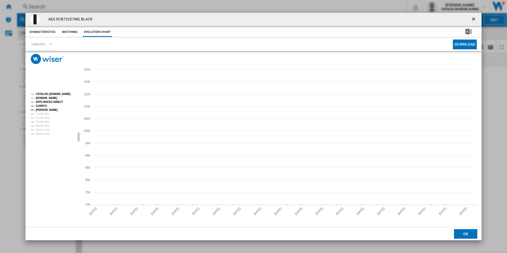
click at [67, 94] on tspan "CATALOG [DOMAIN_NAME]" at bounding box center [53, 94] width 35 height 3
click at [54, 100] on tspan "APPLIANCES DIRECT" at bounding box center [49, 101] width 27 height 3
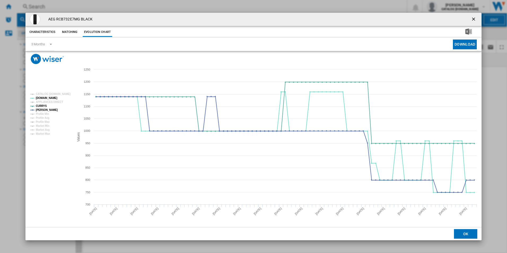
drag, startPoint x: 472, startPoint y: 20, endPoint x: 399, endPoint y: 11, distance: 74.3
click at [472, 20] on ng-md-icon "getI18NText('BUTTONS.CLOSE_DIALOG')" at bounding box center [474, 19] width 6 height 6
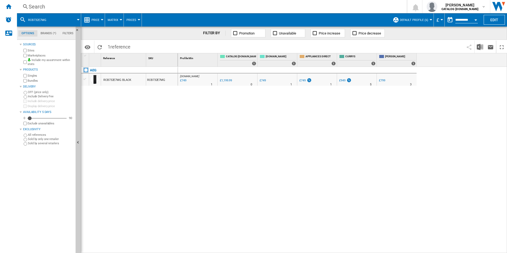
click at [358, 5] on div "Search" at bounding box center [211, 6] width 364 height 7
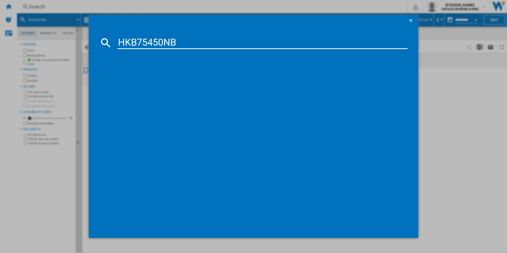
type input "HKB75450NB"
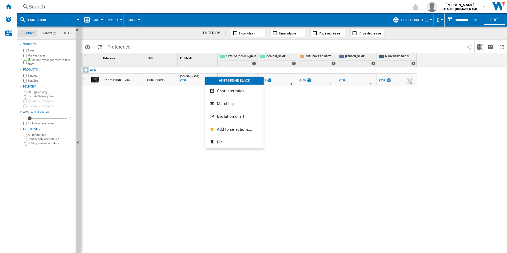
click at [253, 115] on button "Evolution chart" at bounding box center [234, 116] width 58 height 13
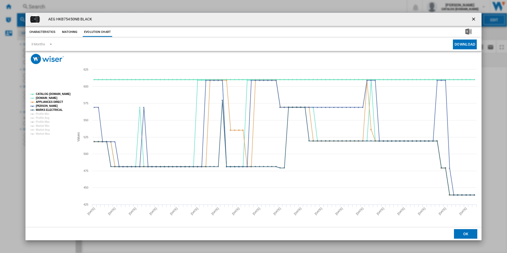
drag, startPoint x: 65, startPoint y: 95, endPoint x: 56, endPoint y: 106, distance: 13.9
click at [64, 95] on tspan "CATALOG [DOMAIN_NAME]" at bounding box center [53, 94] width 35 height 3
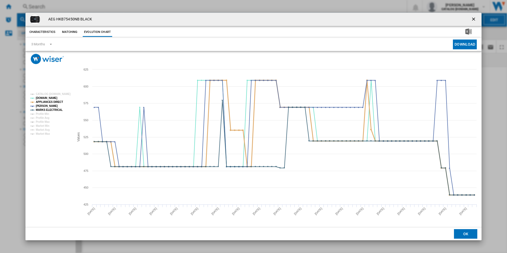
click at [53, 100] on tspan "APPLIANCES DIRECT" at bounding box center [49, 101] width 27 height 3
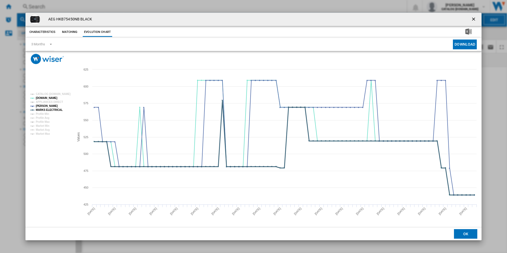
click at [59, 111] on tspan "MARKS ELECTRICAL" at bounding box center [49, 109] width 27 height 3
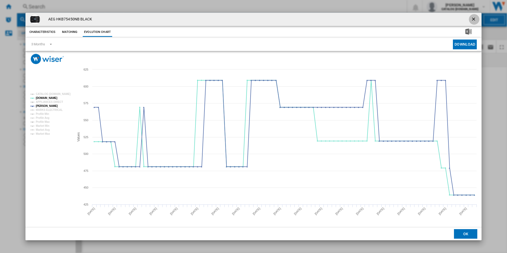
click at [475, 19] on ng-md-icon "getI18NText('BUTTONS.CLOSE_DIALOG')" at bounding box center [474, 19] width 6 height 6
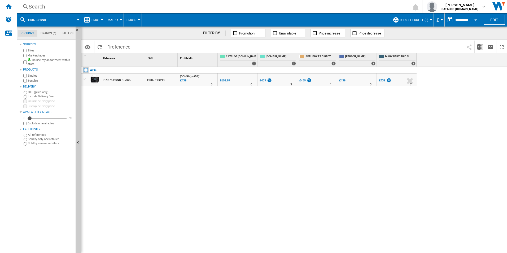
click at [342, 5] on div "Search" at bounding box center [211, 6] width 364 height 7
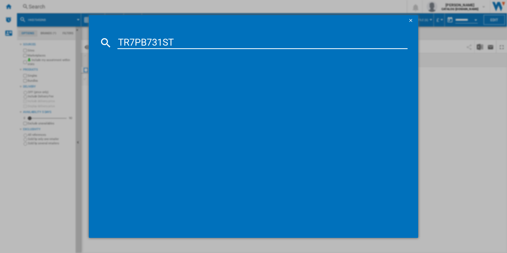
type input "TR7PB731ST"
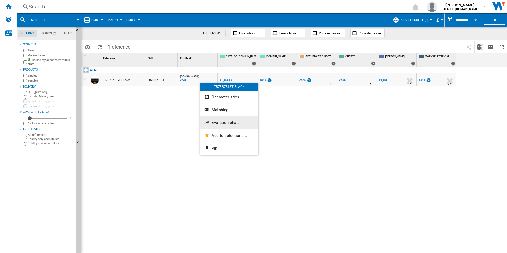
click at [221, 125] on button "Evolution chart" at bounding box center [229, 122] width 58 height 13
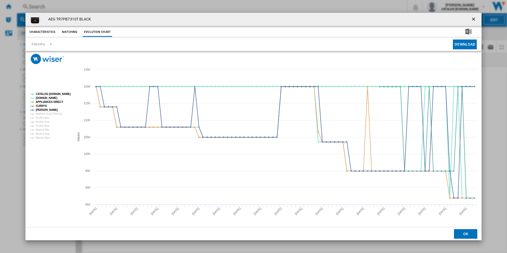
click at [70, 93] on rect "Product popup" at bounding box center [50, 116] width 44 height 51
click at [62, 94] on tspan "CATALOG [DOMAIN_NAME]" at bounding box center [53, 94] width 35 height 3
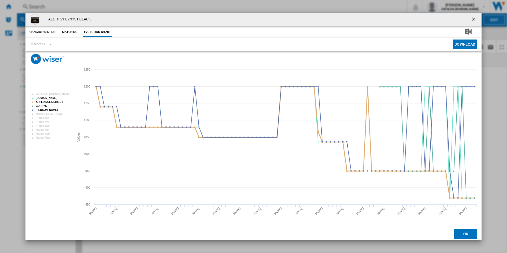
click at [52, 101] on tspan "APPLIANCES DIRECT" at bounding box center [49, 101] width 27 height 3
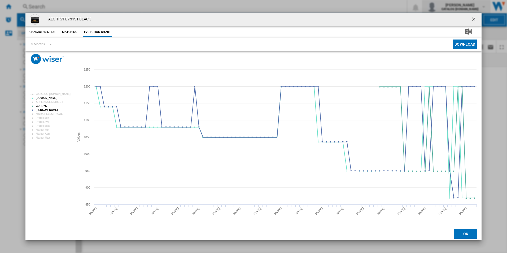
drag, startPoint x: 473, startPoint y: 20, endPoint x: 425, endPoint y: 7, distance: 48.7
click at [473, 20] on ng-md-icon "getI18NText('BUTTONS.CLOSE_DIALOG')" at bounding box center [474, 19] width 6 height 6
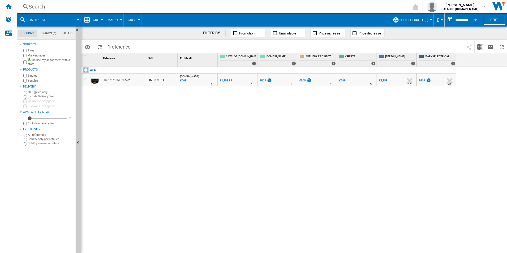
click at [344, 11] on div "Search Search 0 [PERSON_NAME] CATALOG [DOMAIN_NAME] CATALOG [DOMAIN_NAME] My se…" at bounding box center [262, 6] width 490 height 13
click at [339, 9] on div "Search" at bounding box center [211, 6] width 364 height 7
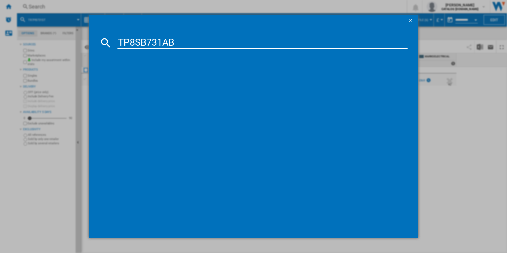
type input "TP8SB731AB"
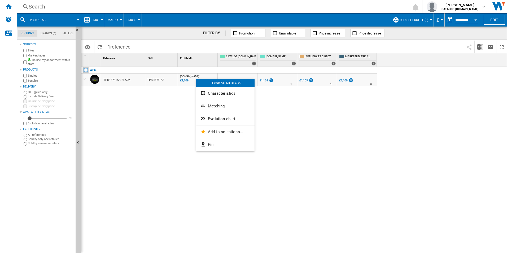
click at [220, 118] on span "Evolution chart" at bounding box center [221, 118] width 27 height 5
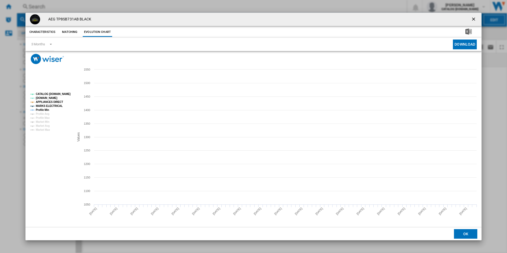
click at [67, 93] on tspan "CATALOG [DOMAIN_NAME]" at bounding box center [53, 94] width 35 height 3
click at [46, 103] on tspan "APPLIANCES DIRECT" at bounding box center [49, 101] width 27 height 3
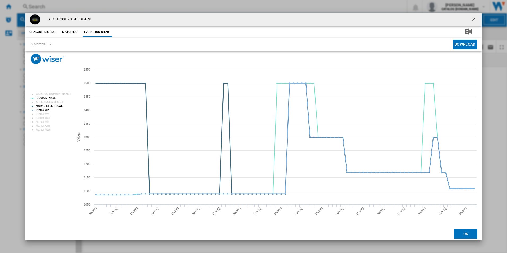
click at [48, 106] on tspan "MARKS ELECTRICAL" at bounding box center [49, 105] width 27 height 3
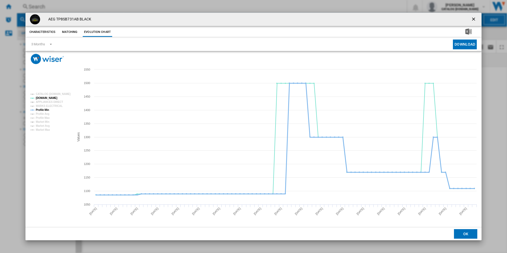
click at [47, 109] on tspan "Profile Min" at bounding box center [42, 109] width 13 height 3
drag, startPoint x: 472, startPoint y: 19, endPoint x: 320, endPoint y: 20, distance: 152.4
click at [472, 19] on ng-md-icon "getI18NText('BUTTONS.CLOSE_DIALOG')" at bounding box center [474, 19] width 6 height 6
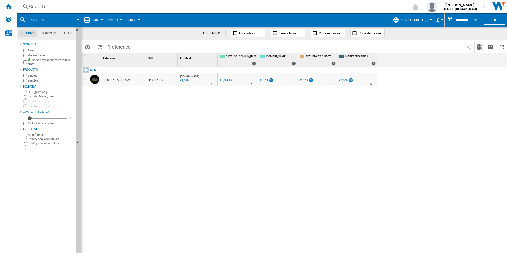
click at [265, 5] on div "Search" at bounding box center [211, 6] width 364 height 7
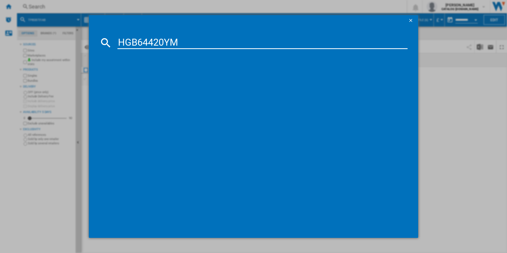
type input "HGB64420YM"
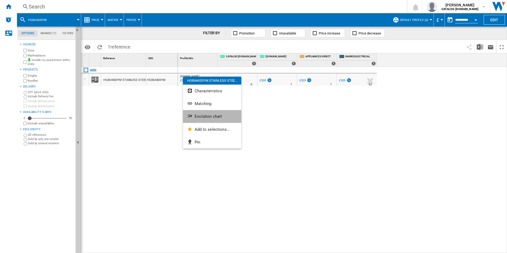
click at [206, 113] on button "Evolution chart" at bounding box center [212, 116] width 58 height 13
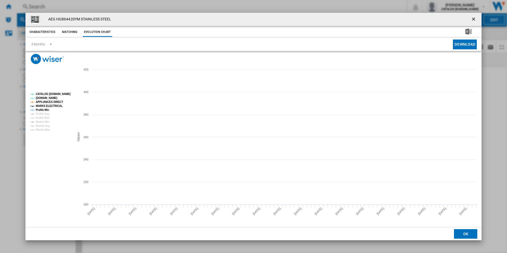
click at [62, 93] on tspan "CATALOG [DOMAIN_NAME]" at bounding box center [53, 94] width 35 height 3
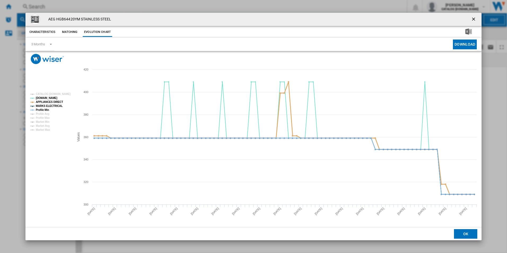
click at [52, 103] on tspan "APPLIANCES DIRECT" at bounding box center [49, 101] width 27 height 3
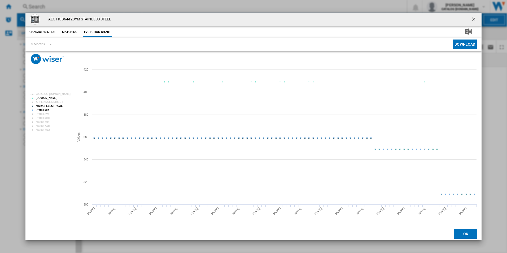
click at [53, 105] on tspan "MARKS ELECTRICAL" at bounding box center [49, 105] width 27 height 3
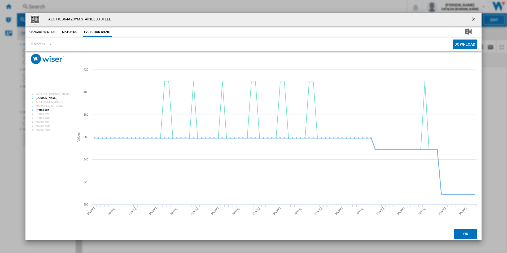
drag, startPoint x: 44, startPoint y: 109, endPoint x: 63, endPoint y: 111, distance: 19.3
click at [44, 109] on tspan "Profile Min" at bounding box center [42, 109] width 13 height 3
drag, startPoint x: 474, startPoint y: 19, endPoint x: 433, endPoint y: 15, distance: 40.5
click at [473, 20] on ng-md-icon "getI18NText('BUTTONS.CLOSE_DIALOG')" at bounding box center [474, 19] width 6 height 6
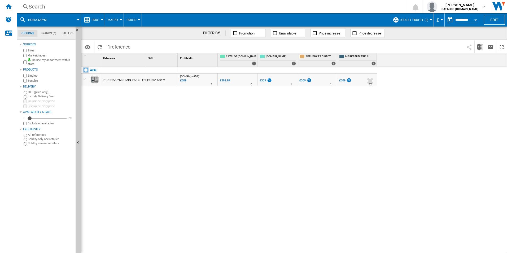
click at [293, 9] on div "Search" at bounding box center [211, 6] width 364 height 7
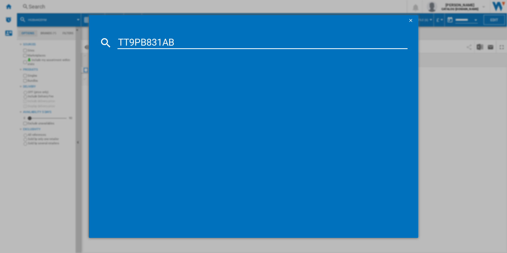
type input "TT9PB831AB"
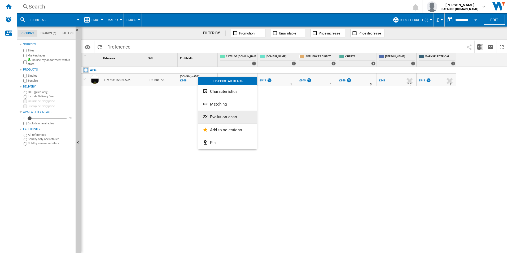
click at [215, 119] on button "Evolution chart" at bounding box center [227, 117] width 58 height 13
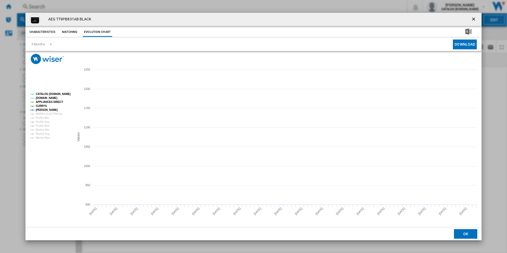
click at [67, 93] on tspan "CATALOG [DOMAIN_NAME]" at bounding box center [53, 94] width 35 height 3
click at [55, 102] on tspan "APPLIANCES DIRECT" at bounding box center [49, 101] width 27 height 3
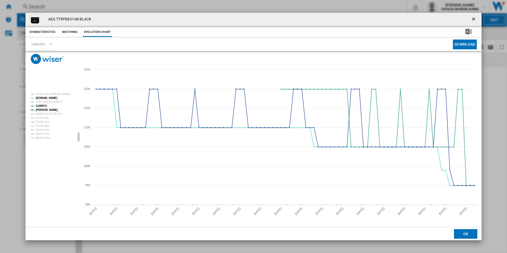
drag, startPoint x: 474, startPoint y: 19, endPoint x: 464, endPoint y: 20, distance: 9.6
click at [474, 19] on ng-md-icon "getI18NText('BUTTONS.CLOSE_DIALOG')" at bounding box center [474, 19] width 6 height 6
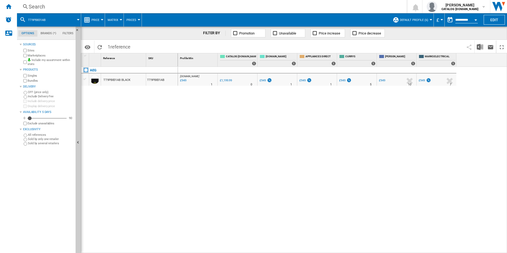
click at [322, 8] on div "Search" at bounding box center [211, 6] width 364 height 7
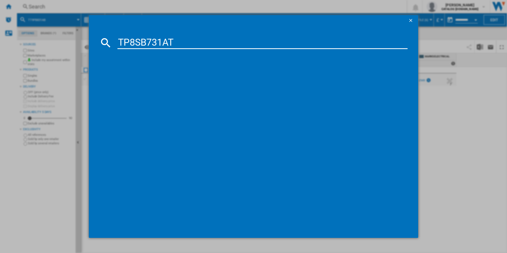
type input "TP8SB731AT"
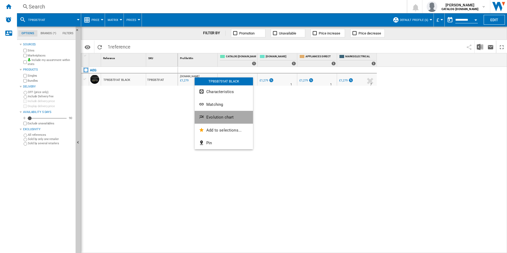
click at [215, 115] on button "Evolution chart" at bounding box center [224, 117] width 58 height 13
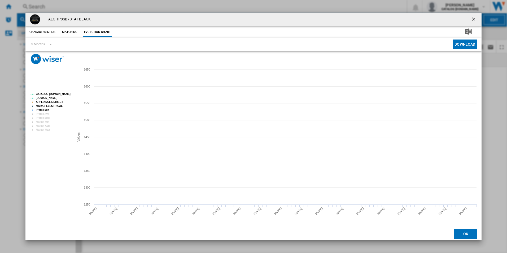
click at [70, 92] on rect "Product popup" at bounding box center [50, 112] width 44 height 43
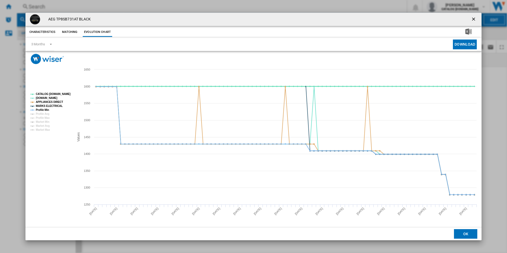
click at [63, 94] on tspan "CATALOG [DOMAIN_NAME]" at bounding box center [53, 94] width 35 height 3
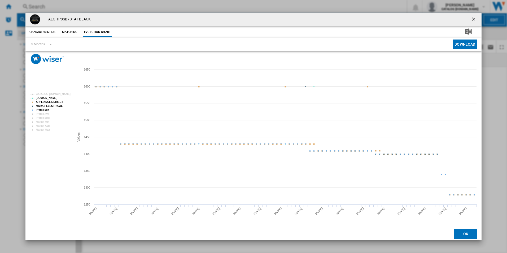
click at [58, 101] on tspan "APPLIANCES DIRECT" at bounding box center [49, 101] width 27 height 3
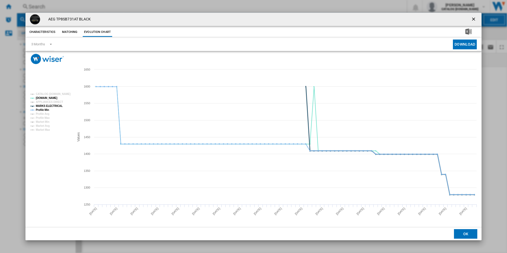
click at [58, 107] on tspan "MARKS ELECTRICAL" at bounding box center [49, 105] width 27 height 3
drag, startPoint x: 47, startPoint y: 109, endPoint x: 55, endPoint y: 109, distance: 8.0
click at [48, 109] on tspan "Profile Min" at bounding box center [42, 109] width 13 height 3
drag, startPoint x: 474, startPoint y: 19, endPoint x: 432, endPoint y: 18, distance: 42.2
click at [474, 19] on ng-md-icon "getI18NText('BUTTONS.CLOSE_DIALOG')" at bounding box center [474, 19] width 6 height 6
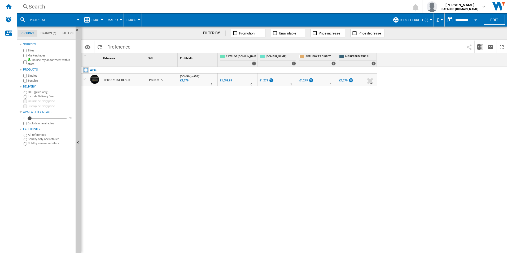
click at [346, 7] on div "Search" at bounding box center [211, 6] width 364 height 7
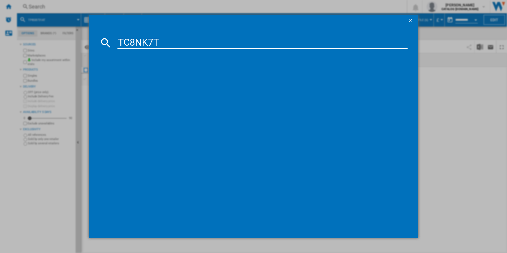
type input "TC8NK7T"
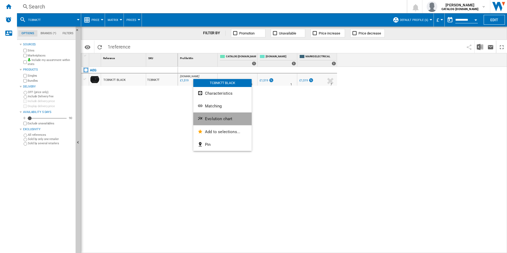
click at [203, 115] on button "Evolution chart" at bounding box center [222, 118] width 58 height 13
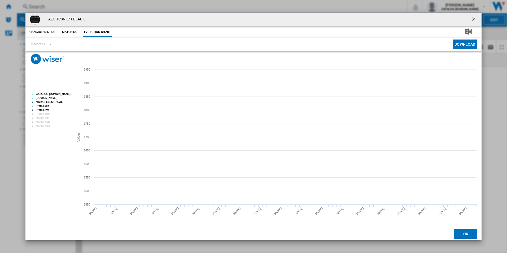
click at [65, 93] on tspan "CATALOG [DOMAIN_NAME]" at bounding box center [53, 94] width 35 height 3
click at [51, 101] on tspan "MARKS ELECTRICAL" at bounding box center [49, 101] width 27 height 3
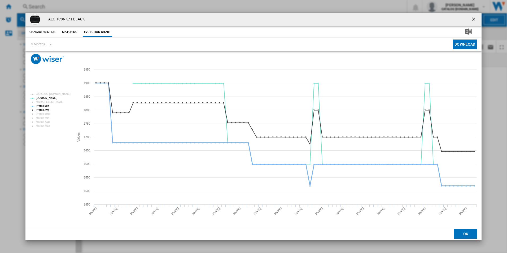
click at [46, 105] on tspan "Profile Min" at bounding box center [42, 105] width 13 height 3
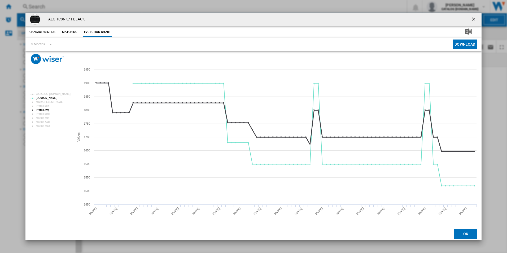
click at [46, 109] on tspan "Profile Avg" at bounding box center [43, 109] width 14 height 3
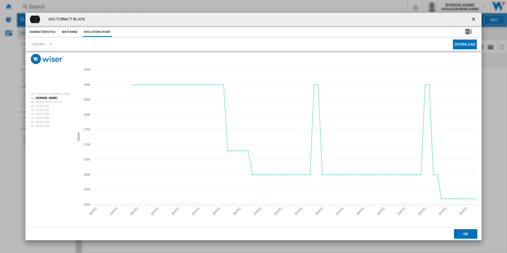
click at [474, 17] on ng-md-icon "getI18NText('BUTTONS.CLOSE_DIALOG')" at bounding box center [474, 19] width 6 height 6
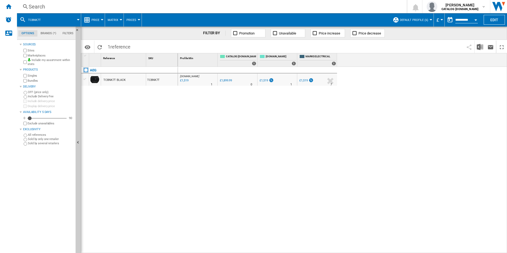
click at [330, 6] on div "Search" at bounding box center [211, 6] width 364 height 7
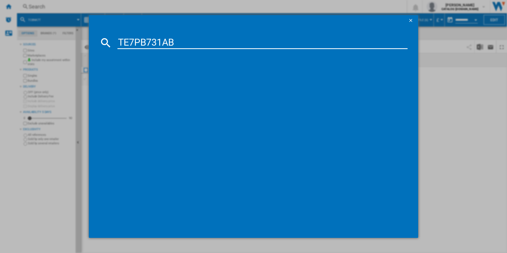
type input "TE7PB731AB"
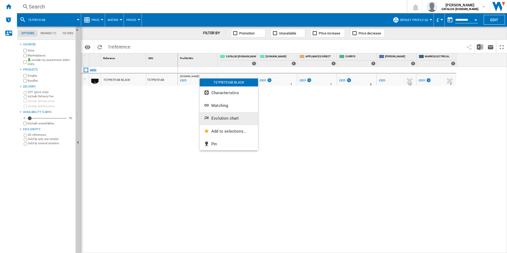
click at [214, 116] on button "Evolution chart" at bounding box center [229, 118] width 58 height 13
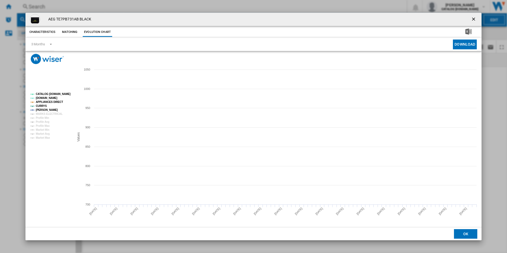
click at [64, 93] on tspan "CATALOG [DOMAIN_NAME]" at bounding box center [53, 94] width 35 height 3
drag, startPoint x: 54, startPoint y: 101, endPoint x: 61, endPoint y: 104, distance: 7.5
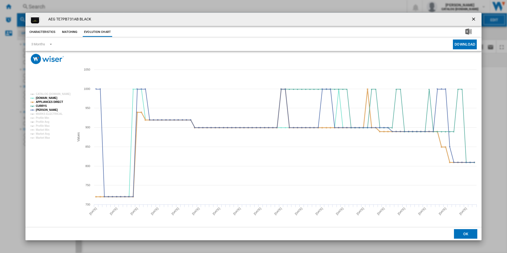
click at [54, 101] on tspan "APPLIANCES DIRECT" at bounding box center [49, 101] width 27 height 3
click at [471, 17] on ng-md-icon "getI18NText('BUTTONS.CLOSE_DIALOG')" at bounding box center [474, 19] width 6 height 6
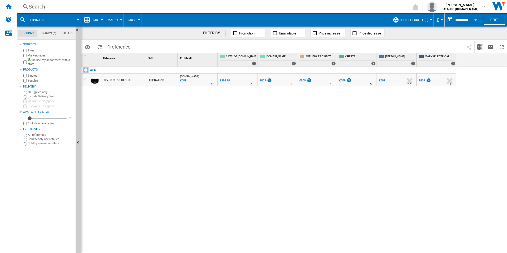
click at [317, 9] on div "Search" at bounding box center [211, 6] width 364 height 7
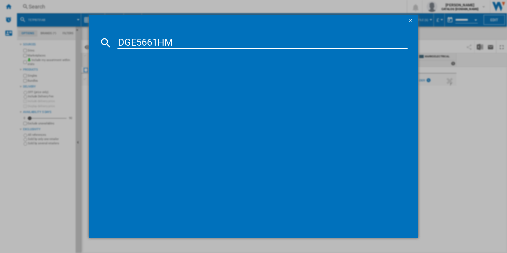
type input "DGE5661HM"
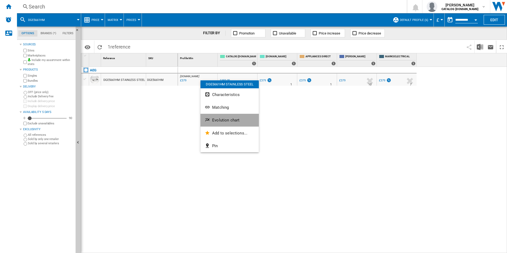
click at [229, 120] on span "Evolution chart" at bounding box center [225, 120] width 27 height 5
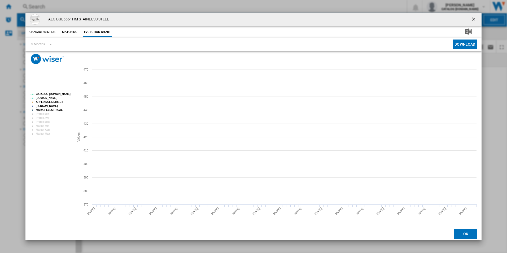
click at [56, 95] on tspan "CATALOG [DOMAIN_NAME]" at bounding box center [53, 94] width 35 height 3
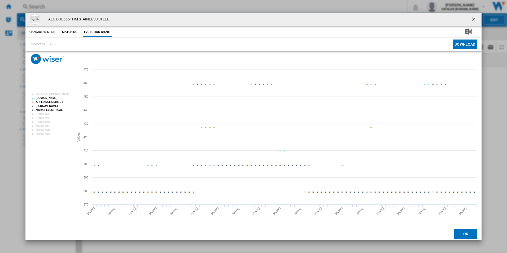
click at [58, 102] on tspan "APPLIANCES DIRECT" at bounding box center [49, 101] width 27 height 3
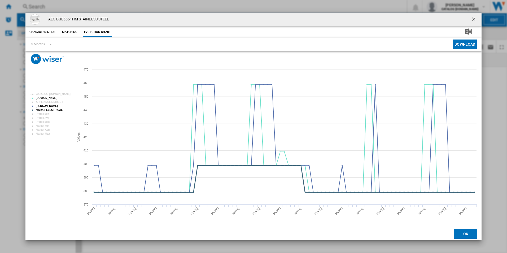
click at [57, 108] on tspan "MARKS ELECTRICAL" at bounding box center [49, 109] width 27 height 3
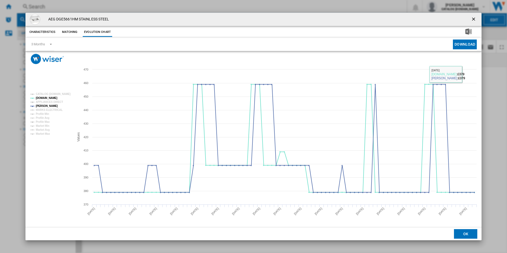
click at [474, 15] on button "Product popup" at bounding box center [474, 19] width 11 height 11
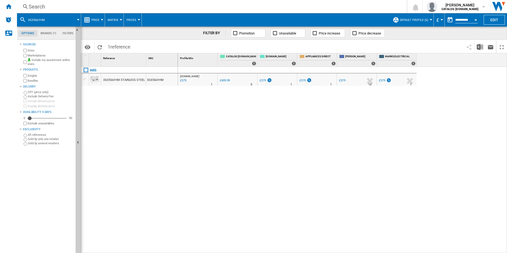
click at [261, 7] on div "Search" at bounding box center [211, 6] width 364 height 7
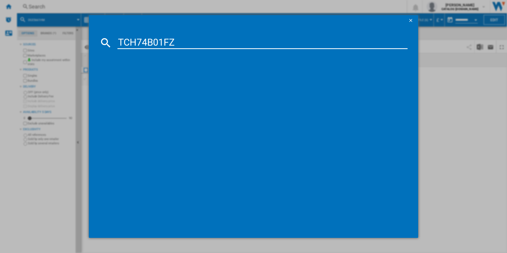
type input "TCH74B01FZ"
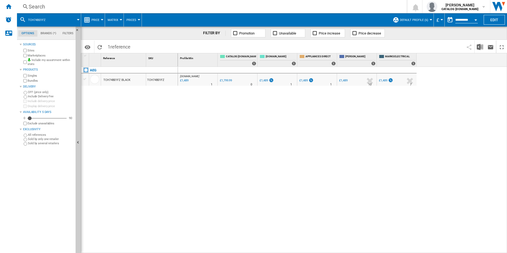
drag, startPoint x: 197, startPoint y: 80, endPoint x: 166, endPoint y: 115, distance: 46.7
click at [166, 115] on div at bounding box center [253, 126] width 507 height 253
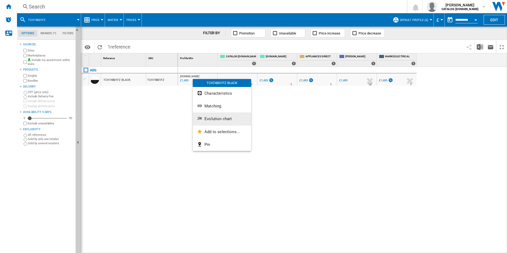
click at [207, 114] on button "Evolution chart" at bounding box center [222, 118] width 58 height 13
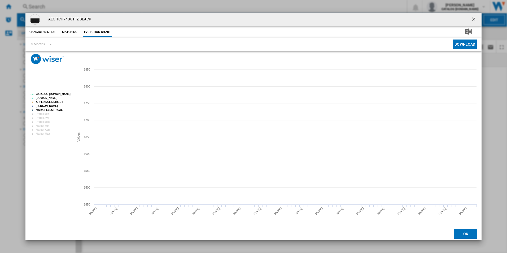
click at [62, 95] on tspan "CATALOG [DOMAIN_NAME]" at bounding box center [53, 94] width 35 height 3
click at [59, 102] on tspan "APPLIANCES DIRECT" at bounding box center [49, 101] width 27 height 3
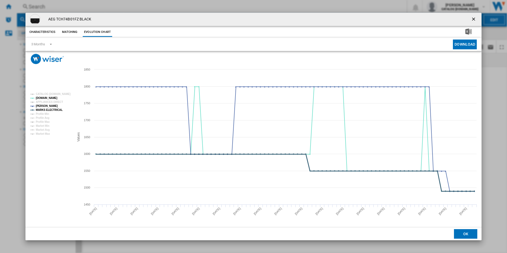
click at [58, 110] on tspan "MARKS ELECTRICAL" at bounding box center [49, 109] width 27 height 3
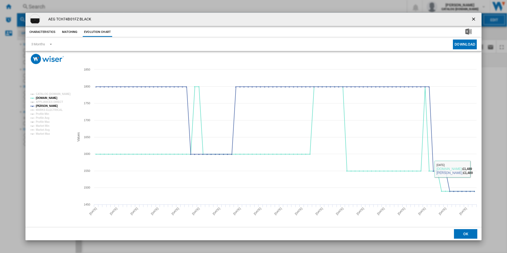
click at [473, 19] on ng-md-icon "getI18NText('BUTTONS.CLOSE_DIALOG')" at bounding box center [474, 19] width 6 height 6
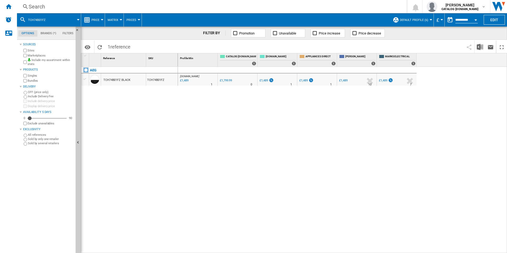
click at [325, 4] on div "Search" at bounding box center [211, 6] width 364 height 7
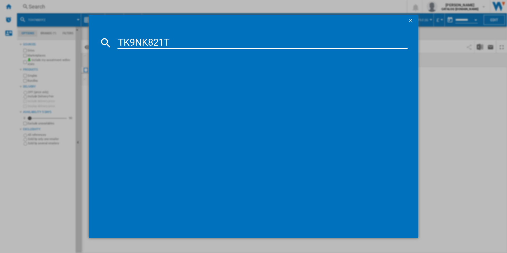
type input "TK9NK821T"
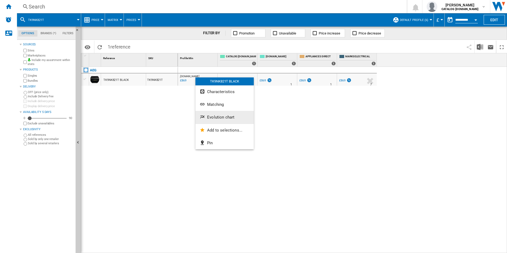
click at [216, 115] on button "Evolution chart" at bounding box center [224, 117] width 58 height 13
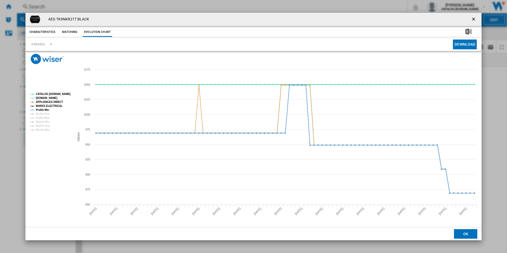
click at [63, 95] on tspan "CATALOG [DOMAIN_NAME]" at bounding box center [53, 94] width 35 height 3
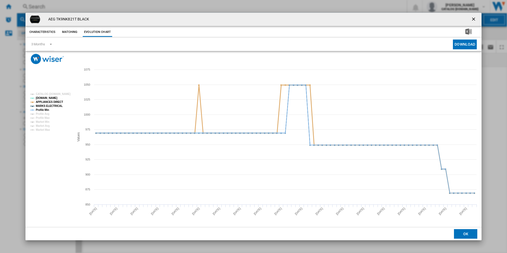
click at [59, 102] on tspan "APPLIANCES DIRECT" at bounding box center [49, 101] width 27 height 3
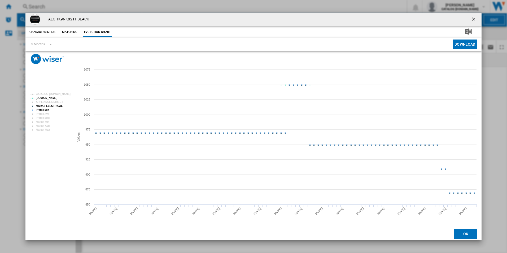
click at [57, 106] on tspan "MARKS ELECTRICAL" at bounding box center [49, 105] width 27 height 3
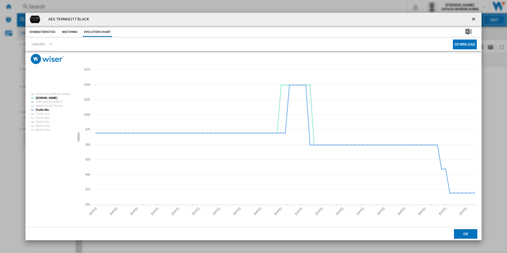
click at [48, 109] on tspan "Profile Min" at bounding box center [42, 109] width 13 height 3
click at [473, 19] on ng-md-icon "getI18NText('BUTTONS.CLOSE_DIALOG')" at bounding box center [474, 19] width 6 height 6
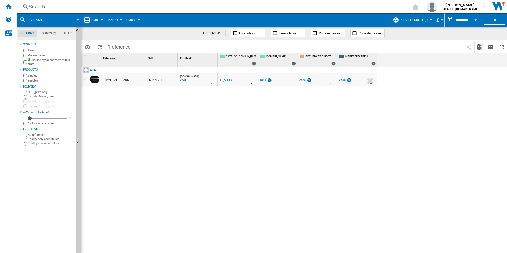
click at [332, 4] on div "Search" at bounding box center [211, 6] width 364 height 7
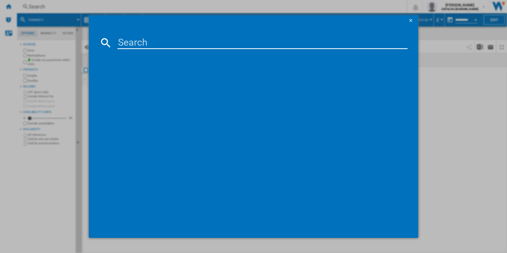
type input "GB87D91CB"
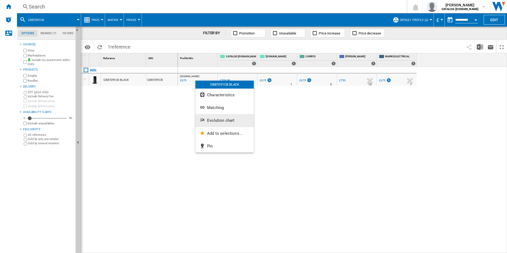
click at [212, 122] on span "Evolution chart" at bounding box center [220, 120] width 27 height 5
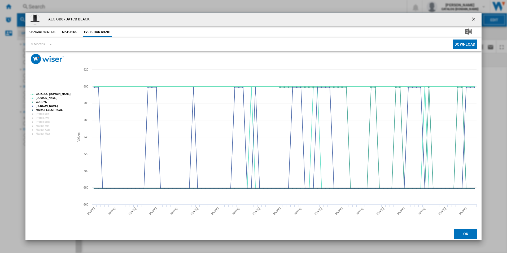
click at [60, 95] on tspan "CATALOG [DOMAIN_NAME]" at bounding box center [53, 94] width 35 height 3
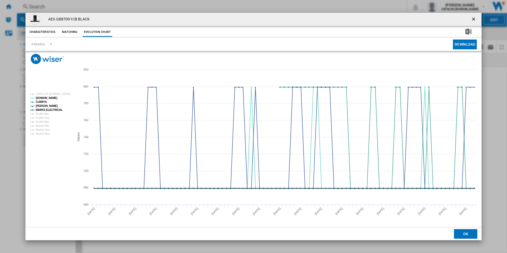
click at [54, 110] on tspan "MARKS ELECTRICAL" at bounding box center [49, 109] width 27 height 3
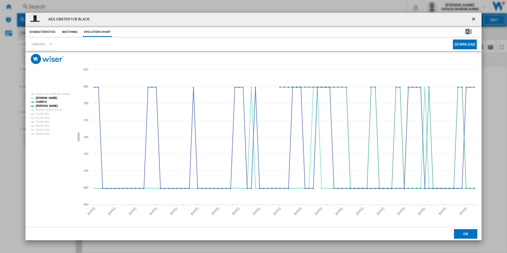
click at [474, 17] on ng-md-icon "getI18NText('BUTTONS.CLOSE_DIALOG')" at bounding box center [474, 19] width 6 height 6
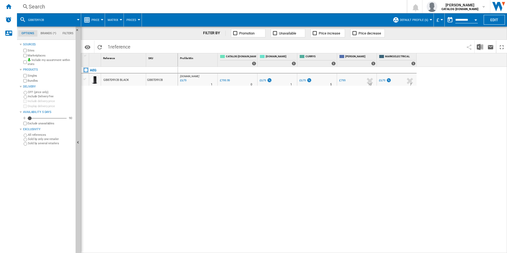
click at [291, 5] on div "Search" at bounding box center [211, 6] width 364 height 7
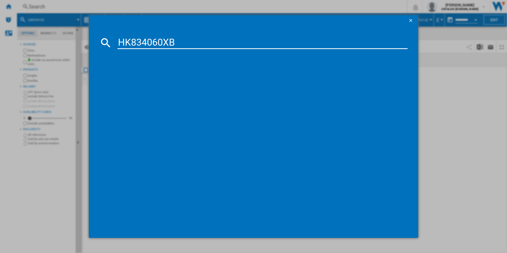
type input "HK834060XB"
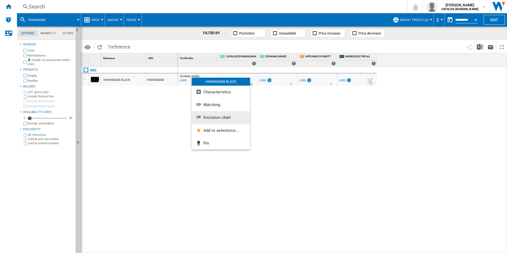
click at [206, 118] on span "Evolution chart" at bounding box center [216, 117] width 27 height 5
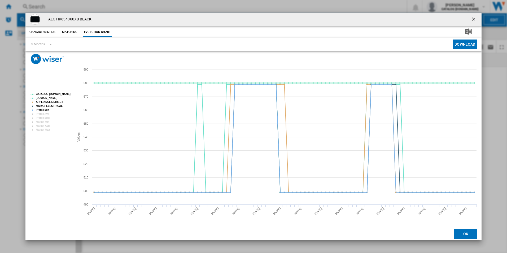
click at [65, 93] on tspan "CATALOG [DOMAIN_NAME]" at bounding box center [53, 94] width 35 height 3
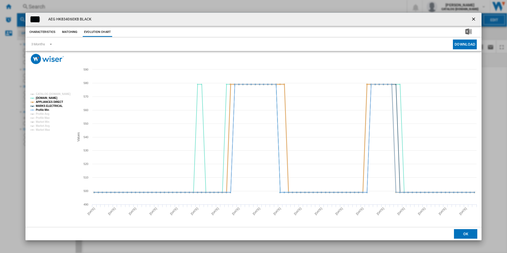
click at [58, 101] on tspan "APPLIANCES DIRECT" at bounding box center [49, 101] width 27 height 3
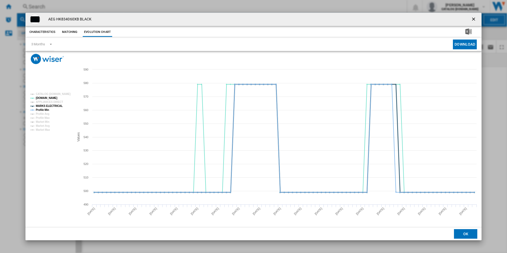
click at [57, 104] on tspan "MARKS ELECTRICAL" at bounding box center [49, 105] width 27 height 3
click at [49, 110] on tspan "Profile Min" at bounding box center [42, 109] width 13 height 3
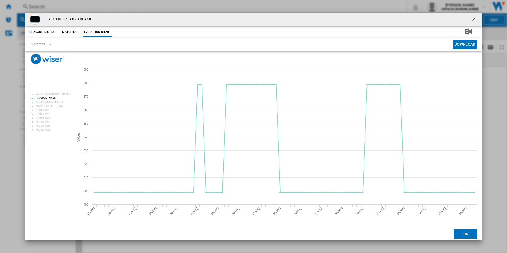
drag, startPoint x: 472, startPoint y: 17, endPoint x: 467, endPoint y: 18, distance: 4.6
click at [472, 17] on ng-md-icon "getI18NText('BUTTONS.CLOSE_DIALOG')" at bounding box center [474, 19] width 6 height 6
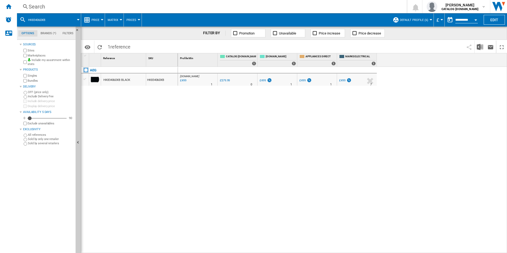
click at [318, 8] on div "Search" at bounding box center [211, 6] width 364 height 7
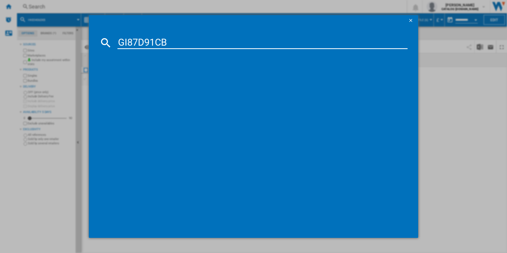
type input "GI87D91CB"
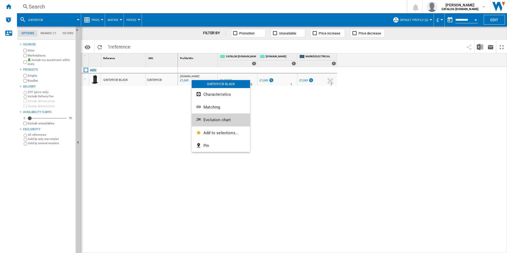
click at [217, 126] on button "Evolution chart" at bounding box center [221, 119] width 58 height 13
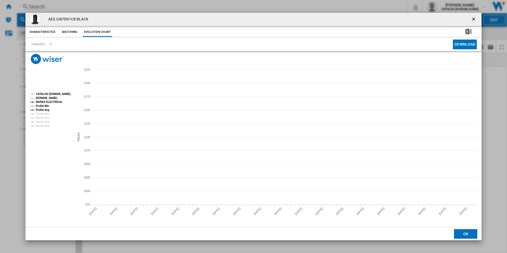
click at [64, 93] on tspan "CATALOG [DOMAIN_NAME]" at bounding box center [53, 94] width 35 height 3
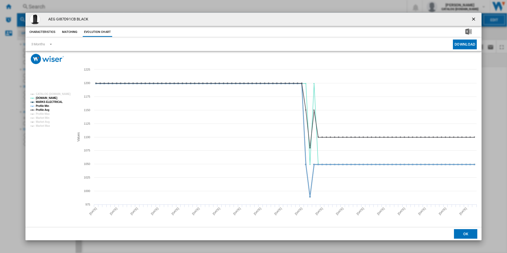
click at [54, 102] on tspan "MARKS ELECTRICAL" at bounding box center [49, 101] width 27 height 3
click at [46, 109] on tspan "Profile Avg" at bounding box center [43, 109] width 14 height 3
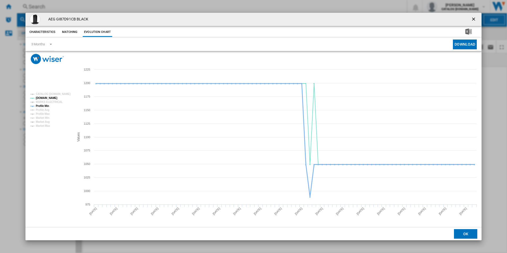
click at [45, 106] on tspan "Profile Min" at bounding box center [42, 105] width 13 height 3
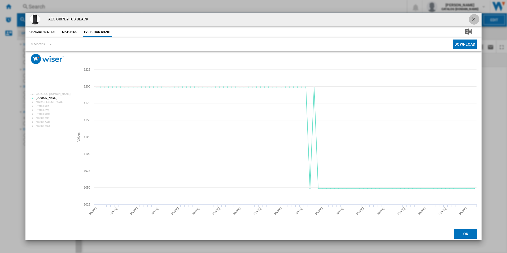
click at [473, 17] on ng-md-icon "getI18NText('BUTTONS.CLOSE_DIALOG')" at bounding box center [474, 19] width 6 height 6
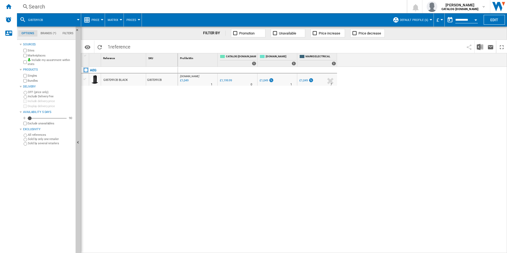
click at [363, 7] on div "Search" at bounding box center [211, 6] width 364 height 7
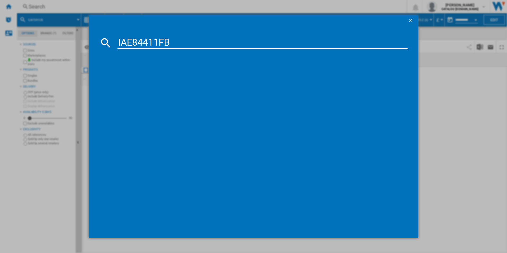
type input "IAE84411FB"
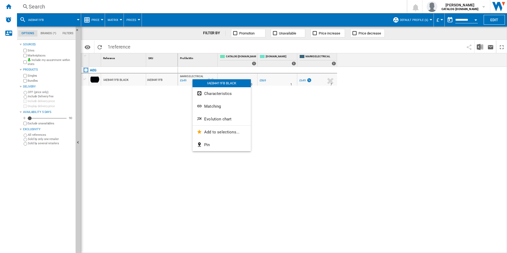
click at [213, 121] on span "Evolution chart" at bounding box center [217, 119] width 27 height 5
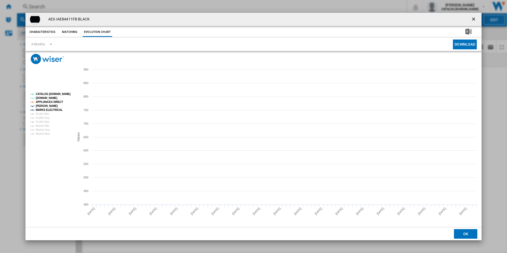
click at [60, 94] on tspan "CATALOG [DOMAIN_NAME]" at bounding box center [53, 94] width 35 height 3
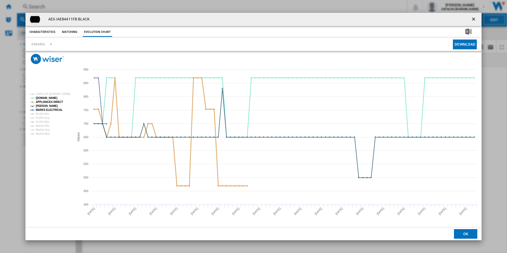
click at [58, 101] on tspan "APPLIANCES DIRECT" at bounding box center [49, 101] width 27 height 3
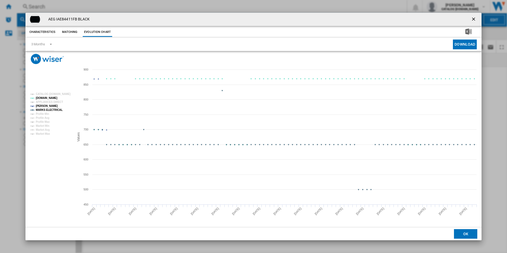
click at [55, 109] on tspan "MARKS ELECTRICAL" at bounding box center [49, 109] width 27 height 3
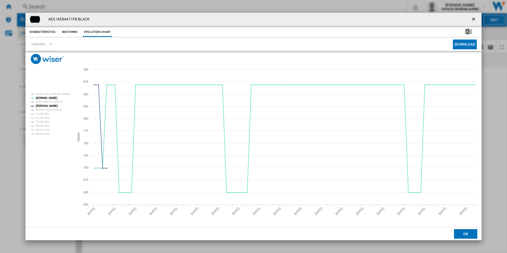
drag, startPoint x: 473, startPoint y: 19, endPoint x: 411, endPoint y: 8, distance: 63.2
click at [473, 19] on ng-md-icon "getI18NText('BUTTONS.CLOSE_DIALOG')" at bounding box center [474, 19] width 6 height 6
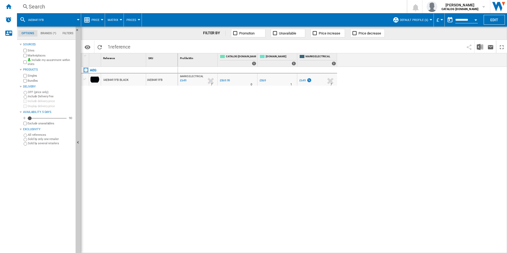
click at [368, 6] on div "Search" at bounding box center [211, 6] width 364 height 7
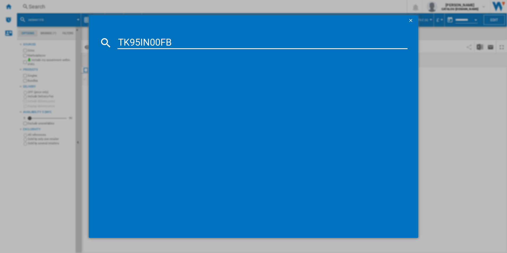
type input "TK95IN00FB"
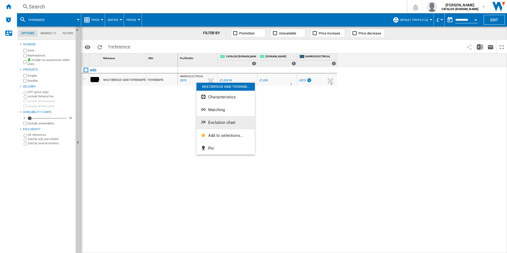
click at [218, 122] on span "Evolution chart" at bounding box center [221, 122] width 27 height 5
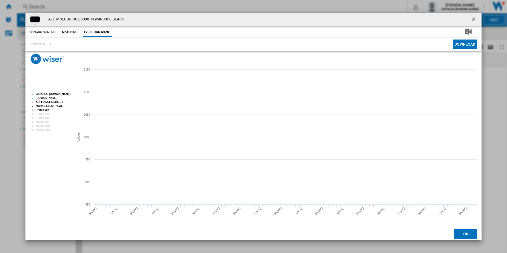
click at [63, 90] on rect "Product popup" at bounding box center [253, 145] width 456 height 163
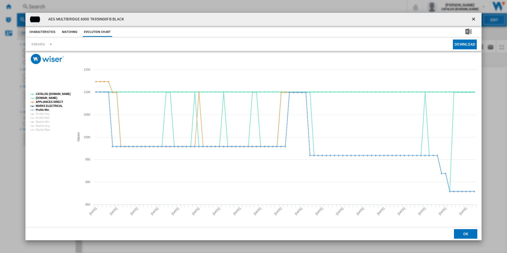
click at [63, 94] on tspan "CATALOG [DOMAIN_NAME]" at bounding box center [53, 94] width 35 height 3
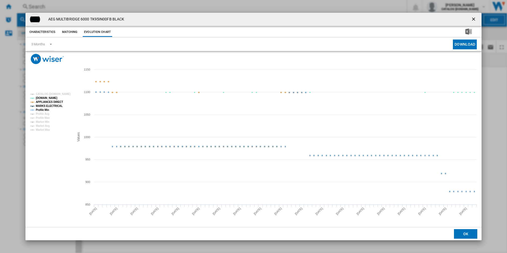
click at [56, 103] on tspan "APPLIANCES DIRECT" at bounding box center [49, 101] width 27 height 3
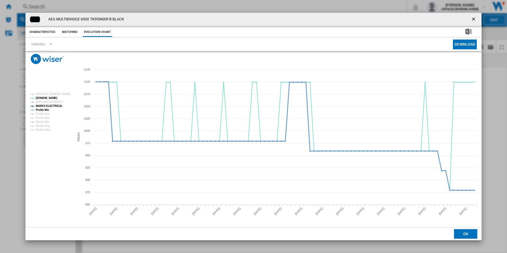
click at [56, 107] on tspan "MARKS ELECTRICAL" at bounding box center [49, 105] width 27 height 3
click at [43, 110] on tspan "Profile Min" at bounding box center [42, 109] width 13 height 3
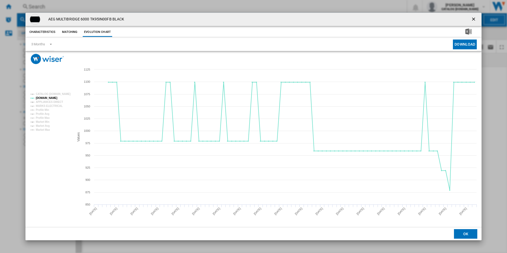
click at [475, 21] on ng-md-icon "getI18NText('BUTTONS.CLOSE_DIALOG')" at bounding box center [474, 19] width 6 height 6
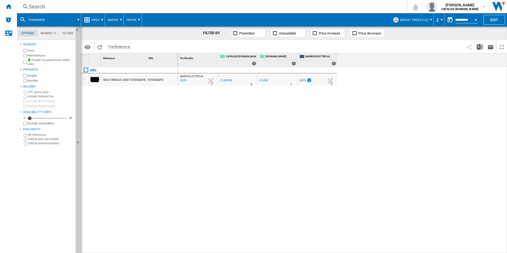
click at [374, 7] on div "Search" at bounding box center [211, 6] width 364 height 7
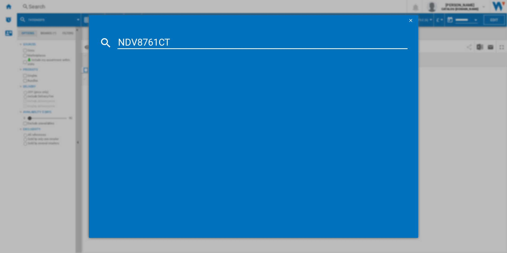
type input "NDV8761CT"
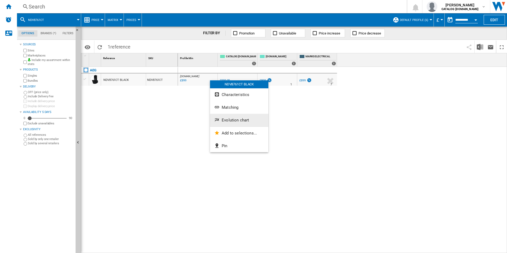
click at [226, 119] on span "Evolution chart" at bounding box center [235, 120] width 27 height 5
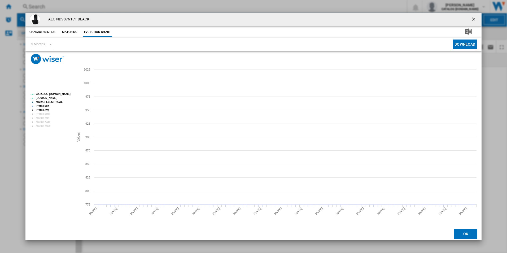
click at [67, 94] on tspan "CATALOG [DOMAIN_NAME]" at bounding box center [53, 94] width 35 height 3
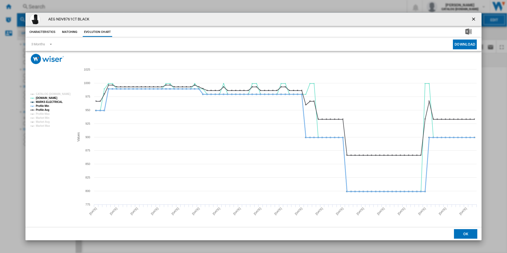
click at [45, 104] on tspan "Profile Min" at bounding box center [42, 105] width 13 height 3
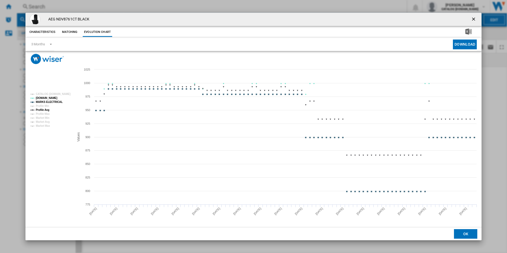
click at [45, 107] on tspan "Profile Min" at bounding box center [42, 105] width 13 height 3
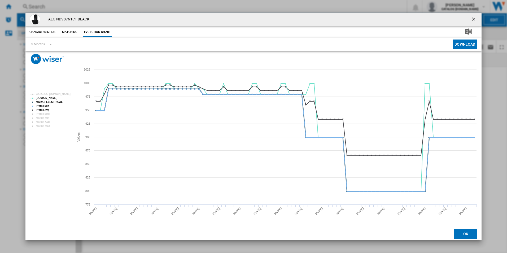
click at [52, 102] on tspan "MARKS ELECTRICAL" at bounding box center [49, 101] width 27 height 3
click at [47, 106] on tspan "Profile Min" at bounding box center [42, 105] width 13 height 3
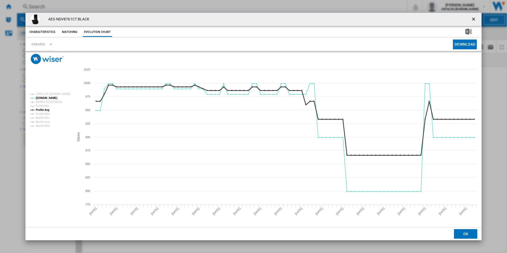
drag, startPoint x: 47, startPoint y: 110, endPoint x: 171, endPoint y: 127, distance: 124.9
click at [47, 110] on tspan "Profile Avg" at bounding box center [43, 109] width 14 height 3
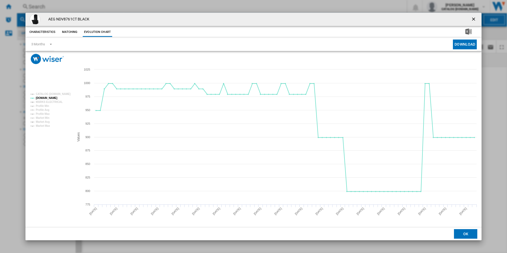
drag, startPoint x: 472, startPoint y: 19, endPoint x: 366, endPoint y: 9, distance: 106.5
click at [472, 19] on ng-md-icon "getI18NText('BUTTONS.CLOSE_DIALOG')" at bounding box center [474, 19] width 6 height 6
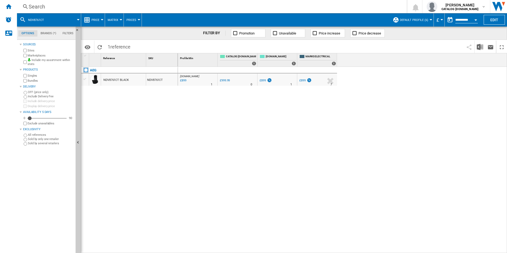
click at [331, 7] on div "Search" at bounding box center [211, 6] width 364 height 7
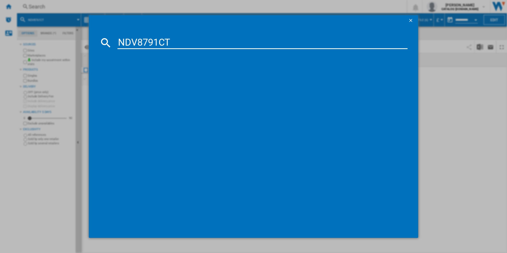
type input "NDV8791CT"
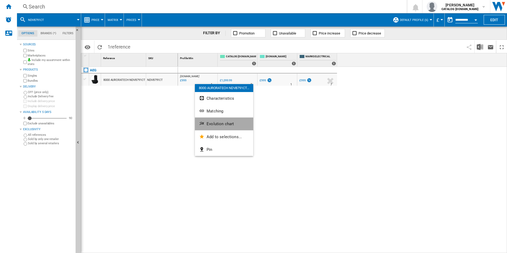
click at [212, 119] on button "Evolution chart" at bounding box center [224, 123] width 58 height 13
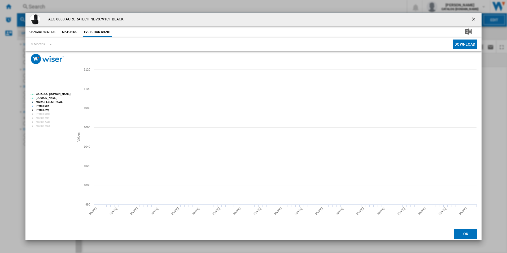
click at [60, 91] on rect "Product popup" at bounding box center [50, 110] width 44 height 39
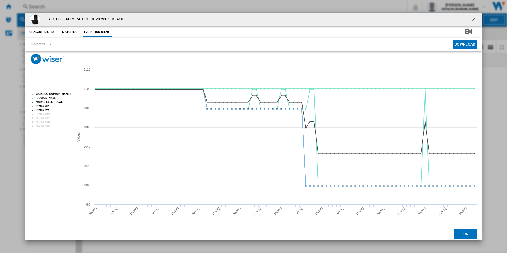
click at [60, 93] on tspan "CATALOG [DOMAIN_NAME]" at bounding box center [53, 94] width 35 height 3
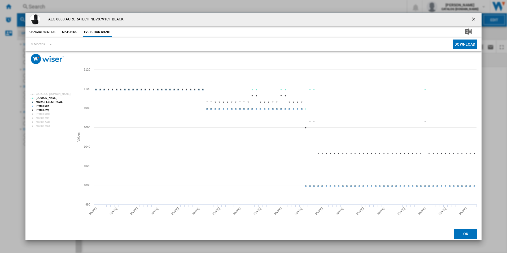
click at [49, 103] on tspan "MARKS ELECTRICAL" at bounding box center [49, 101] width 27 height 3
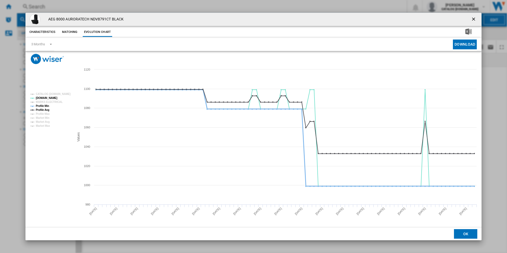
click at [46, 106] on tspan "Profile Min" at bounding box center [42, 105] width 13 height 3
click at [46, 108] on tspan "Profile Avg" at bounding box center [43, 109] width 14 height 3
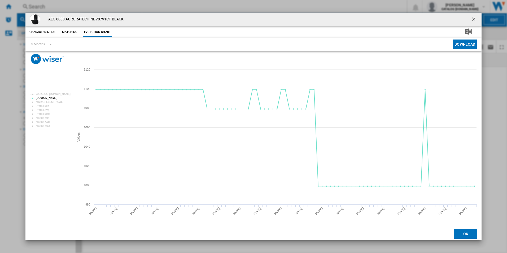
drag, startPoint x: 475, startPoint y: 21, endPoint x: 427, endPoint y: 20, distance: 48.8
click at [475, 21] on ng-md-icon "getI18NText('BUTTONS.CLOSE_DIALOG')" at bounding box center [474, 19] width 6 height 6
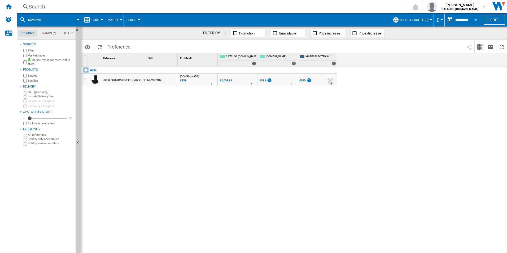
click at [318, 9] on div "Search" at bounding box center [211, 6] width 364 height 7
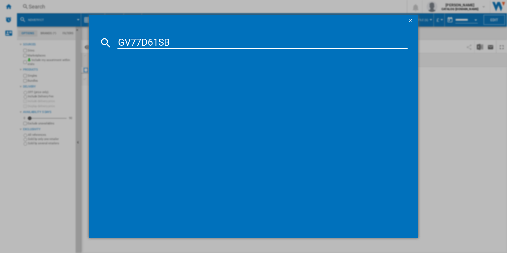
type input "GV77D61SB"
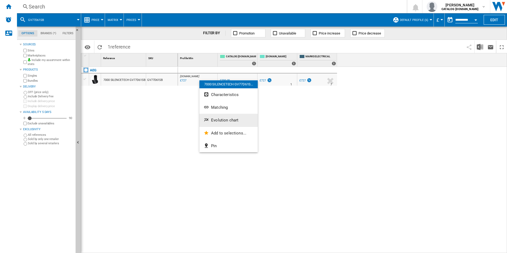
click at [224, 116] on button "Evolution chart" at bounding box center [228, 120] width 58 height 13
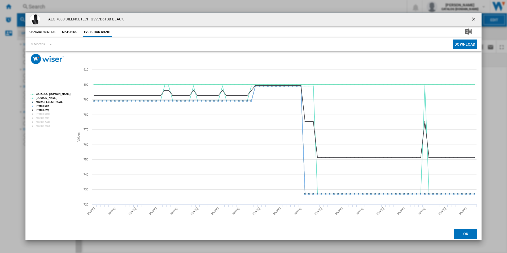
click at [57, 91] on rect "Product popup" at bounding box center [50, 110] width 44 height 39
click at [57, 93] on tspan "CATALOG [DOMAIN_NAME]" at bounding box center [53, 94] width 35 height 3
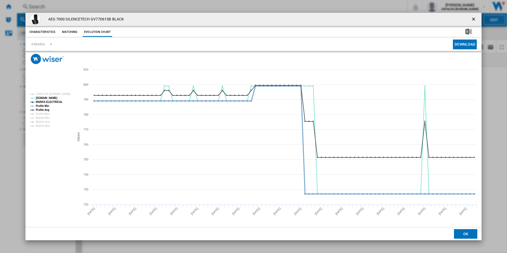
click at [56, 102] on tspan "MARKS ELECTRICAL" at bounding box center [49, 101] width 27 height 3
click at [38, 103] on tspan "MARKS ELECTRICAL" at bounding box center [49, 101] width 27 height 3
click at [39, 105] on tspan "Profile Min" at bounding box center [42, 105] width 13 height 3
click at [42, 108] on tspan "Profile Avg" at bounding box center [43, 109] width 14 height 3
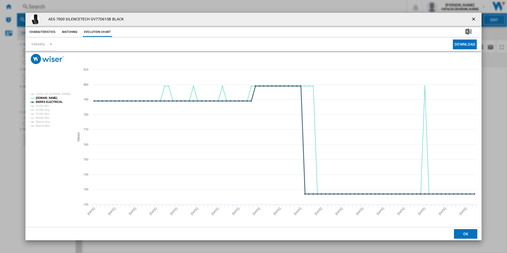
click at [47, 100] on tspan "MARKS ELECTRICAL" at bounding box center [49, 101] width 27 height 3
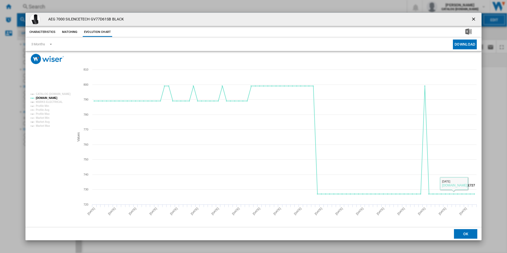
drag, startPoint x: 472, startPoint y: 21, endPoint x: 464, endPoint y: 19, distance: 8.5
click at [472, 21] on ng-md-icon "getI18NText('BUTTONS.CLOSE_DIALOG')" at bounding box center [474, 19] width 6 height 6
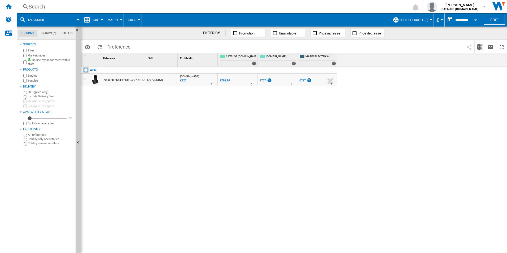
click at [340, 7] on div "Search" at bounding box center [211, 6] width 364 height 7
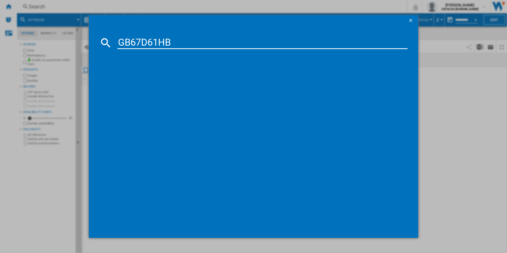
type input "GB67D61HB"
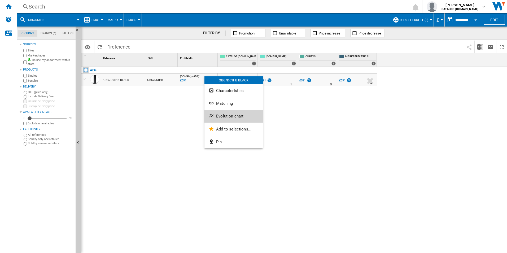
click at [225, 112] on button "Evolution chart" at bounding box center [233, 116] width 58 height 13
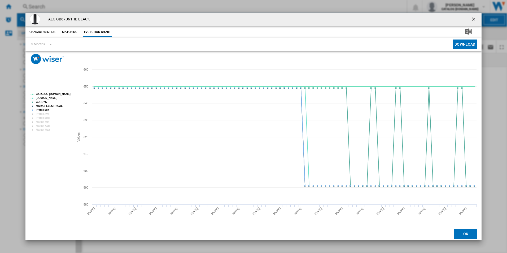
click at [63, 95] on tspan "CATALOG [DOMAIN_NAME]" at bounding box center [53, 94] width 35 height 3
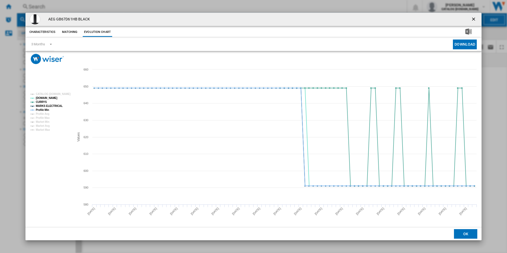
click at [56, 103] on rect "Product popup" at bounding box center [50, 112] width 44 height 43
click at [55, 107] on tspan "MARKS ELECTRICAL" at bounding box center [49, 105] width 27 height 3
click at [46, 108] on tspan "Profile Min" at bounding box center [42, 109] width 13 height 3
click at [473, 20] on ng-md-icon "getI18NText('BUTTONS.CLOSE_DIALOG')" at bounding box center [474, 19] width 6 height 6
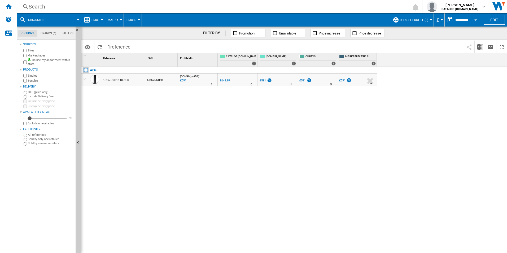
click at [294, 7] on div "Search" at bounding box center [211, 6] width 364 height 7
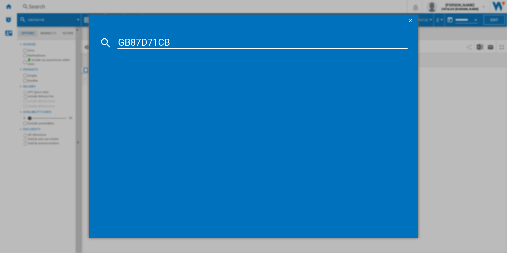
type input "GB87D71CB"
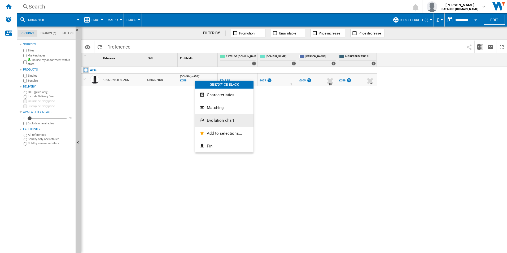
click at [215, 123] on button "Evolution chart" at bounding box center [224, 120] width 58 height 13
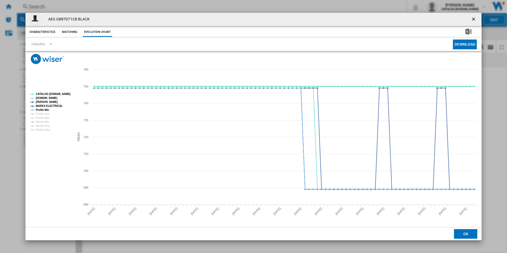
click at [66, 93] on tspan "CATALOG [DOMAIN_NAME]" at bounding box center [53, 94] width 35 height 3
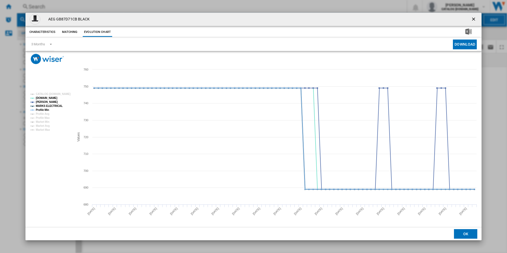
click at [53, 107] on tspan "MARKS ELECTRICAL" at bounding box center [49, 105] width 27 height 3
click at [46, 109] on tspan "Profile Min" at bounding box center [42, 109] width 13 height 3
drag, startPoint x: 473, startPoint y: 20, endPoint x: 411, endPoint y: 11, distance: 62.6
click at [473, 20] on ng-md-icon "getI18NText('BUTTONS.CLOSE_DIALOG')" at bounding box center [474, 19] width 6 height 6
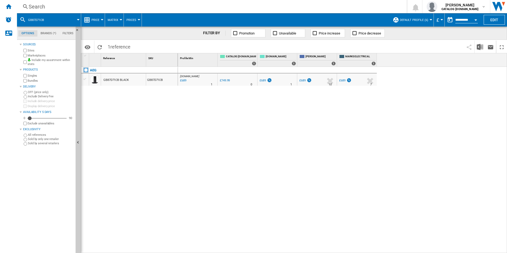
click at [334, 8] on div "Search" at bounding box center [211, 6] width 364 height 7
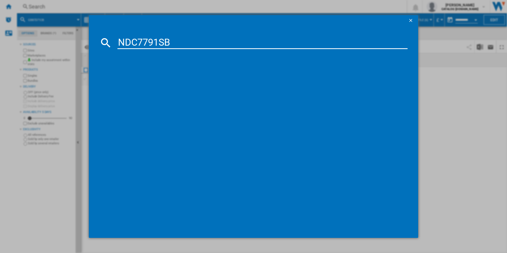
type input "NDC7791SB"
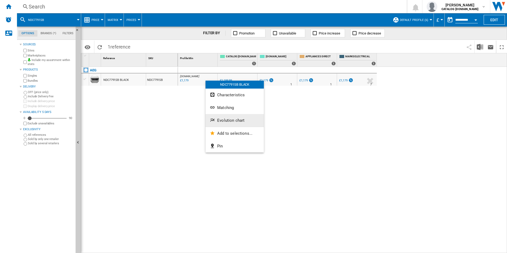
click at [225, 120] on span "Evolution chart" at bounding box center [230, 120] width 27 height 5
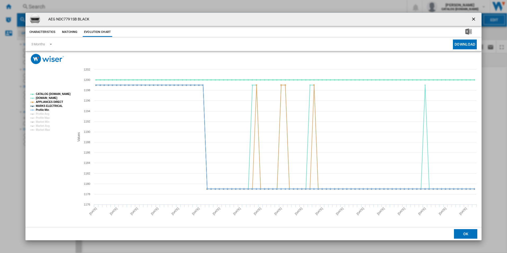
click at [64, 95] on tspan "CATALOG [DOMAIN_NAME]" at bounding box center [53, 94] width 35 height 3
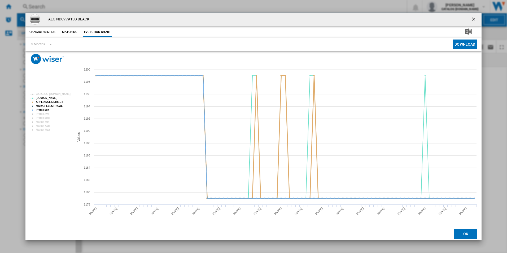
click at [56, 101] on tspan "APPLIANCES DIRECT" at bounding box center [49, 101] width 27 height 3
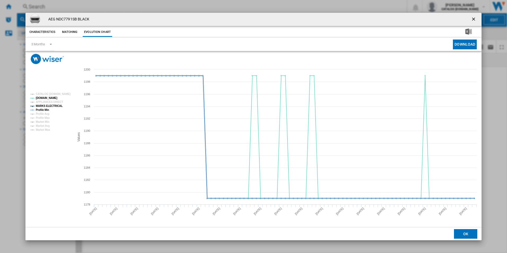
click at [55, 104] on tspan "MARKS ELECTRICAL" at bounding box center [49, 105] width 27 height 3
click at [46, 107] on tspan "MARKS ELECTRICAL" at bounding box center [49, 105] width 27 height 3
click at [46, 109] on tspan "Profile Min" at bounding box center [42, 109] width 13 height 3
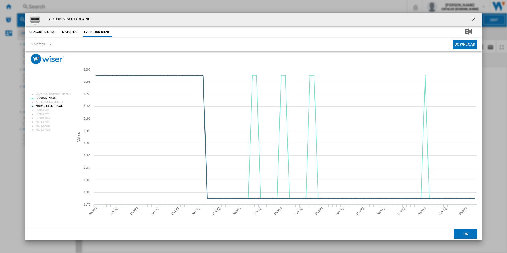
click at [46, 106] on tspan "MARKS ELECTRICAL" at bounding box center [49, 105] width 27 height 3
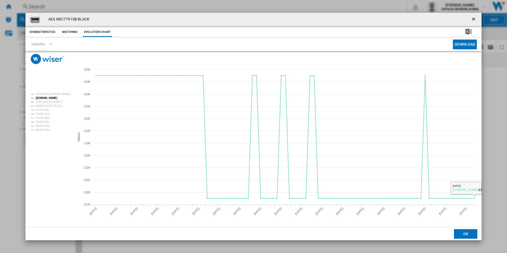
click at [473, 18] on ng-md-icon "getI18NText('BUTTONS.CLOSE_DIALOG')" at bounding box center [474, 19] width 6 height 6
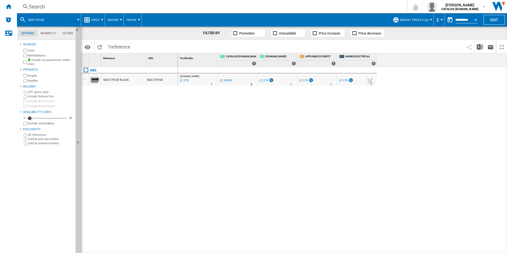
click at [333, 8] on div "Search" at bounding box center [211, 6] width 364 height 7
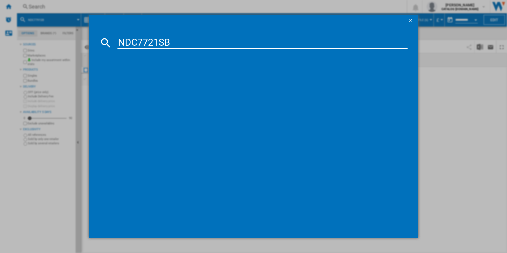
type input "NDC7721SB"
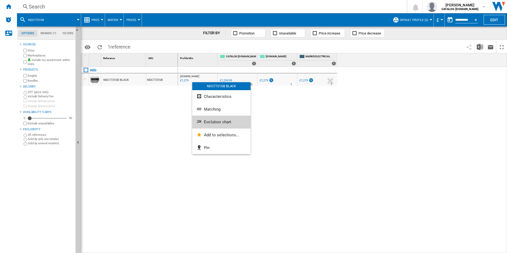
click at [211, 122] on span "Evolution chart" at bounding box center [217, 122] width 27 height 5
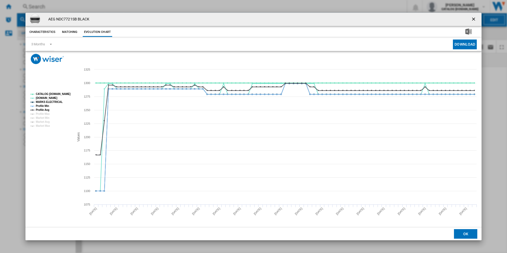
click at [69, 95] on tspan "CATALOG [DOMAIN_NAME]" at bounding box center [53, 94] width 35 height 3
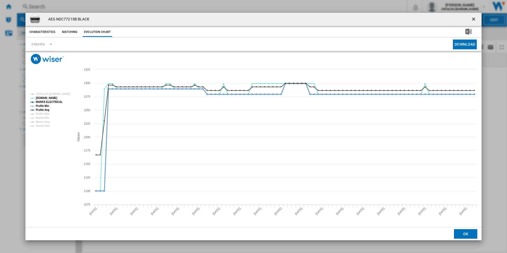
click at [53, 101] on tspan "MARKS ELECTRICAL" at bounding box center [49, 101] width 27 height 3
click at [45, 104] on tspan "Profile Min" at bounding box center [42, 105] width 13 height 3
click at [44, 110] on tspan "Profile Avg" at bounding box center [43, 109] width 14 height 3
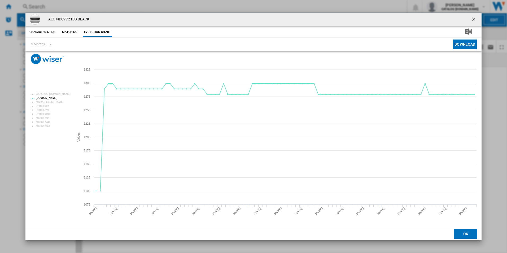
drag, startPoint x: 473, startPoint y: 19, endPoint x: 369, endPoint y: 15, distance: 104.3
click at [473, 19] on ng-md-icon "getI18NText('BUTTONS.CLOSE_DIALOG')" at bounding box center [474, 19] width 6 height 6
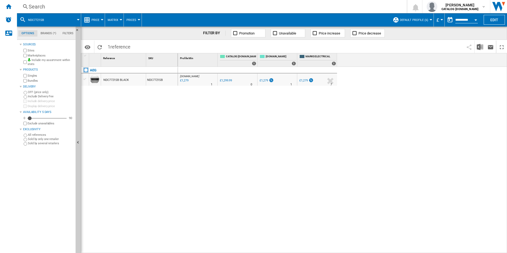
click at [316, 7] on div "Search" at bounding box center [211, 6] width 364 height 7
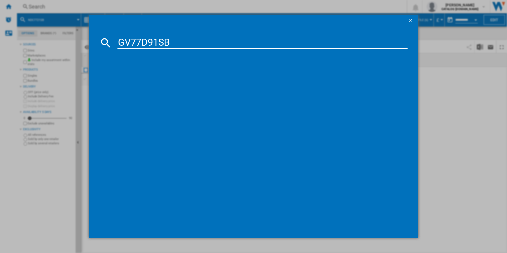
type input "GV77D91SB"
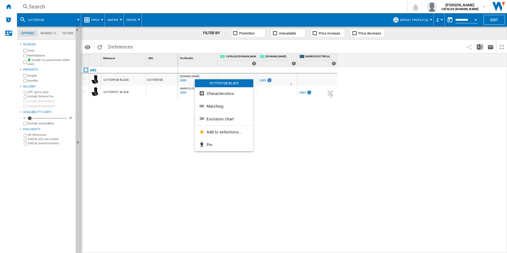
click at [178, 119] on div at bounding box center [253, 126] width 507 height 253
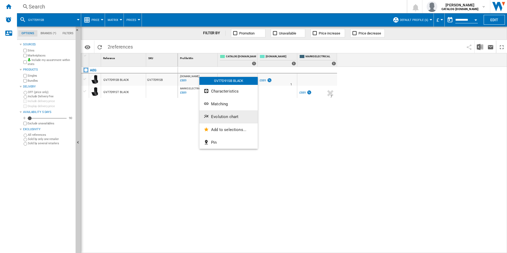
click at [212, 115] on span "Evolution chart" at bounding box center [224, 116] width 27 height 5
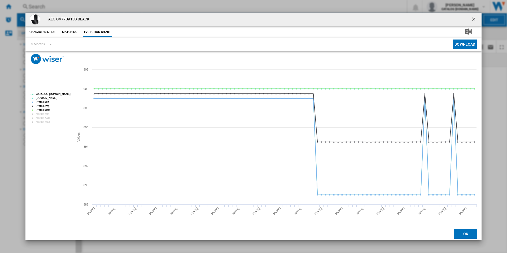
click at [63, 93] on tspan "CATALOG [DOMAIN_NAME]" at bounding box center [53, 94] width 35 height 3
click at [46, 102] on tspan "Profile Min" at bounding box center [42, 101] width 13 height 3
click at [45, 108] on tspan "Profile Max" at bounding box center [43, 109] width 14 height 3
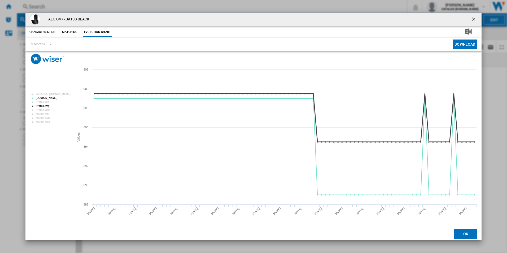
click at [43, 105] on tspan "Profile Avg" at bounding box center [43, 105] width 14 height 3
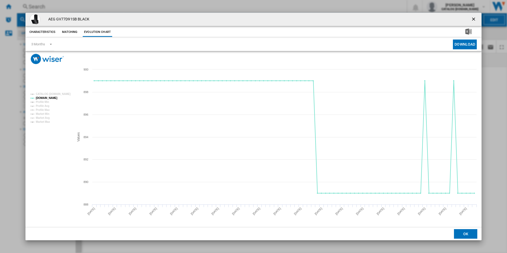
drag, startPoint x: 472, startPoint y: 20, endPoint x: 455, endPoint y: 19, distance: 17.0
click at [472, 20] on ng-md-icon "getI18NText('BUTTONS.CLOSE_DIALOG')" at bounding box center [474, 19] width 6 height 6
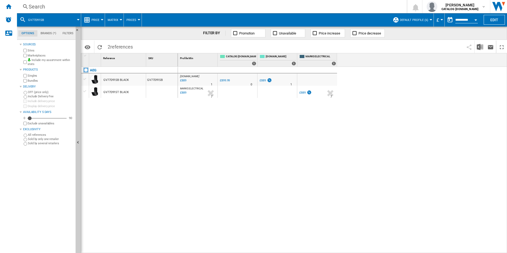
click at [350, 6] on div "Search" at bounding box center [211, 6] width 364 height 7
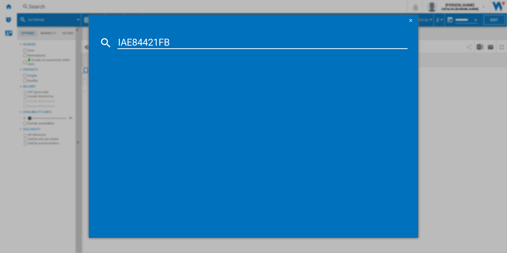
type input "IAE84421FB"
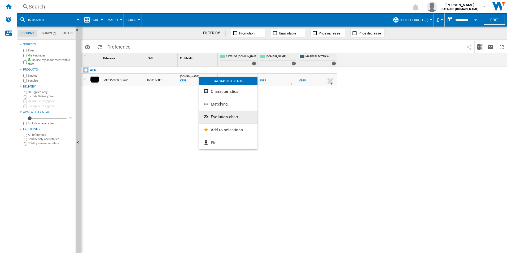
click at [218, 118] on span "Evolution chart" at bounding box center [224, 117] width 27 height 5
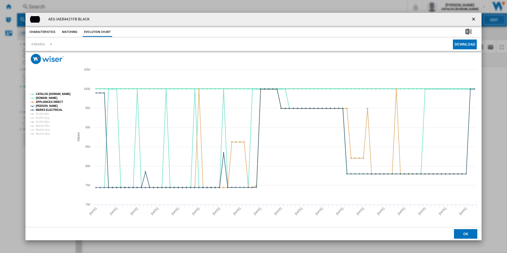
click at [62, 93] on tspan "CATALOG [DOMAIN_NAME]" at bounding box center [53, 94] width 35 height 3
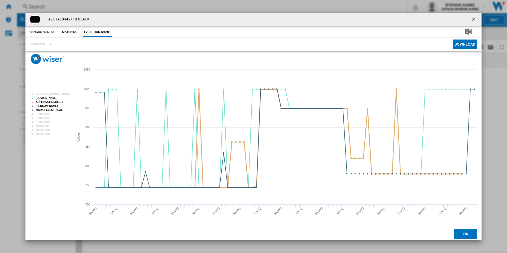
click at [58, 100] on tspan "APPLIANCES DIRECT" at bounding box center [49, 101] width 27 height 3
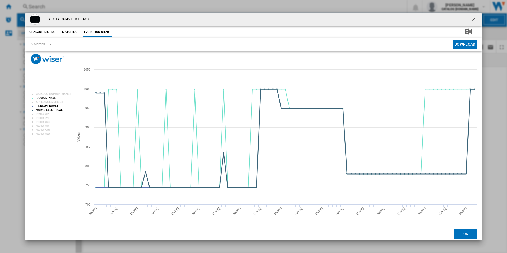
click at [59, 108] on tspan "MARKS ELECTRICAL" at bounding box center [49, 109] width 27 height 3
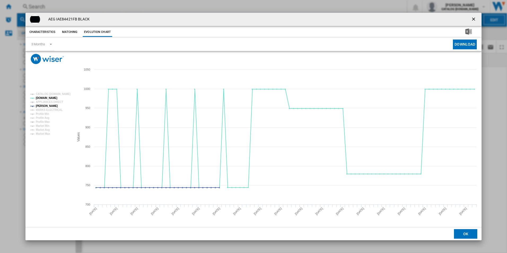
drag, startPoint x: 473, startPoint y: 19, endPoint x: 425, endPoint y: 17, distance: 48.1
click at [473, 19] on ng-md-icon "getI18NText('BUTTONS.CLOSE_DIALOG')" at bounding box center [474, 19] width 6 height 6
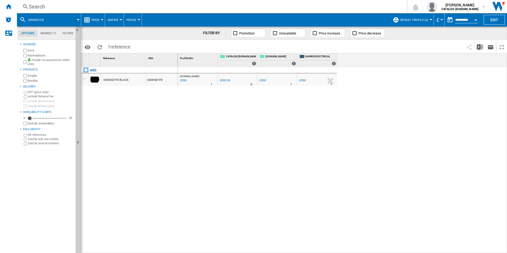
click at [329, 5] on div "Search" at bounding box center [211, 6] width 364 height 7
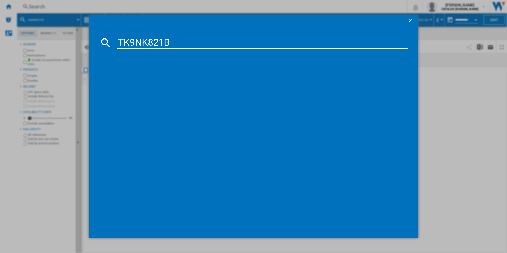
type input "TK9NK821B"
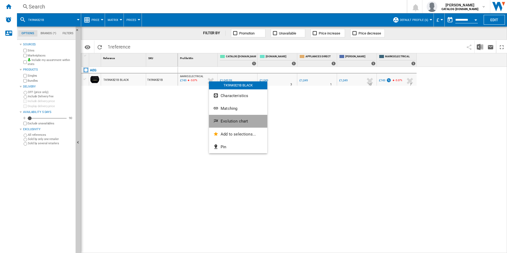
click at [223, 118] on button "Evolution chart" at bounding box center [238, 121] width 58 height 13
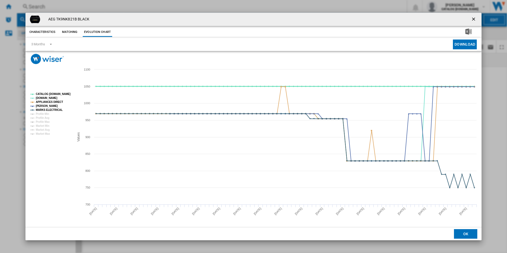
click at [61, 95] on tspan "CATALOG [DOMAIN_NAME]" at bounding box center [53, 94] width 35 height 3
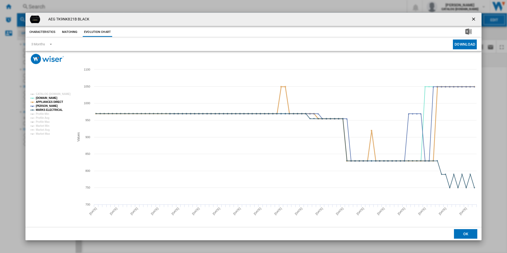
click at [56, 100] on tspan "APPLIANCES DIRECT" at bounding box center [49, 101] width 27 height 3
click at [55, 108] on tspan "MARKS ELECTRICAL" at bounding box center [49, 109] width 27 height 3
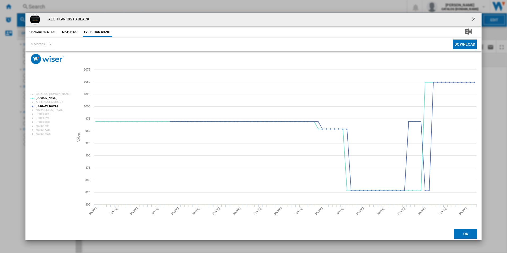
click at [474, 19] on ng-md-icon "getI18NText('BUTTONS.CLOSE_DIALOG')" at bounding box center [474, 19] width 6 height 6
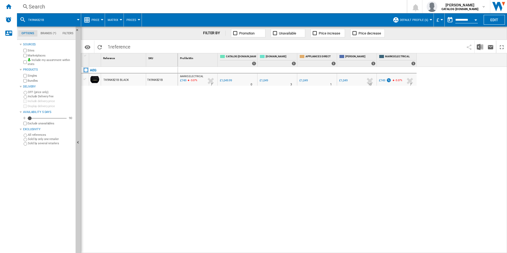
click at [383, 9] on div "Search" at bounding box center [211, 6] width 364 height 7
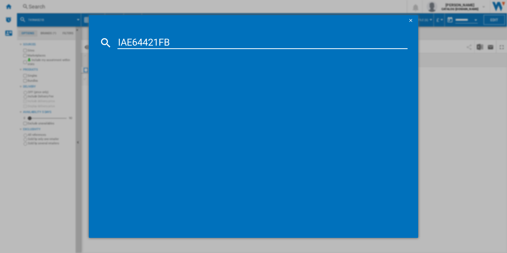
type input "IAE64421FB"
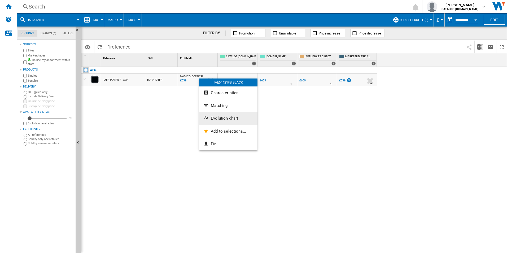
click at [224, 119] on span "Evolution chart" at bounding box center [224, 118] width 27 height 5
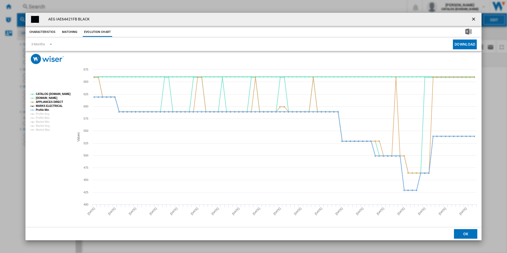
click at [65, 94] on tspan "CATALOG [DOMAIN_NAME]" at bounding box center [53, 94] width 35 height 3
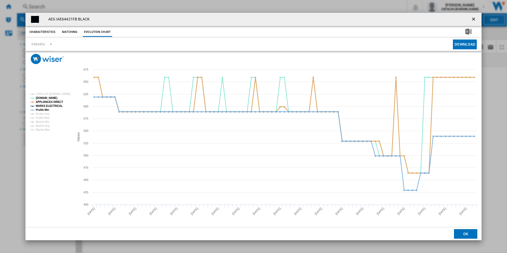
drag, startPoint x: 60, startPoint y: 101, endPoint x: 57, endPoint y: 101, distance: 3.2
click at [60, 101] on tspan "APPLIANCES DIRECT" at bounding box center [49, 101] width 27 height 3
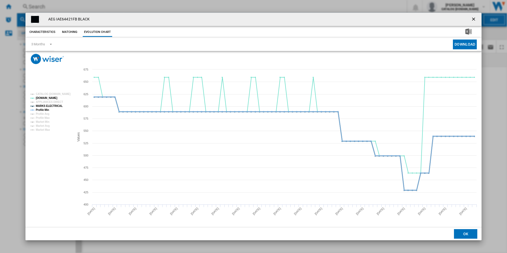
click at [58, 107] on tspan "MARKS ELECTRICAL" at bounding box center [49, 105] width 27 height 3
click at [43, 109] on tspan "Profile Min" at bounding box center [42, 109] width 13 height 3
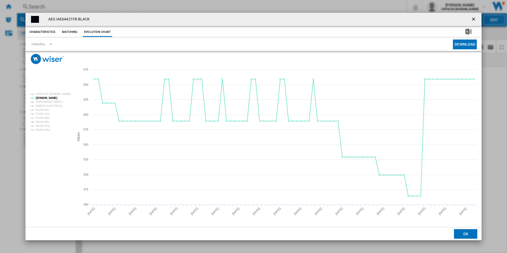
click at [473, 15] on button "Product popup" at bounding box center [474, 19] width 11 height 11
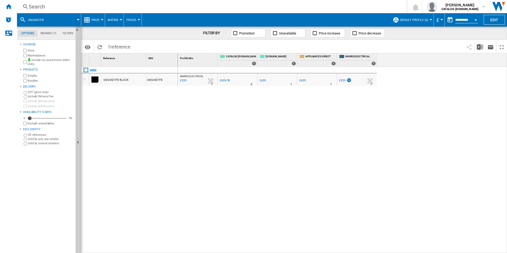
click at [308, 6] on div "Search" at bounding box center [211, 6] width 364 height 7
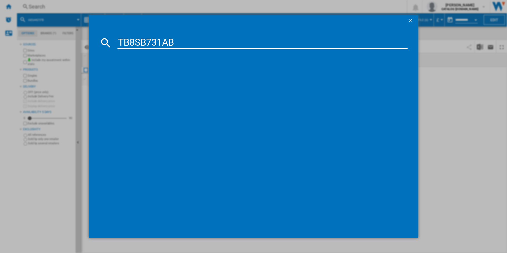
type input "TB8SB731AB"
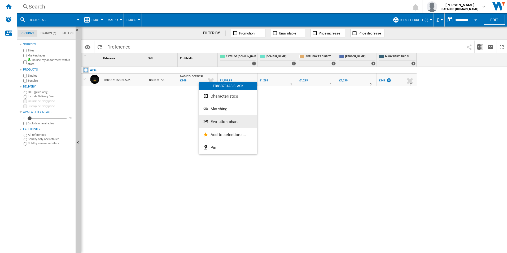
click at [227, 120] on span "Evolution chart" at bounding box center [223, 121] width 27 height 5
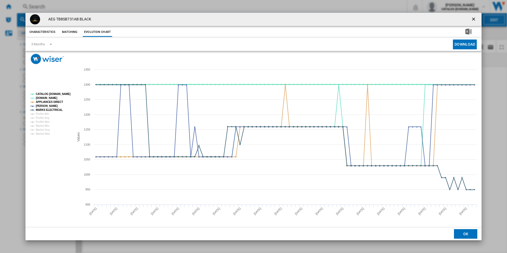
click at [66, 94] on tspan "CATALOG [DOMAIN_NAME]" at bounding box center [53, 94] width 35 height 3
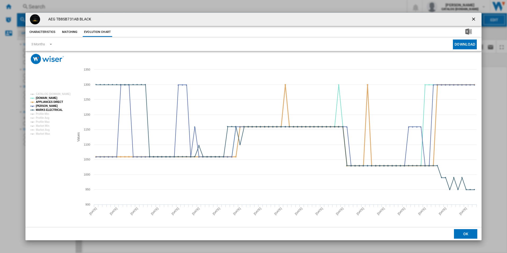
click at [58, 100] on tspan "APPLIANCES DIRECT" at bounding box center [49, 101] width 27 height 3
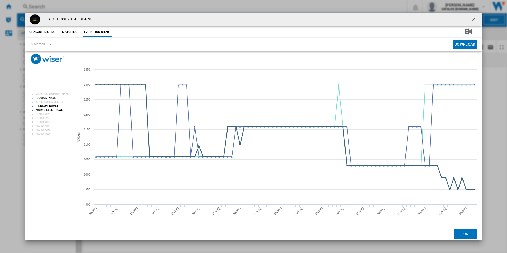
click at [58, 110] on tspan "MARKS ELECTRICAL" at bounding box center [49, 109] width 27 height 3
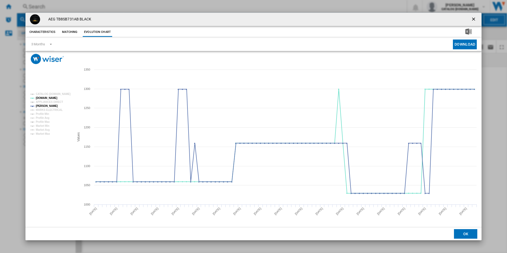
drag, startPoint x: 476, startPoint y: 21, endPoint x: 472, endPoint y: 19, distance: 4.2
click at [476, 21] on ng-md-icon "getI18NText('BUTTONS.CLOSE_DIALOG')" at bounding box center [474, 19] width 6 height 6
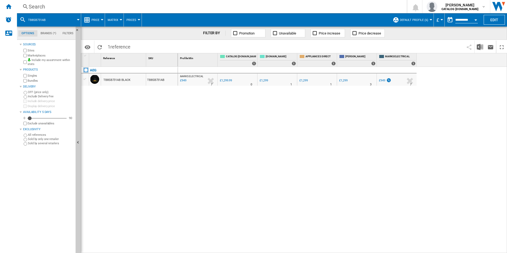
click at [364, 6] on div "Search" at bounding box center [211, 6] width 364 height 7
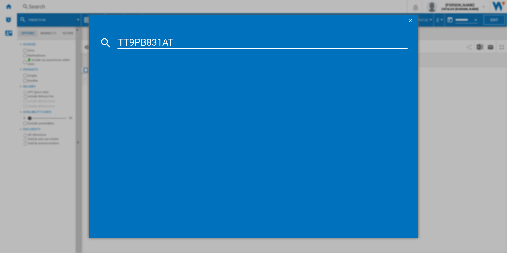
type input "TT9PB831AT"
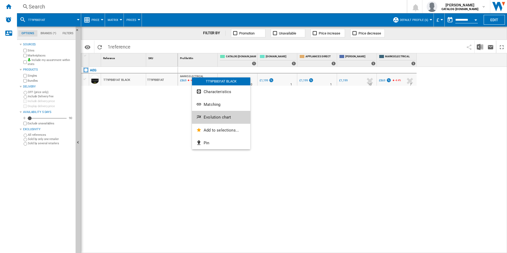
click at [208, 120] on button "Evolution chart" at bounding box center [221, 117] width 58 height 13
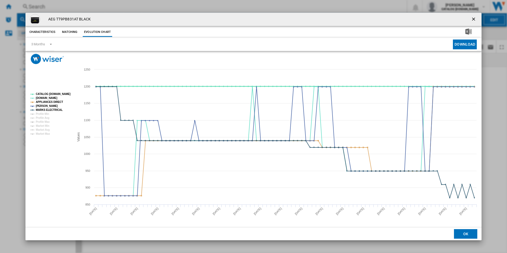
click at [60, 94] on tspan "CATALOG [DOMAIN_NAME]" at bounding box center [53, 94] width 35 height 3
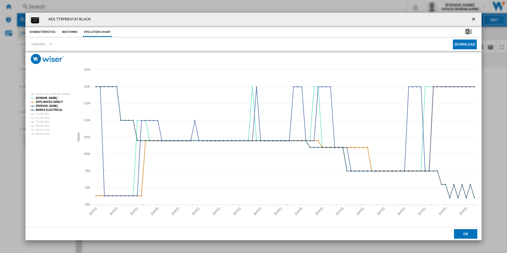
click at [58, 101] on tspan "APPLIANCES DIRECT" at bounding box center [49, 101] width 27 height 3
click at [56, 110] on tspan "MARKS ELECTRICAL" at bounding box center [49, 109] width 27 height 3
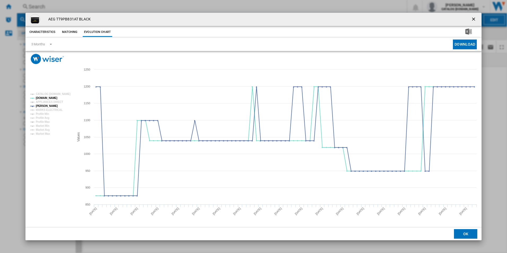
click at [473, 18] on ng-md-icon "getI18NText('BUTTONS.CLOSE_DIALOG')" at bounding box center [474, 19] width 6 height 6
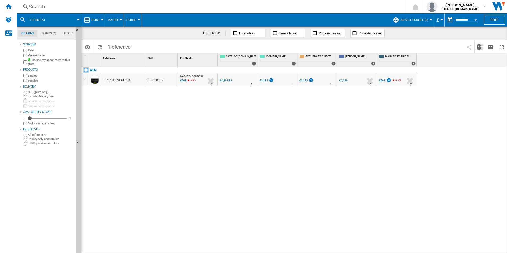
click at [361, 8] on div "Search" at bounding box center [211, 6] width 364 height 7
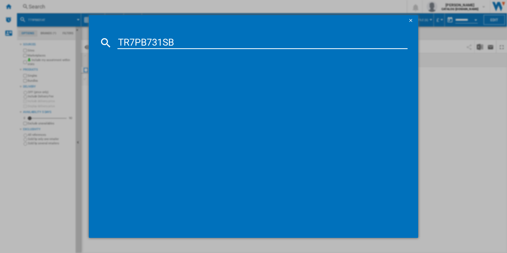
type input "TR7PB731SB"
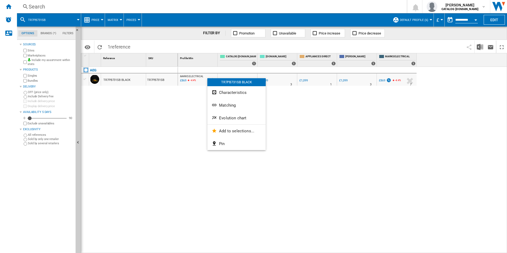
click at [219, 117] on span "Evolution chart" at bounding box center [232, 118] width 27 height 5
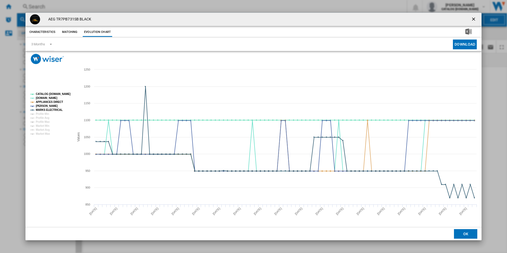
click at [60, 94] on tspan "CATALOG [DOMAIN_NAME]" at bounding box center [53, 94] width 35 height 3
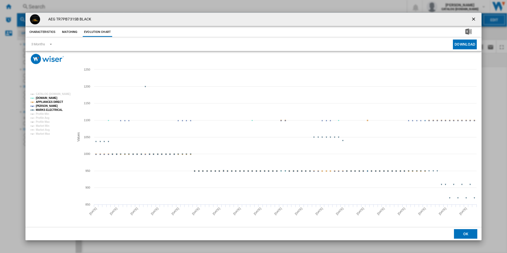
click at [55, 103] on tspan "APPLIANCES DIRECT" at bounding box center [49, 101] width 27 height 3
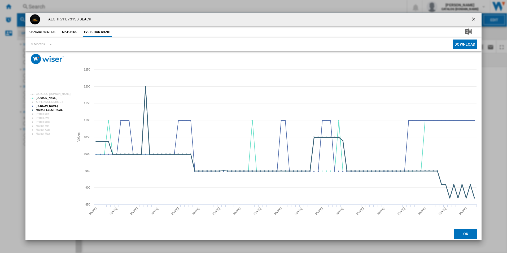
drag, startPoint x: 56, startPoint y: 109, endPoint x: 112, endPoint y: 128, distance: 58.8
click at [57, 110] on tspan "MARKS ELECTRICAL" at bounding box center [49, 109] width 27 height 3
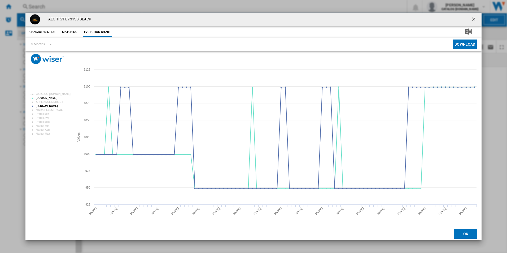
drag, startPoint x: 473, startPoint y: 19, endPoint x: 468, endPoint y: 19, distance: 4.5
click at [473, 19] on ng-md-icon "getI18NText('BUTTONS.CLOSE_DIALOG')" at bounding box center [474, 19] width 6 height 6
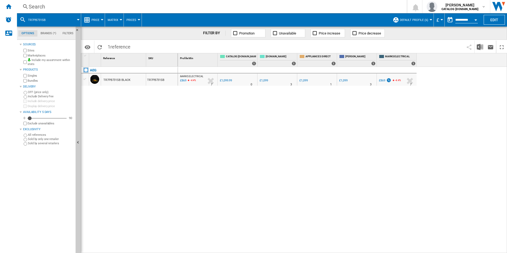
click at [331, 2] on div "Search Search 0 adam barber CATALOG ELECTROLUX.UK CATALOG ELECTROLUX.UK My sett…" at bounding box center [262, 6] width 490 height 13
click at [330, 6] on div "Search" at bounding box center [211, 6] width 364 height 7
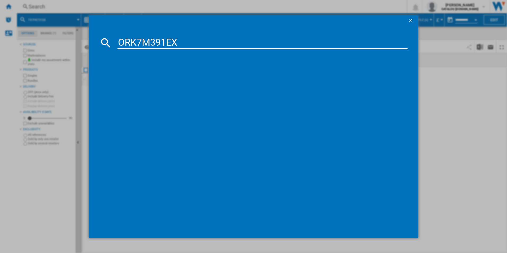
type input "ORK7M391EX"
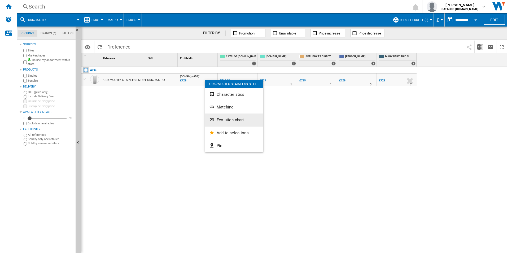
click at [228, 120] on span "Evolution chart" at bounding box center [230, 119] width 27 height 5
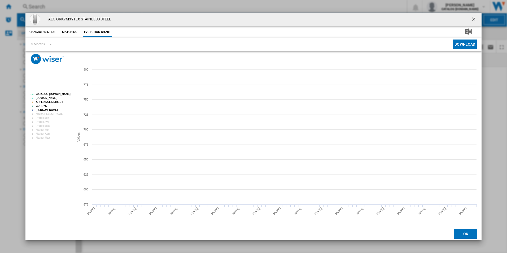
click at [65, 93] on tspan "CATALOG [DOMAIN_NAME]" at bounding box center [53, 94] width 35 height 3
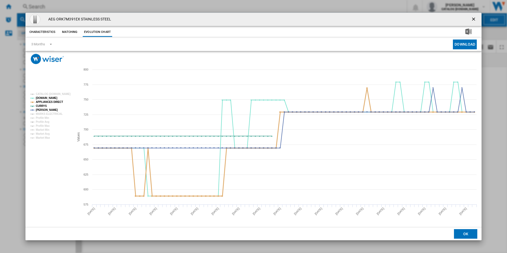
click at [56, 103] on tspan "APPLIANCES DIRECT" at bounding box center [49, 101] width 27 height 3
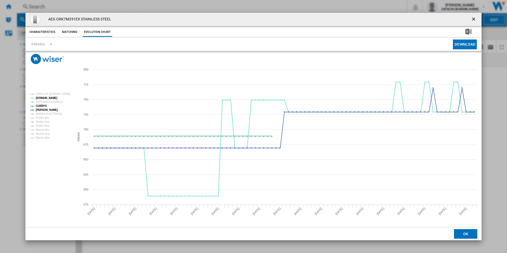
drag, startPoint x: 472, startPoint y: 21, endPoint x: 377, endPoint y: 16, distance: 95.0
click at [472, 21] on ng-md-icon "getI18NText('BUTTONS.CLOSE_DIALOG')" at bounding box center [474, 19] width 6 height 6
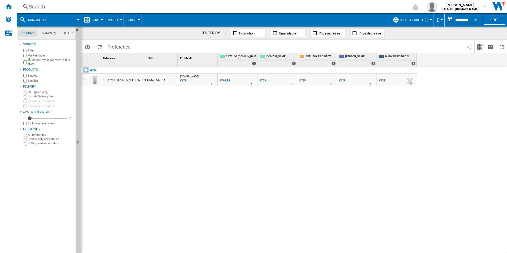
click at [337, 10] on div "Search" at bounding box center [211, 6] width 364 height 7
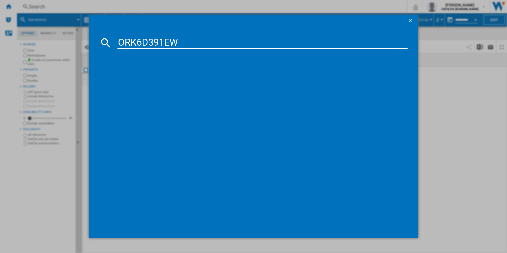
type input "ORK6D391EW"
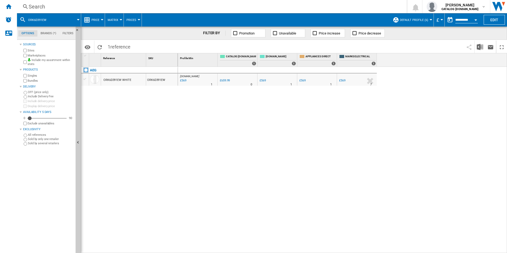
click at [194, 132] on div "AO.COM : AO -13.8 % £569 % N/A 1 AO.COM : AO 0.0 % £659.99 % N/A 0" at bounding box center [342, 160] width 329 height 186
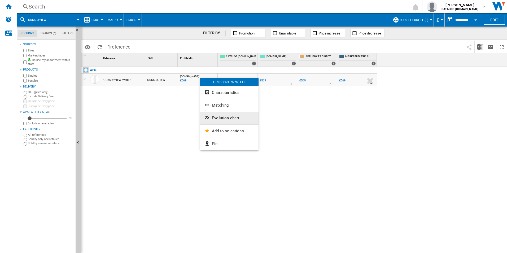
click at [217, 118] on span "Evolution chart" at bounding box center [225, 118] width 27 height 5
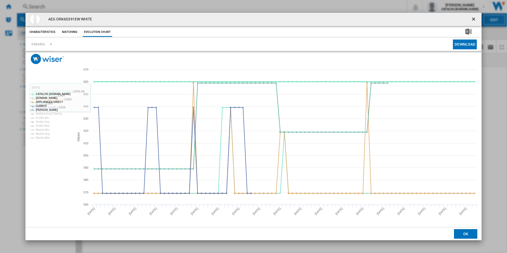
click at [66, 93] on tspan "CATALOG [DOMAIN_NAME]" at bounding box center [53, 94] width 35 height 3
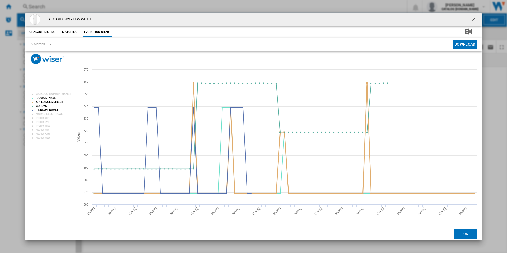
click at [53, 102] on tspan "APPLIANCES DIRECT" at bounding box center [49, 101] width 27 height 3
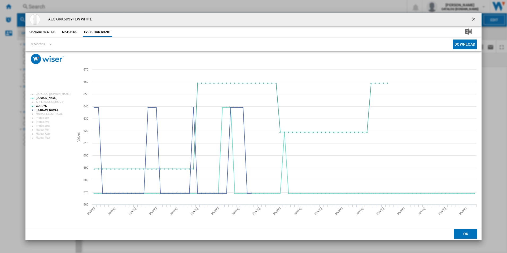
drag, startPoint x: 475, startPoint y: 18, endPoint x: 472, endPoint y: 19, distance: 3.2
click at [475, 18] on ng-md-icon "getI18NText('BUTTONS.CLOSE_DIALOG')" at bounding box center [474, 19] width 6 height 6
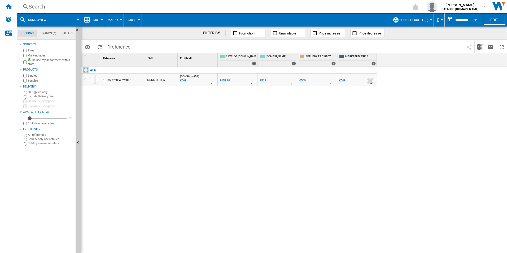
click at [352, 6] on div "Search" at bounding box center [211, 6] width 364 height 7
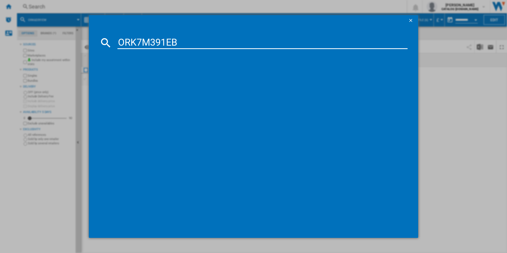
type input "ORK7M391EB"
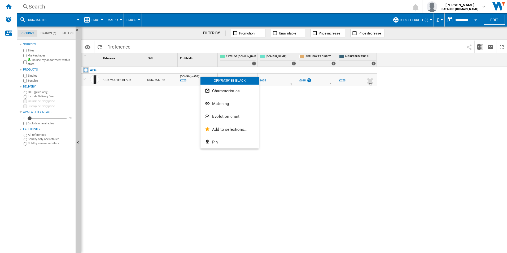
click at [215, 114] on button "Evolution chart" at bounding box center [229, 116] width 58 height 13
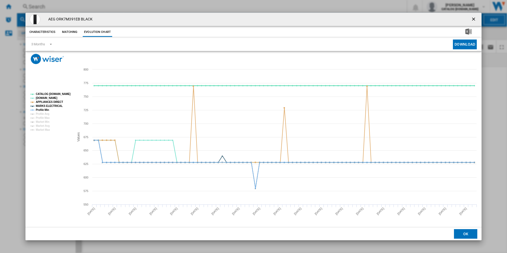
drag, startPoint x: 67, startPoint y: 94, endPoint x: 58, endPoint y: 96, distance: 8.9
click at [65, 95] on tspan "CATALOG [DOMAIN_NAME]" at bounding box center [53, 94] width 35 height 3
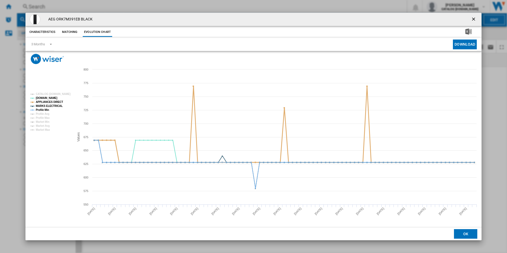
click at [52, 102] on tspan "APPLIANCES DIRECT" at bounding box center [49, 101] width 27 height 3
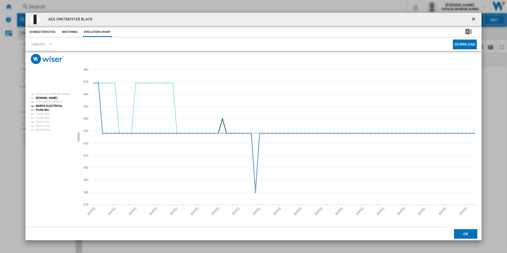
click at [51, 106] on tspan "MARKS ELECTRICAL" at bounding box center [49, 105] width 27 height 3
click at [47, 109] on tspan "Profile Min" at bounding box center [42, 109] width 13 height 3
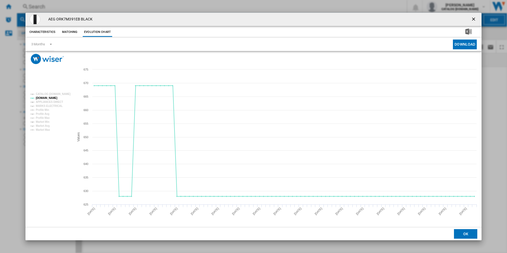
drag, startPoint x: 475, startPoint y: 19, endPoint x: 421, endPoint y: 24, distance: 53.7
click at [475, 19] on ng-md-icon "getI18NText('BUTTONS.CLOSE_DIALOG')" at bounding box center [474, 19] width 6 height 6
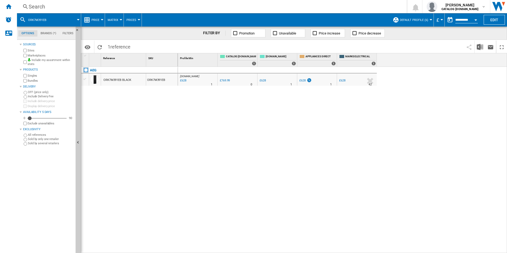
click at [241, 4] on div "Search" at bounding box center [211, 6] width 364 height 7
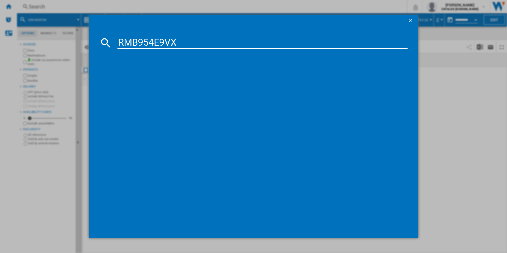
type input "RMB954E9VX"
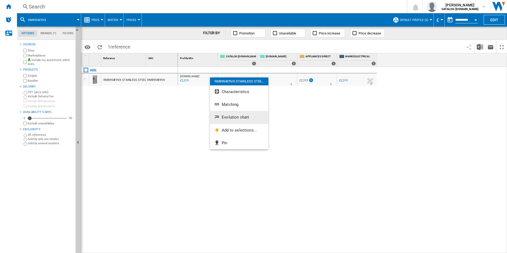
click at [225, 112] on button "Evolution chart" at bounding box center [239, 117] width 58 height 13
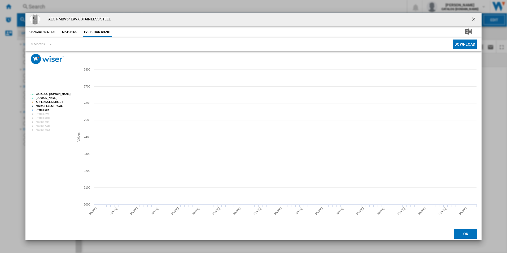
click at [61, 94] on tspan "CATALOG [DOMAIN_NAME]" at bounding box center [53, 94] width 35 height 3
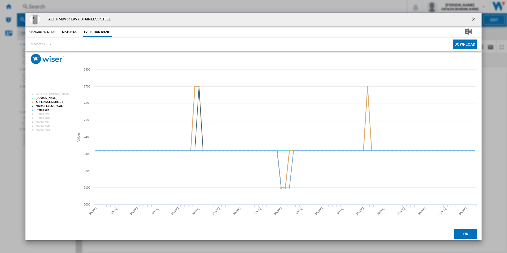
click at [60, 102] on tspan "APPLIANCES DIRECT" at bounding box center [49, 101] width 27 height 3
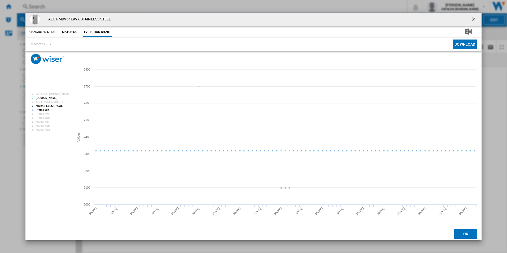
click at [51, 106] on tspan "MARKS ELECTRICAL" at bounding box center [49, 105] width 27 height 3
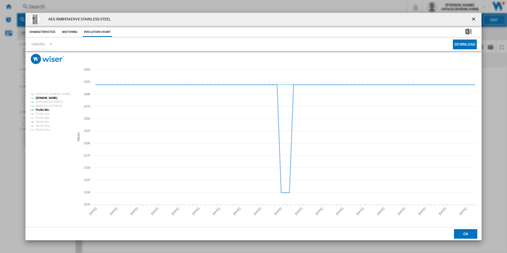
click at [47, 109] on tspan "Profile Min" at bounding box center [42, 109] width 13 height 3
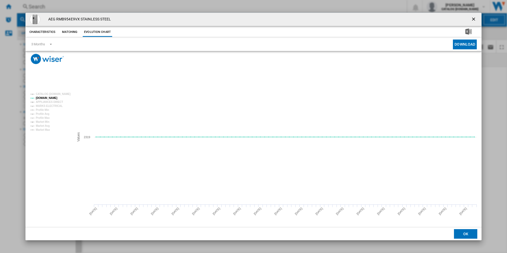
drag, startPoint x: 474, startPoint y: 20, endPoint x: 461, endPoint y: 19, distance: 13.0
click at [474, 20] on ng-md-icon "getI18NText('BUTTONS.CLOSE_DIALOG')" at bounding box center [474, 19] width 6 height 6
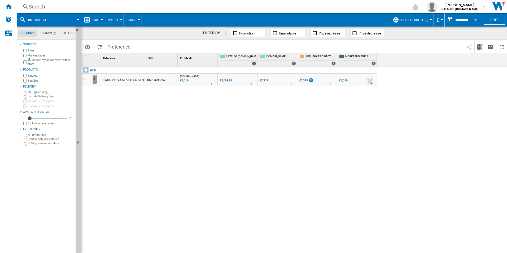
click at [341, 3] on div "Search" at bounding box center [211, 6] width 364 height 7
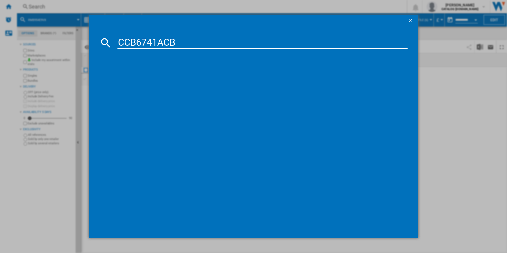
type input "CCB6741ACB"
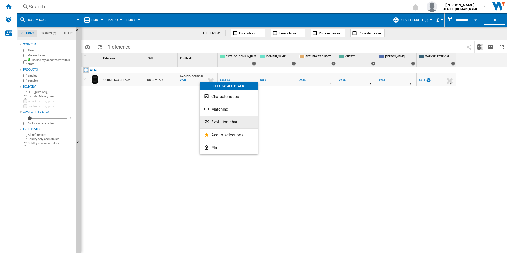
click at [227, 122] on span "Evolution chart" at bounding box center [224, 122] width 27 height 5
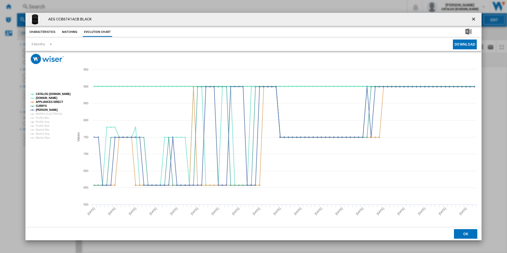
click at [68, 94] on tspan "CATALOG [DOMAIN_NAME]" at bounding box center [53, 94] width 35 height 3
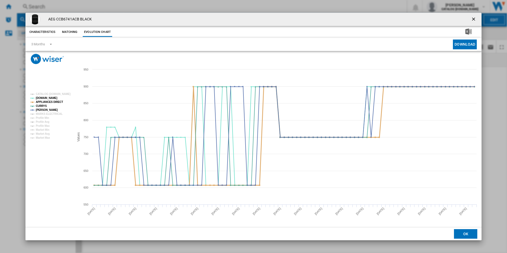
click at [55, 100] on tspan "APPLIANCES DIRECT" at bounding box center [49, 101] width 27 height 3
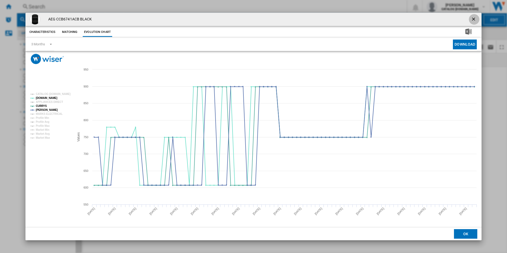
click at [472, 19] on ng-md-icon "getI18NText('BUTTONS.CLOSE_DIALOG')" at bounding box center [474, 19] width 6 height 6
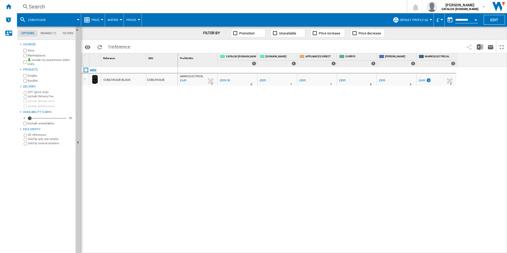
click at [338, 8] on div "Search" at bounding box center [211, 6] width 364 height 7
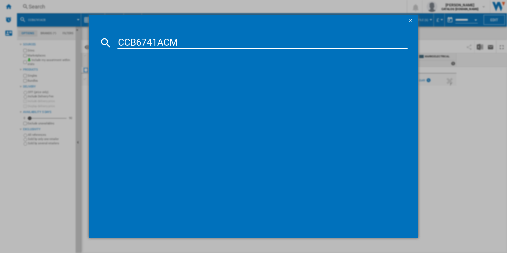
type input "CCB6741ACM"
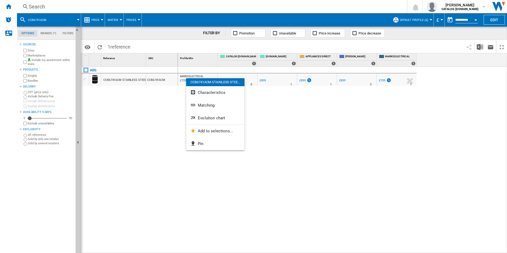
click at [211, 115] on button "Evolution chart" at bounding box center [215, 118] width 58 height 13
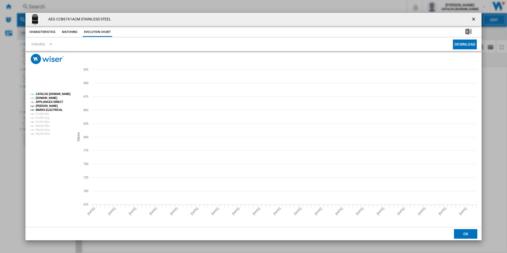
click at [68, 94] on tspan "CATALOG [DOMAIN_NAME]" at bounding box center [53, 94] width 35 height 3
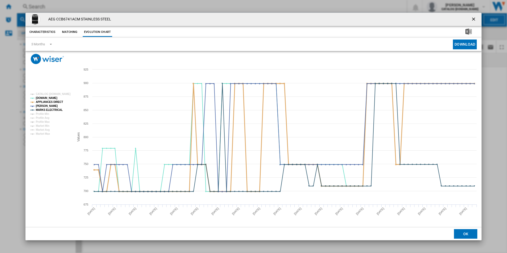
click at [57, 101] on tspan "APPLIANCES DIRECT" at bounding box center [49, 101] width 27 height 3
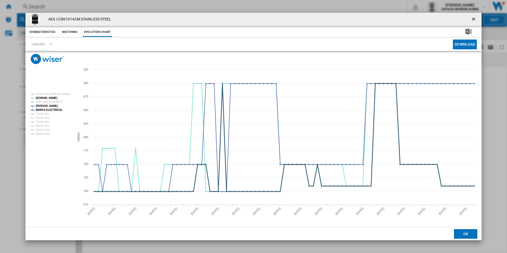
click at [57, 108] on tspan "MARKS ELECTRICAL" at bounding box center [49, 109] width 27 height 3
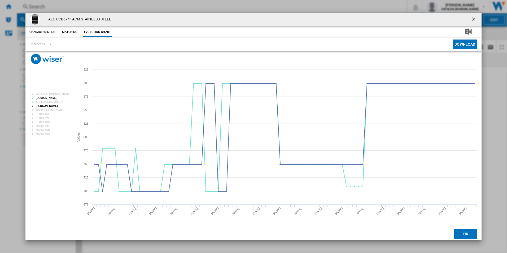
drag, startPoint x: 474, startPoint y: 20, endPoint x: 468, endPoint y: 20, distance: 5.8
click at [474, 20] on ng-md-icon "getI18NText('BUTTONS.CLOSE_DIALOG')" at bounding box center [474, 19] width 6 height 6
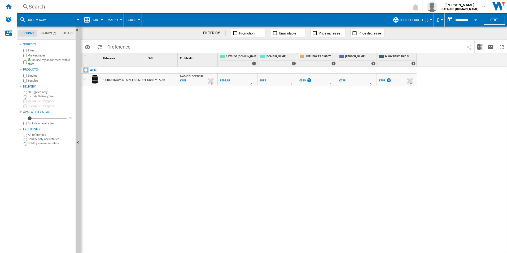
click at [293, 6] on div "Search" at bounding box center [211, 6] width 364 height 7
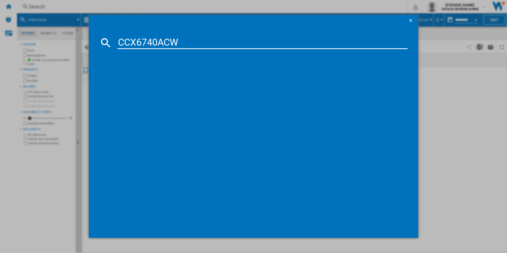
type input "CCX6740ACW"
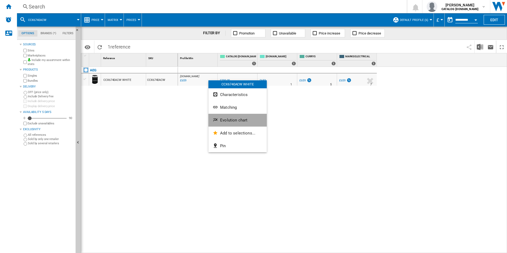
click at [225, 116] on button "Evolution chart" at bounding box center [237, 120] width 58 height 13
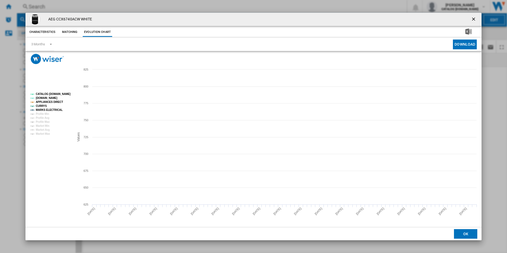
click at [57, 93] on tspan "CATALOG [DOMAIN_NAME]" at bounding box center [53, 94] width 35 height 3
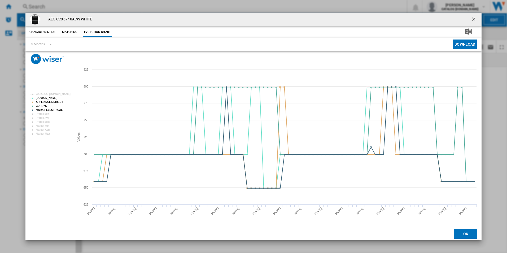
click at [58, 99] on rect "Product popup" at bounding box center [50, 114] width 44 height 47
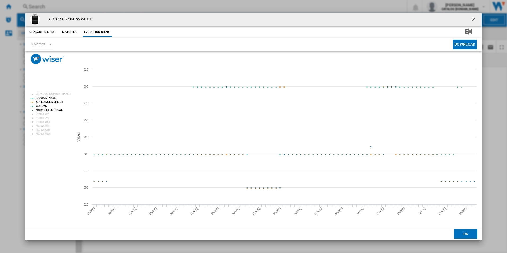
click at [58, 100] on tspan "APPLIANCES DIRECT" at bounding box center [49, 101] width 27 height 3
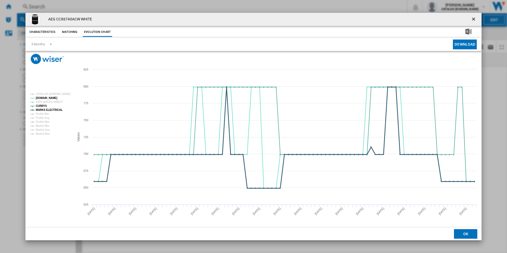
click at [56, 110] on tspan "MARKS ELECTRICAL" at bounding box center [49, 109] width 27 height 3
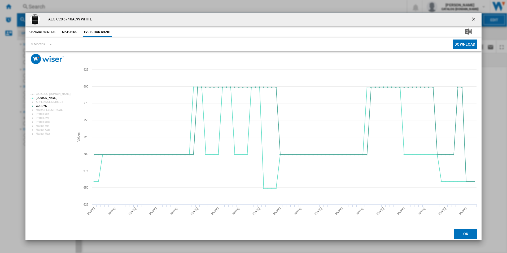
drag, startPoint x: 474, startPoint y: 20, endPoint x: 462, endPoint y: 17, distance: 12.6
click at [474, 20] on ng-md-icon "getI18NText('BUTTONS.CLOSE_DIALOG')" at bounding box center [474, 19] width 6 height 6
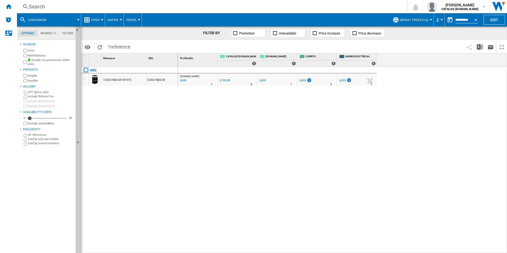
click at [355, 5] on div "Search" at bounding box center [211, 6] width 364 height 7
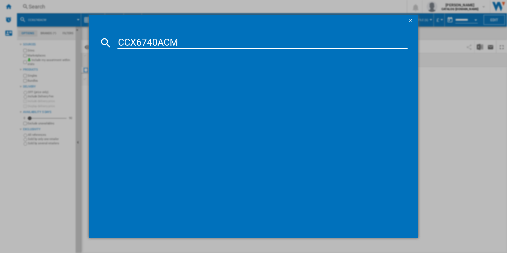
type input "CCX6740ACM"
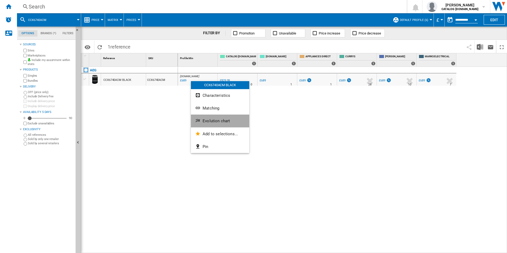
click at [215, 117] on button "Evolution chart" at bounding box center [220, 121] width 58 height 13
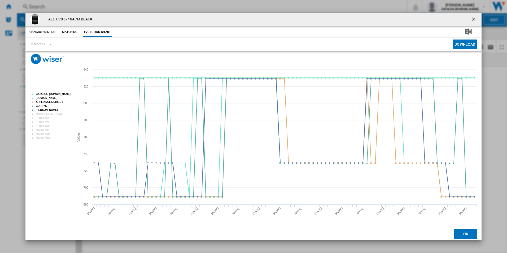
click at [64, 95] on tspan "CATALOG [DOMAIN_NAME]" at bounding box center [53, 94] width 35 height 3
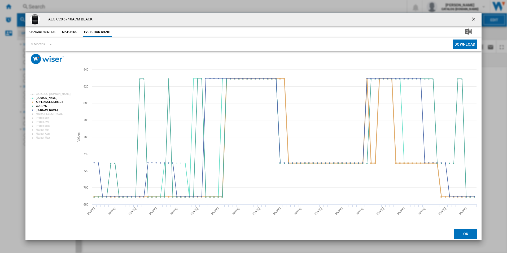
click at [56, 101] on tspan "APPLIANCES DIRECT" at bounding box center [49, 101] width 27 height 3
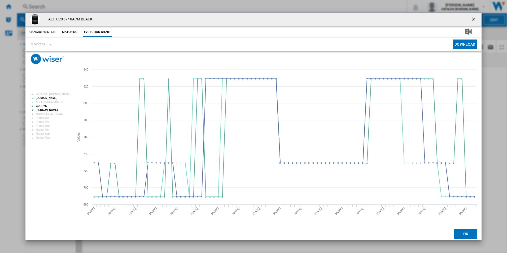
drag, startPoint x: 474, startPoint y: 19, endPoint x: 430, endPoint y: 19, distance: 44.5
click at [474, 19] on ng-md-icon "getI18NText('BUTTONS.CLOSE_DIALOG')" at bounding box center [474, 19] width 6 height 6
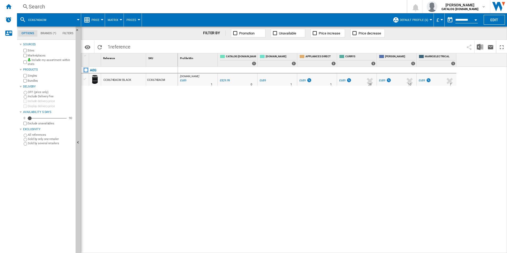
click at [305, 6] on div "Search" at bounding box center [211, 6] width 364 height 7
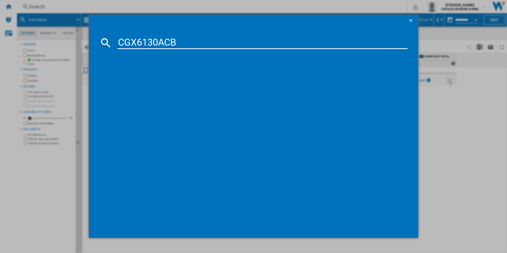
type input "CGX6130ACB"
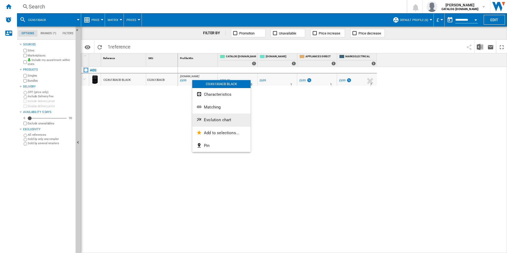
click at [208, 116] on button "Evolution chart" at bounding box center [221, 119] width 58 height 13
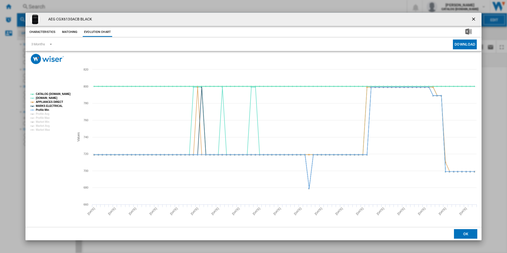
click at [61, 93] on tspan "CATALOG [DOMAIN_NAME]" at bounding box center [53, 94] width 35 height 3
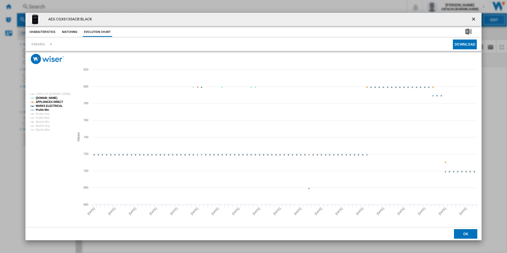
click at [57, 100] on tspan "APPLIANCES DIRECT" at bounding box center [49, 101] width 27 height 3
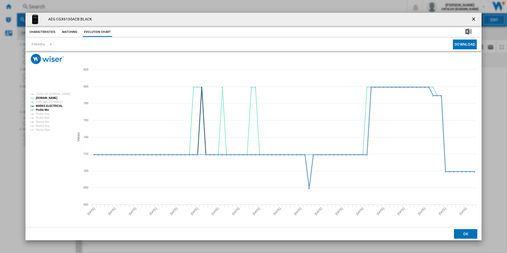
click at [56, 105] on tspan "MARKS ELECTRICAL" at bounding box center [49, 105] width 27 height 3
click at [47, 108] on tspan "Profile Min" at bounding box center [42, 109] width 13 height 3
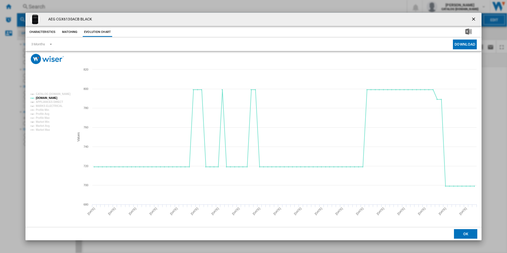
click at [470, 17] on button "Product popup" at bounding box center [474, 19] width 11 height 11
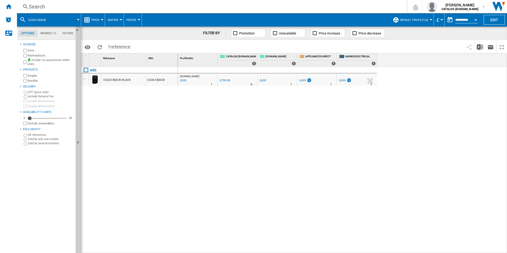
click at [295, 11] on div "Search Search 0 adam barber CATALOG ELECTROLUX.UK CATALOG ELECTROLUX.UK My sett…" at bounding box center [262, 6] width 490 height 13
click at [290, 5] on div "Search" at bounding box center [211, 6] width 364 height 7
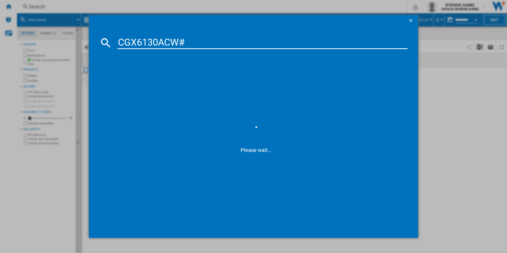
type input "CGX6130ACW"
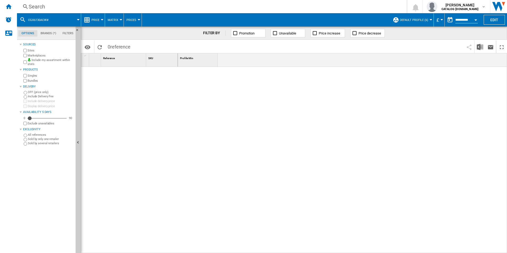
click at [117, 7] on div "Search" at bounding box center [211, 6] width 364 height 7
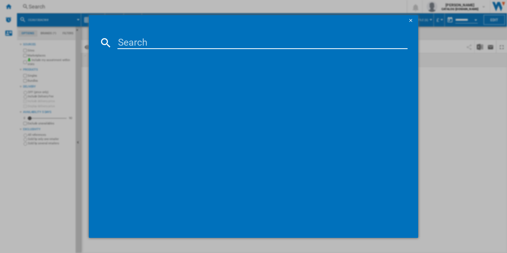
click at [187, 48] on input at bounding box center [262, 42] width 290 height 13
paste input "CGX6130ACW"
type input "CGX6130ACW"
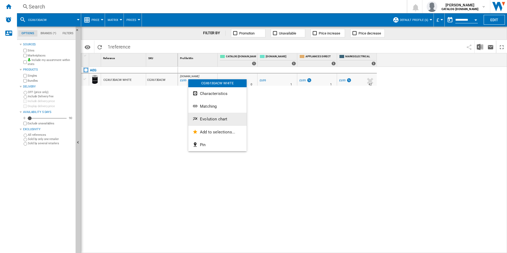
click at [210, 118] on span "Evolution chart" at bounding box center [213, 119] width 27 height 5
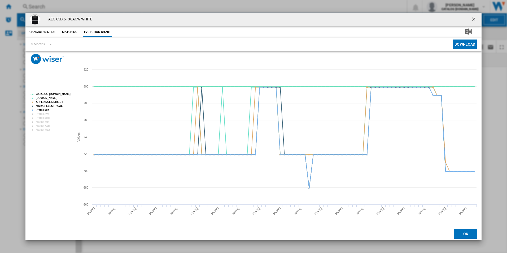
click at [55, 94] on tspan "CATALOG [DOMAIN_NAME]" at bounding box center [53, 94] width 35 height 3
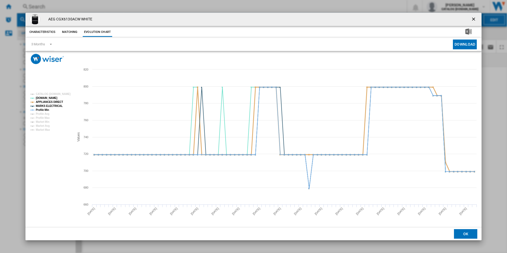
click at [54, 102] on tspan "APPLIANCES DIRECT" at bounding box center [49, 101] width 27 height 3
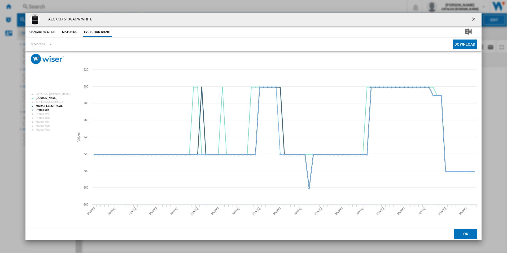
click at [54, 105] on tspan "MARKS ELECTRICAL" at bounding box center [49, 105] width 27 height 3
click at [44, 111] on tspan "Profile Min" at bounding box center [42, 109] width 13 height 3
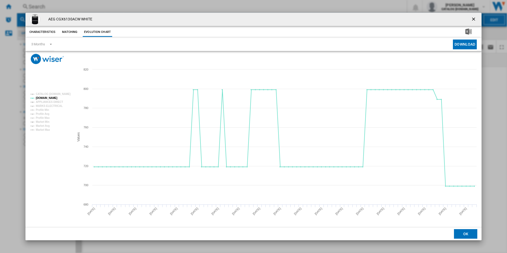
drag, startPoint x: 474, startPoint y: 19, endPoint x: 436, endPoint y: 14, distance: 38.2
click at [474, 19] on ng-md-icon "getI18NText('BUTTONS.CLOSE_DIALOG')" at bounding box center [474, 19] width 6 height 6
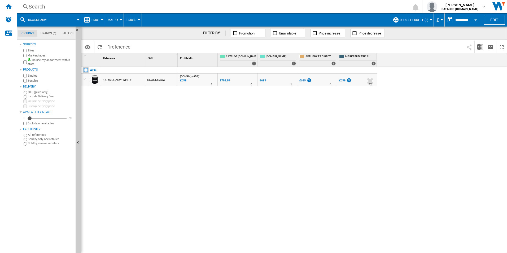
click at [357, 5] on div "Search" at bounding box center [211, 6] width 364 height 7
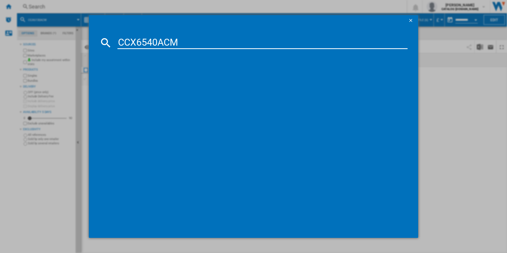
type input "CCX6540ACM"
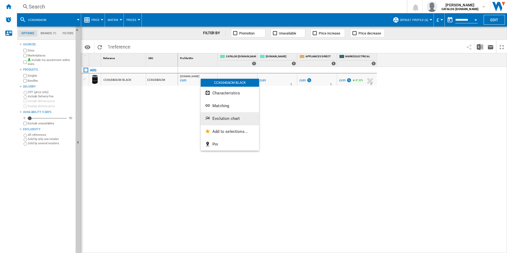
click at [225, 116] on button "Evolution chart" at bounding box center [230, 118] width 58 height 13
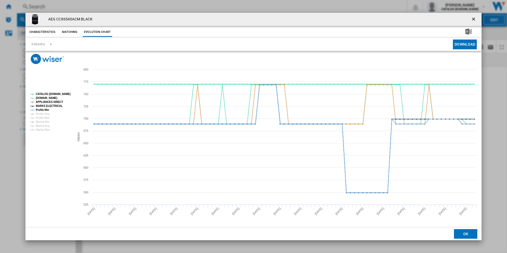
click at [62, 95] on tspan "CATALOG [DOMAIN_NAME]" at bounding box center [53, 94] width 35 height 3
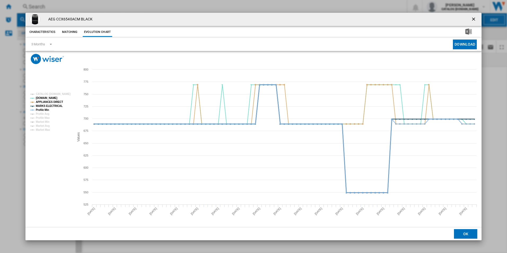
click at [52, 105] on tspan "MARKS ELECTRICAL" at bounding box center [49, 105] width 27 height 3
click at [54, 102] on tspan "APPLIANCES DIRECT" at bounding box center [49, 101] width 27 height 3
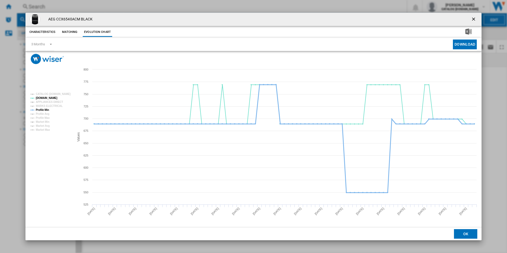
click at [47, 109] on tspan "Profile Min" at bounding box center [42, 109] width 13 height 3
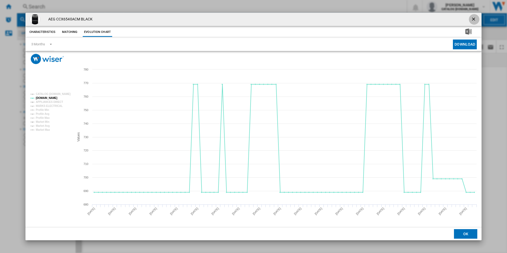
drag, startPoint x: 475, startPoint y: 18, endPoint x: 444, endPoint y: 20, distance: 31.1
click at [475, 18] on ng-md-icon "getI18NText('BUTTONS.CLOSE_DIALOG')" at bounding box center [474, 19] width 6 height 6
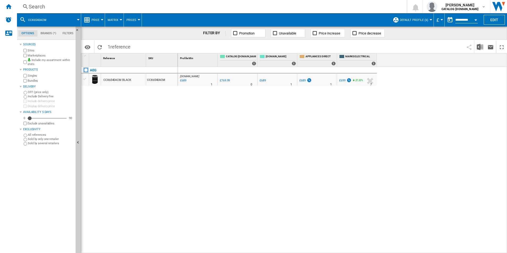
click at [340, 5] on div "Search" at bounding box center [211, 6] width 364 height 7
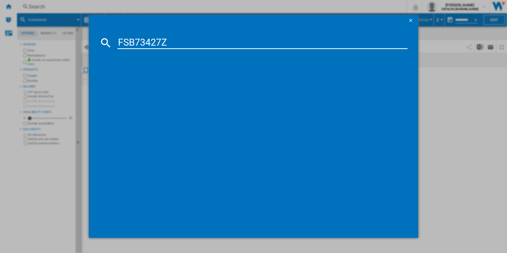
type input "FSB73427Z"
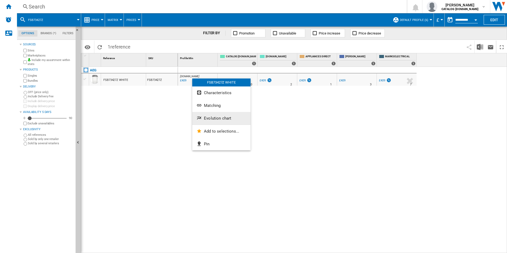
click at [234, 119] on button "Evolution chart" at bounding box center [221, 118] width 58 height 13
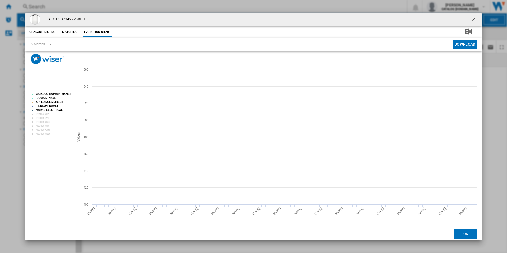
click at [62, 93] on tspan "CATALOG [DOMAIN_NAME]" at bounding box center [53, 94] width 35 height 3
click at [58, 102] on tspan "APPLIANCES DIRECT" at bounding box center [49, 101] width 27 height 3
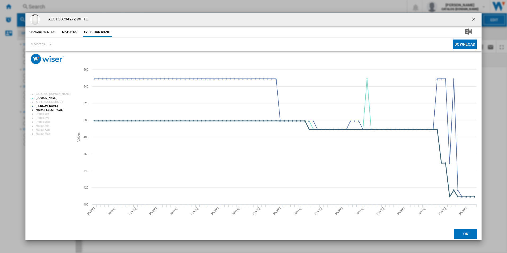
click at [59, 111] on tspan "MARKS ELECTRICAL" at bounding box center [49, 109] width 27 height 3
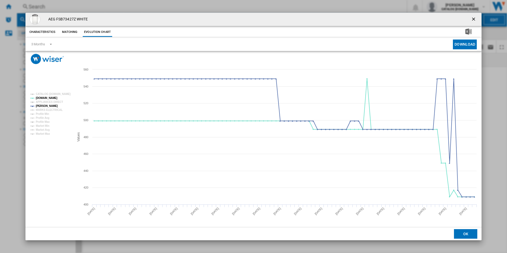
click at [471, 21] on ng-md-icon "getI18NText('BUTTONS.CLOSE_DIALOG')" at bounding box center [474, 19] width 6 height 6
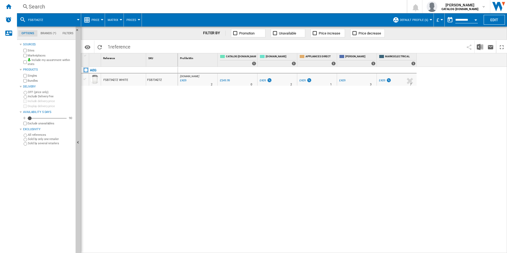
click at [348, 7] on div "Search" at bounding box center [211, 6] width 364 height 7
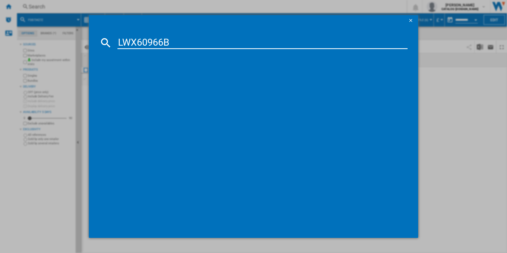
type input "LWX60966B"
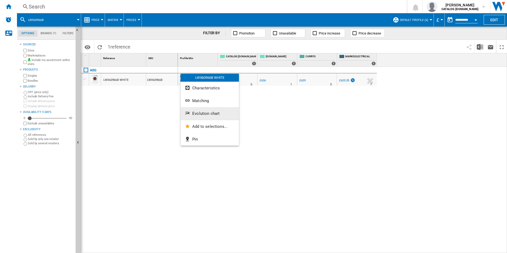
click at [200, 112] on span "Evolution chart" at bounding box center [205, 113] width 27 height 5
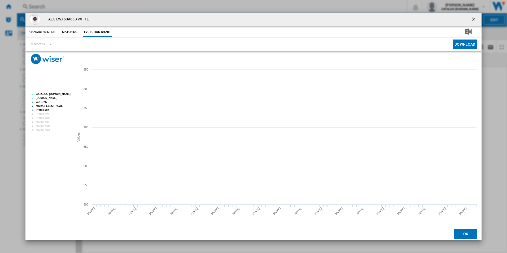
click at [66, 94] on tspan "CATALOG [DOMAIN_NAME]" at bounding box center [53, 94] width 35 height 3
click at [56, 104] on tspan "MARKS ELECTRICAL" at bounding box center [49, 105] width 27 height 3
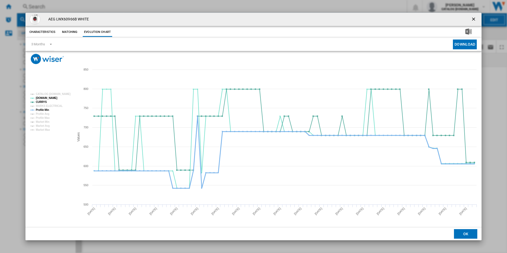
drag, startPoint x: 47, startPoint y: 109, endPoint x: 76, endPoint y: 116, distance: 29.1
click at [47, 109] on tspan "Profile Min" at bounding box center [42, 109] width 13 height 3
drag, startPoint x: 474, startPoint y: 19, endPoint x: 470, endPoint y: 17, distance: 4.0
click at [474, 19] on ng-md-icon "getI18NText('BUTTONS.CLOSE_DIALOG')" at bounding box center [474, 19] width 6 height 6
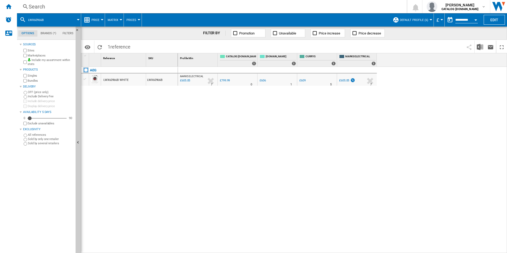
click at [327, 6] on div "Search" at bounding box center [211, 6] width 364 height 7
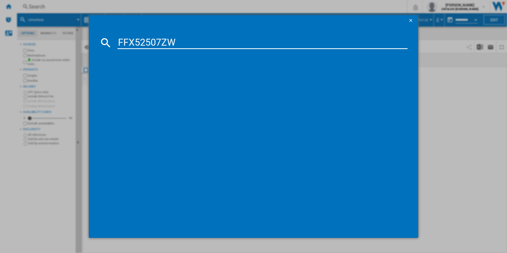
type input "FFX52507ZW"
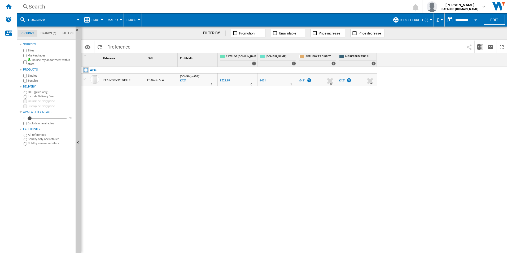
drag, startPoint x: 191, startPoint y: 78, endPoint x: 185, endPoint y: 95, distance: 18.3
click at [178, 107] on div at bounding box center [253, 126] width 507 height 253
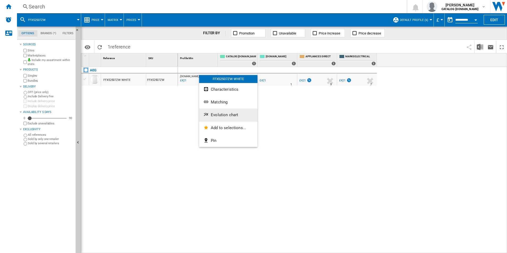
click at [218, 115] on span "Evolution chart" at bounding box center [224, 114] width 27 height 5
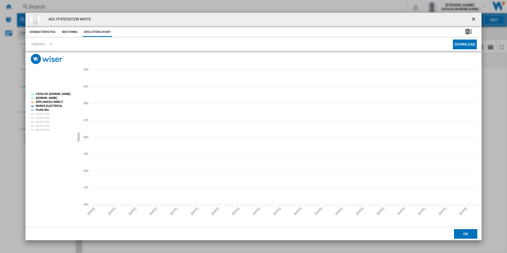
click at [62, 93] on tspan "CATALOG [DOMAIN_NAME]" at bounding box center [53, 94] width 35 height 3
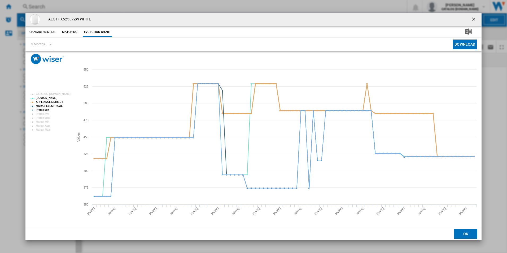
drag, startPoint x: 55, startPoint y: 101, endPoint x: 56, endPoint y: 110, distance: 8.5
click at [55, 102] on tspan "APPLIANCES DIRECT" at bounding box center [49, 101] width 27 height 3
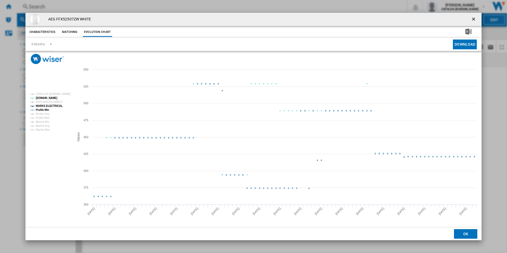
click at [56, 107] on tspan "MARKS ELECTRICAL" at bounding box center [49, 105] width 27 height 3
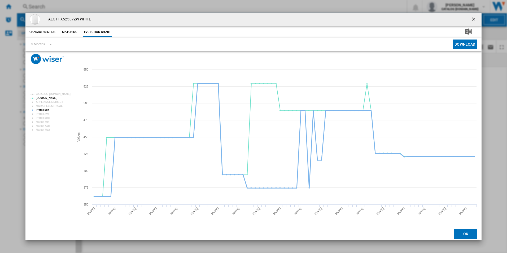
click at [47, 108] on tspan "Profile Min" at bounding box center [42, 109] width 13 height 3
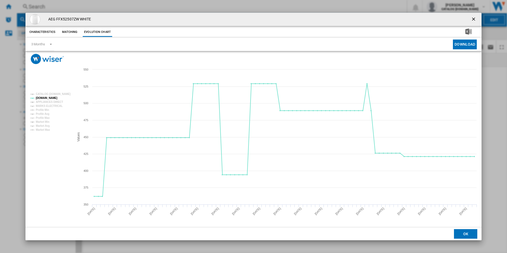
click at [472, 18] on ng-md-icon "getI18NText('BUTTONS.CLOSE_DIALOG')" at bounding box center [474, 19] width 6 height 6
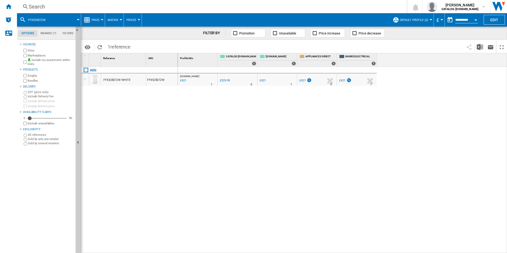
click at [371, 7] on div "Search" at bounding box center [211, 6] width 364 height 7
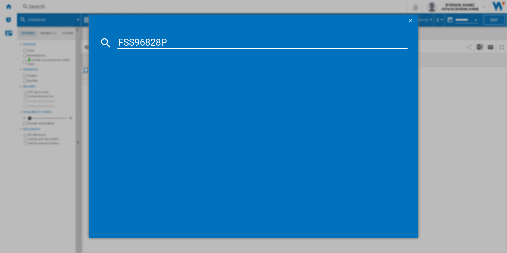
type input "FSS96828P"
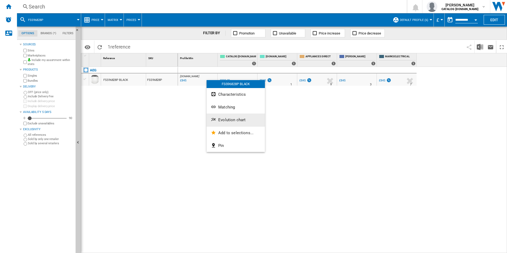
click at [228, 118] on span "Evolution chart" at bounding box center [231, 119] width 27 height 5
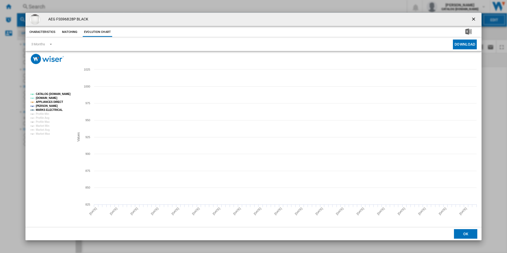
click at [56, 93] on tspan "CATALOG [DOMAIN_NAME]" at bounding box center [53, 94] width 35 height 3
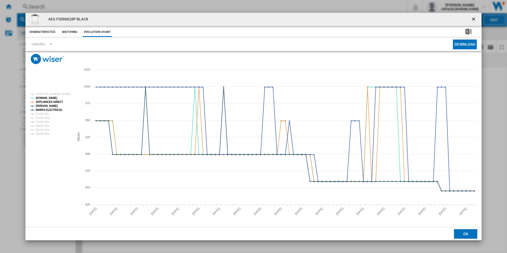
click at [58, 99] on rect "Product popup" at bounding box center [50, 114] width 44 height 47
click at [58, 102] on tspan "APPLIANCES DIRECT" at bounding box center [49, 101] width 27 height 3
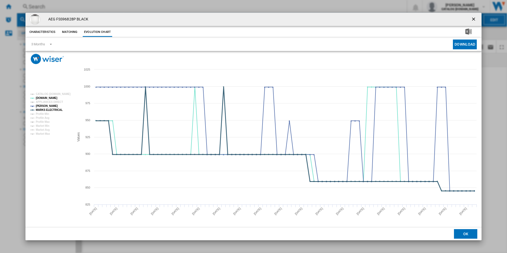
click at [55, 110] on tspan "MARKS ELECTRICAL" at bounding box center [49, 109] width 27 height 3
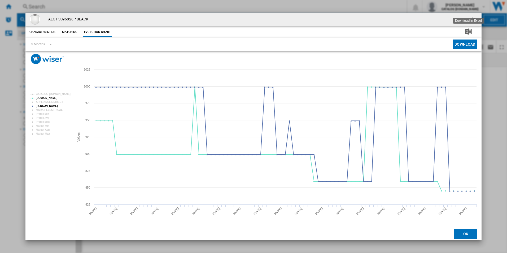
click at [474, 21] on ng-md-icon "getI18NText('BUTTONS.CLOSE_DIALOG')" at bounding box center [474, 19] width 6 height 6
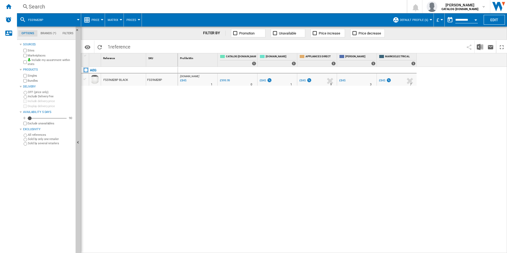
click at [354, 7] on div "Search" at bounding box center [211, 6] width 364 height 7
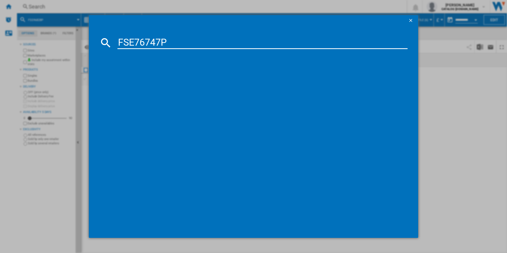
type input "FSE76747P"
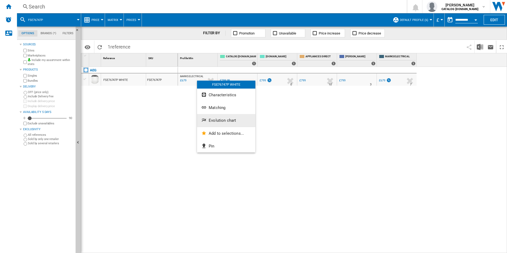
click at [216, 118] on span "Evolution chart" at bounding box center [222, 120] width 27 height 5
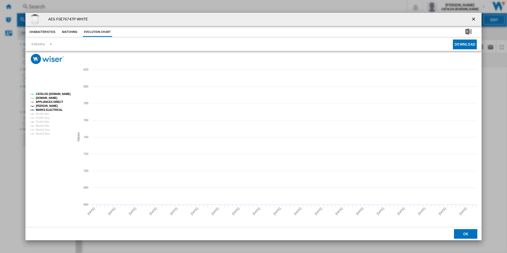
click at [59, 93] on tspan "CATALOG [DOMAIN_NAME]" at bounding box center [53, 94] width 35 height 3
drag, startPoint x: 59, startPoint y: 100, endPoint x: 60, endPoint y: 104, distance: 4.1
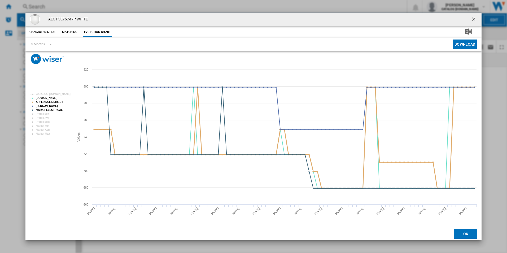
click at [59, 100] on tspan "APPLIANCES DIRECT" at bounding box center [49, 101] width 27 height 3
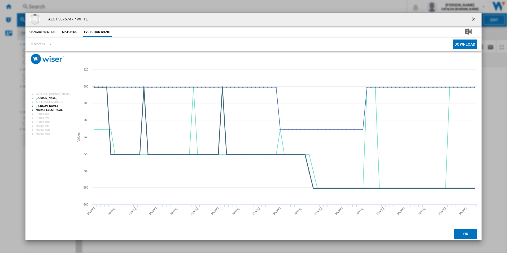
click at [60, 108] on tspan "MARKS ELECTRICAL" at bounding box center [49, 109] width 27 height 3
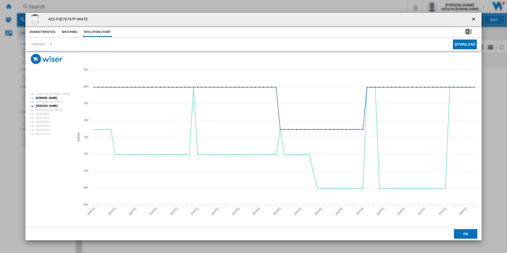
drag, startPoint x: 476, startPoint y: 19, endPoint x: 447, endPoint y: 18, distance: 28.9
click at [476, 19] on ng-md-icon "getI18NText('BUTTONS.CLOSE_DIALOG')" at bounding box center [474, 19] width 6 height 6
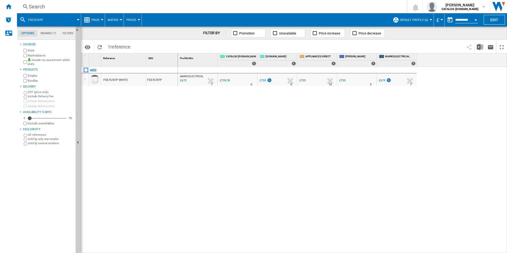
click at [344, 5] on div "Search" at bounding box center [211, 6] width 364 height 7
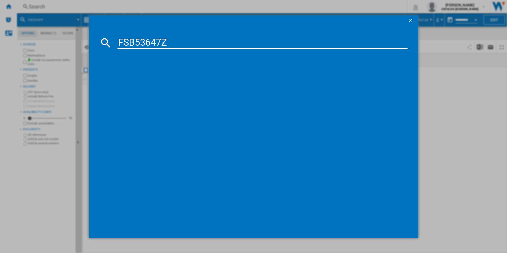
type input "FSB53647Z"
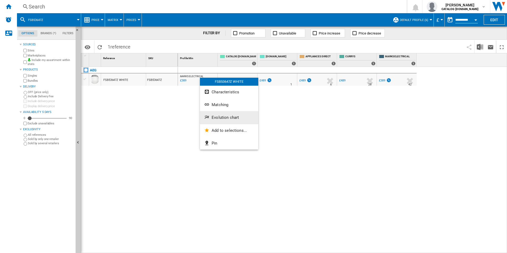
click at [226, 115] on span "Evolution chart" at bounding box center [225, 117] width 27 height 5
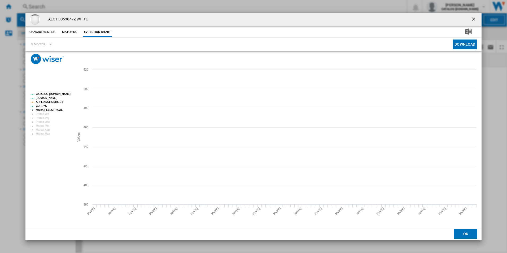
click at [65, 94] on tspan "CATALOG [DOMAIN_NAME]" at bounding box center [53, 94] width 35 height 3
click at [58, 102] on tspan "APPLIANCES DIRECT" at bounding box center [49, 101] width 27 height 3
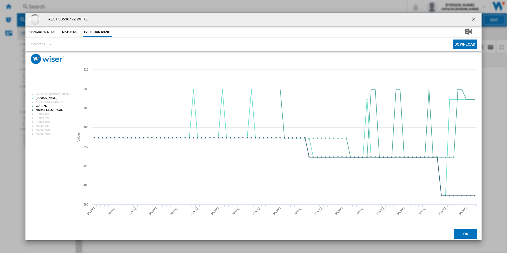
click at [59, 107] on rect "Product popup" at bounding box center [50, 114] width 44 height 47
click at [59, 108] on tspan "MARKS ELECTRICAL" at bounding box center [49, 109] width 27 height 3
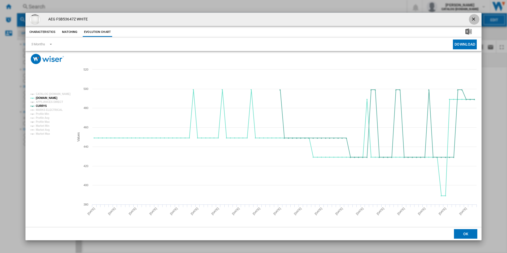
click at [472, 18] on ng-md-icon "getI18NText('BUTTONS.CLOSE_DIALOG')" at bounding box center [474, 19] width 6 height 6
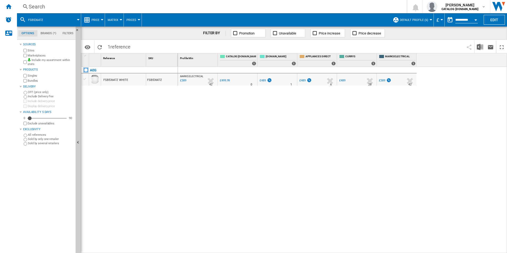
click at [335, 7] on div "Search" at bounding box center [211, 6] width 364 height 7
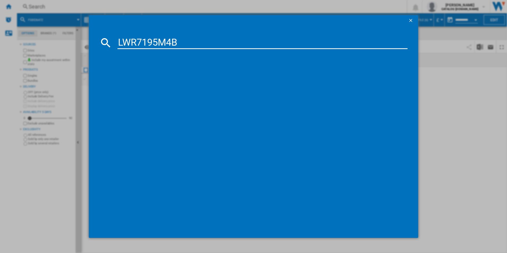
type input "LWR7195M4B"
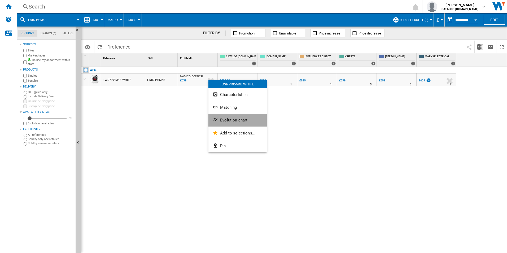
click at [227, 116] on button "Evolution chart" at bounding box center [237, 120] width 58 height 13
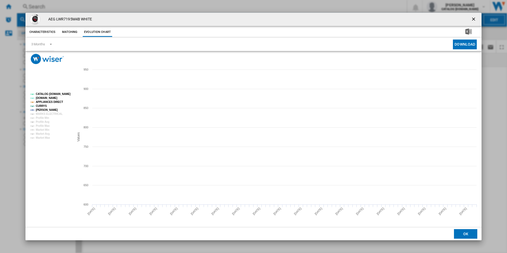
click at [59, 94] on tspan "CATALOG [DOMAIN_NAME]" at bounding box center [53, 94] width 35 height 3
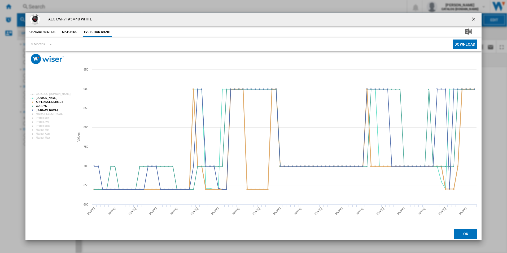
click at [58, 103] on tspan "APPLIANCES DIRECT" at bounding box center [49, 101] width 27 height 3
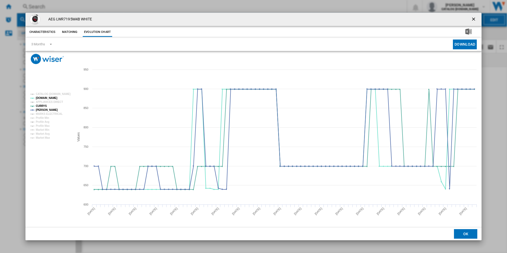
click at [473, 17] on ng-md-icon "getI18NText('BUTTONS.CLOSE_DIALOG')" at bounding box center [474, 19] width 6 height 6
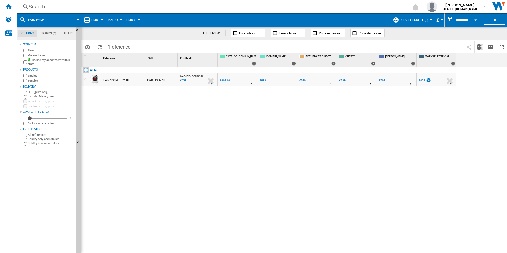
click at [342, 7] on div "Search" at bounding box center [211, 6] width 364 height 7
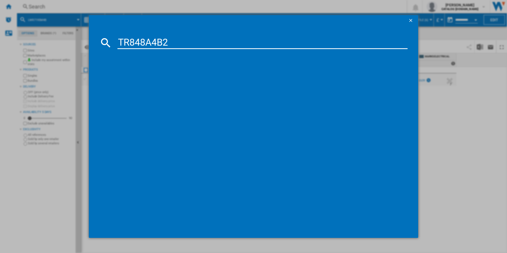
type input "TR848A4B2"
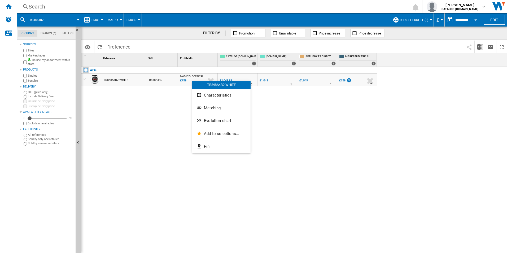
click at [217, 122] on span "Evolution chart" at bounding box center [217, 120] width 27 height 5
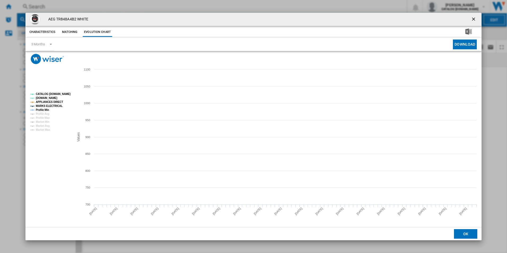
click at [65, 94] on tspan "CATALOG [DOMAIN_NAME]" at bounding box center [53, 94] width 35 height 3
click at [56, 103] on tspan "APPLIANCES DIRECT" at bounding box center [49, 101] width 27 height 3
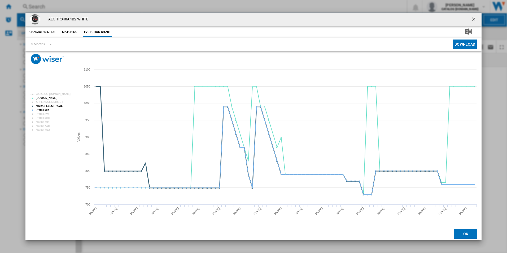
click at [56, 106] on tspan "MARKS ELECTRICAL" at bounding box center [49, 105] width 27 height 3
click at [40, 110] on tspan "Profile Min" at bounding box center [42, 109] width 13 height 3
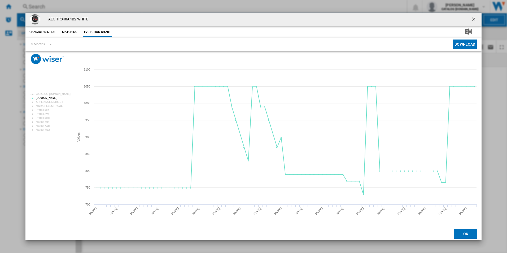
click at [474, 19] on ng-md-icon "getI18NText('BUTTONS.CLOSE_DIALOG')" at bounding box center [474, 19] width 6 height 6
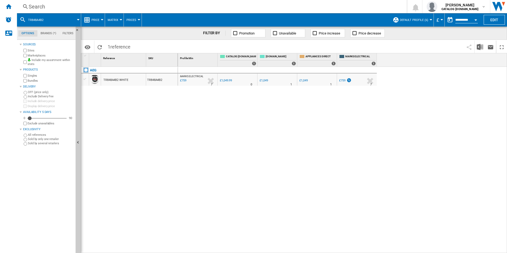
click at [235, 124] on div "MARKS ELECTRICAL : MARKS ELECTRICAL -27.7 % £759 % N/A 7 MARKS ELECTRICAL : MAR…" at bounding box center [342, 160] width 329 height 186
